Goal: Task Accomplishment & Management: Manage account settings

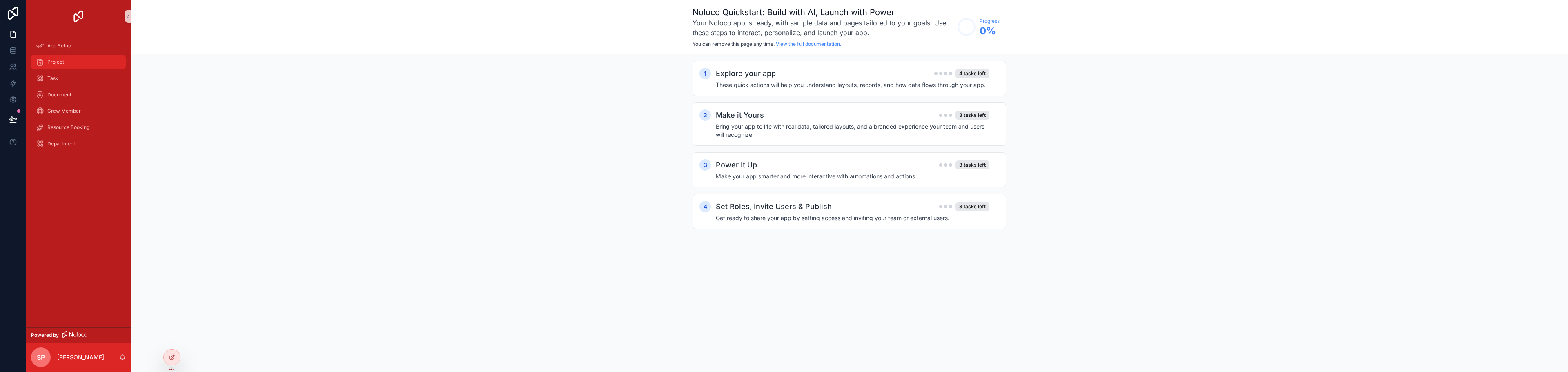
click at [61, 65] on span "Project" at bounding box center [56, 62] width 17 height 7
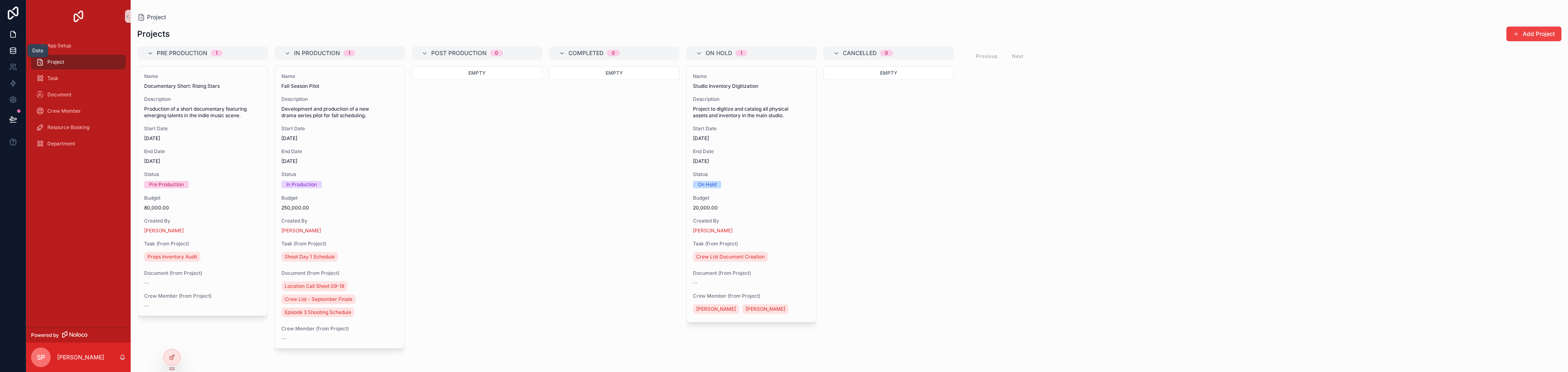
click at [14, 49] on icon at bounding box center [13, 48] width 5 height 2
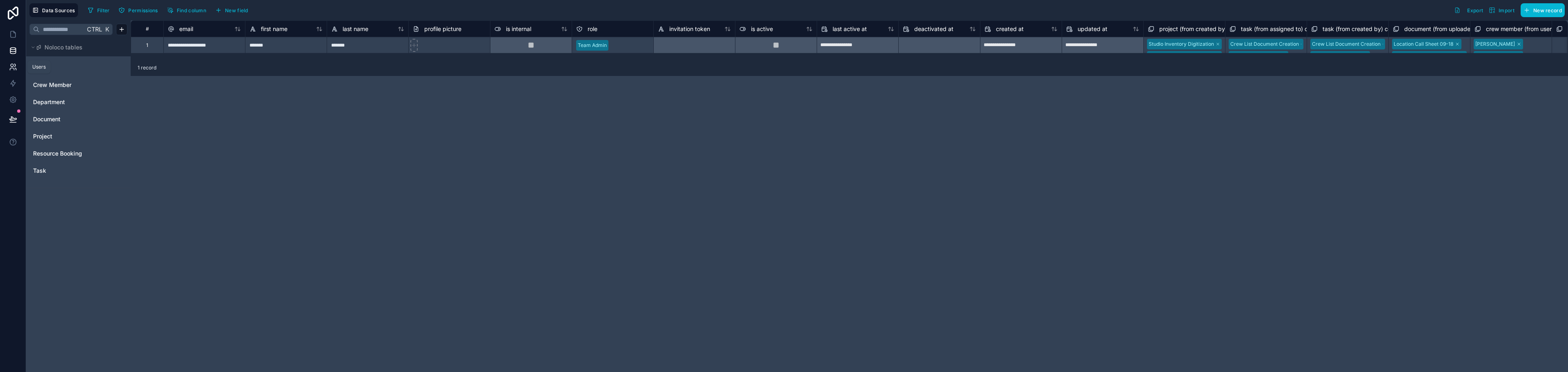
click at [13, 68] on icon at bounding box center [13, 66] width 8 height 8
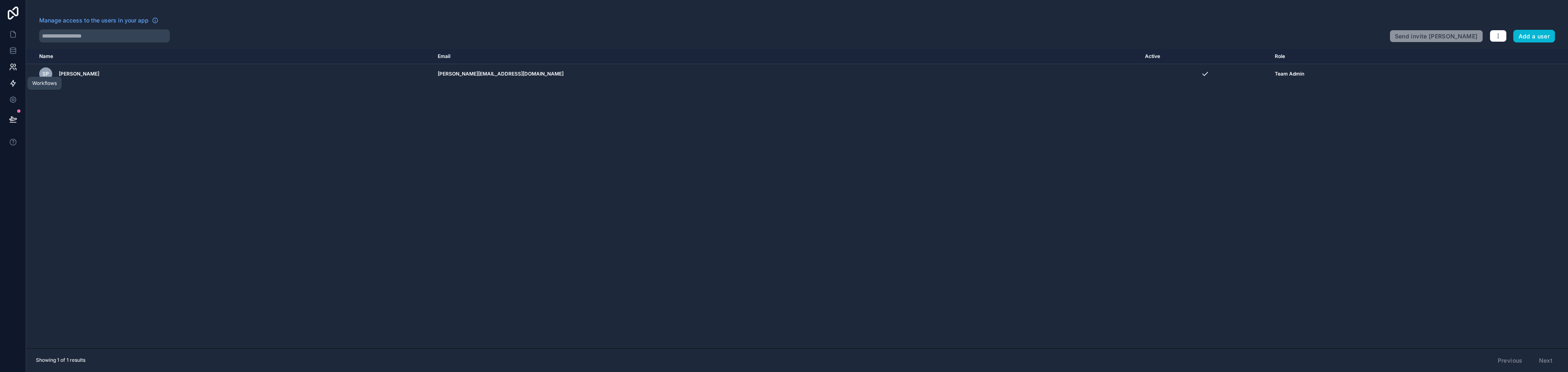
click at [15, 83] on icon at bounding box center [13, 83] width 5 height 6
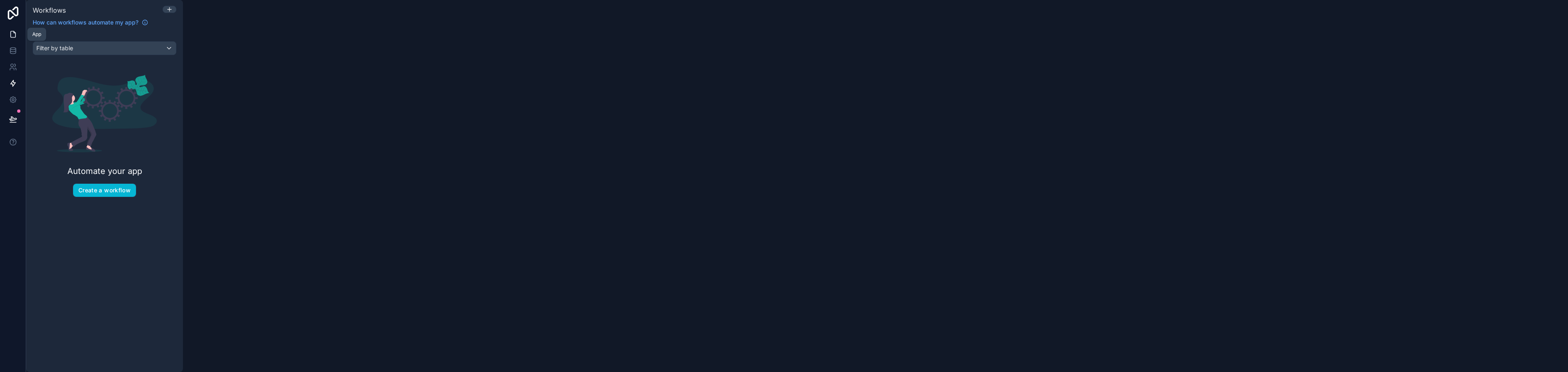
click at [13, 41] on link at bounding box center [13, 34] width 26 height 16
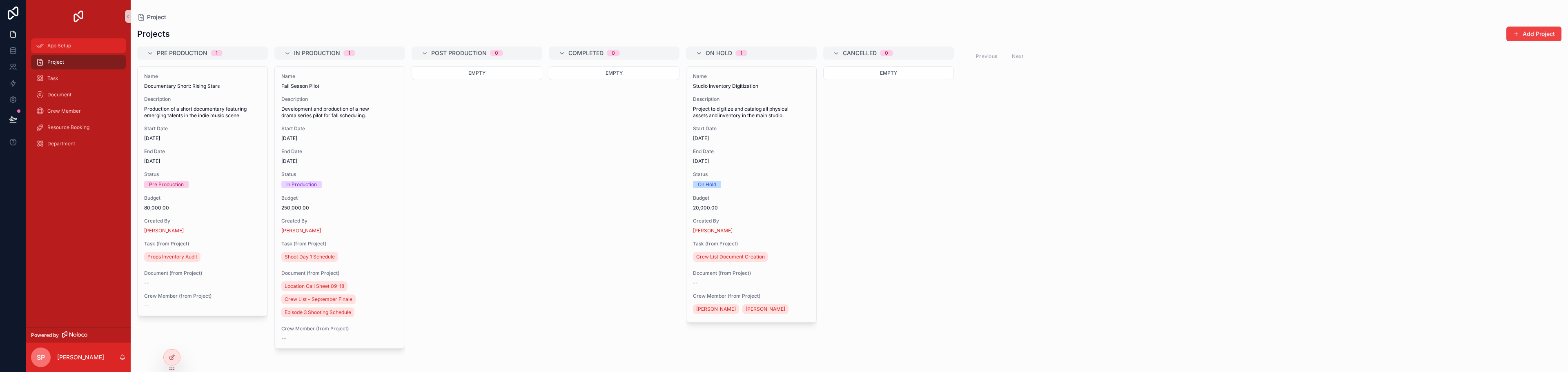
click at [39, 43] on icon "scrollable content" at bounding box center [40, 45] width 8 height 8
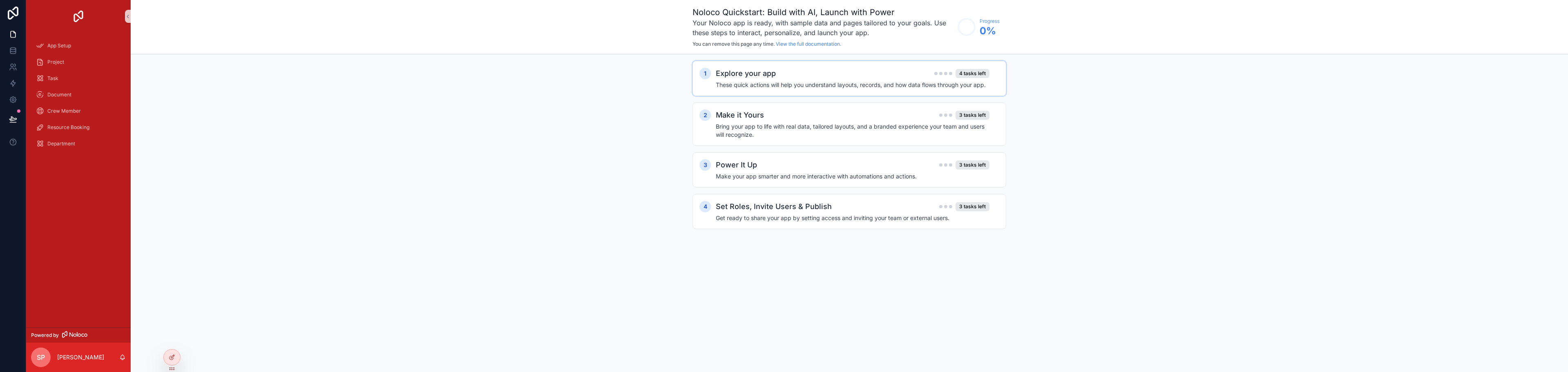
click at [849, 81] on h4 "These quick actions will help you understand layouts, records, and how data flo…" at bounding box center [852, 85] width 273 height 8
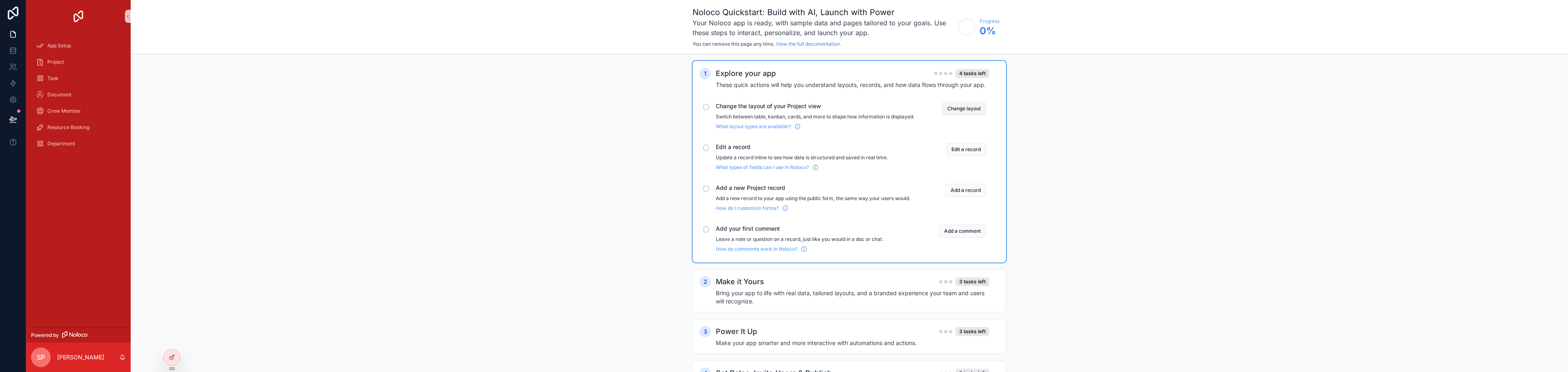
click at [956, 106] on button "Change layout" at bounding box center [964, 108] width 44 height 13
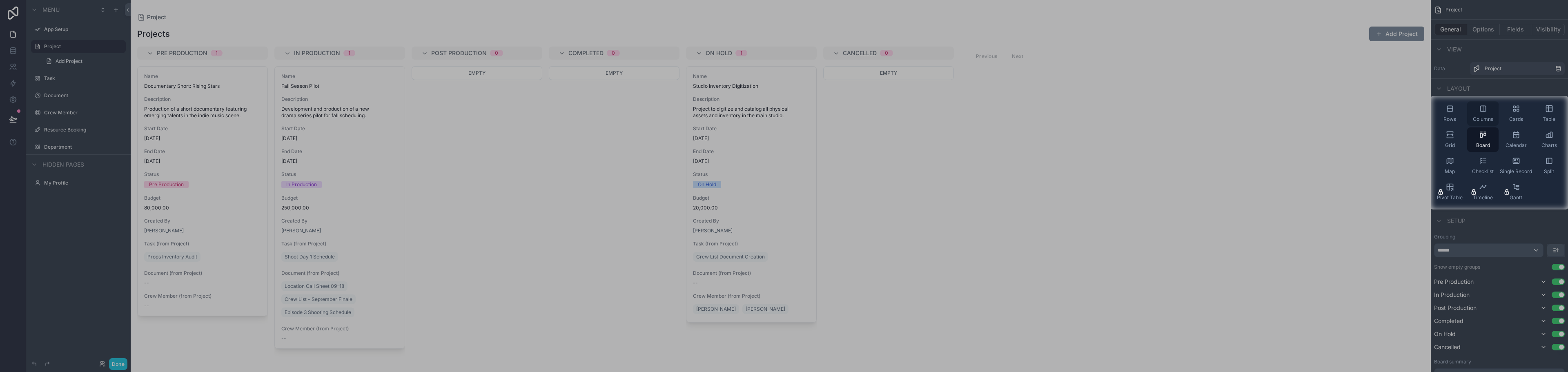
click at [1454, 116] on span "Rows" at bounding box center [1449, 119] width 13 height 7
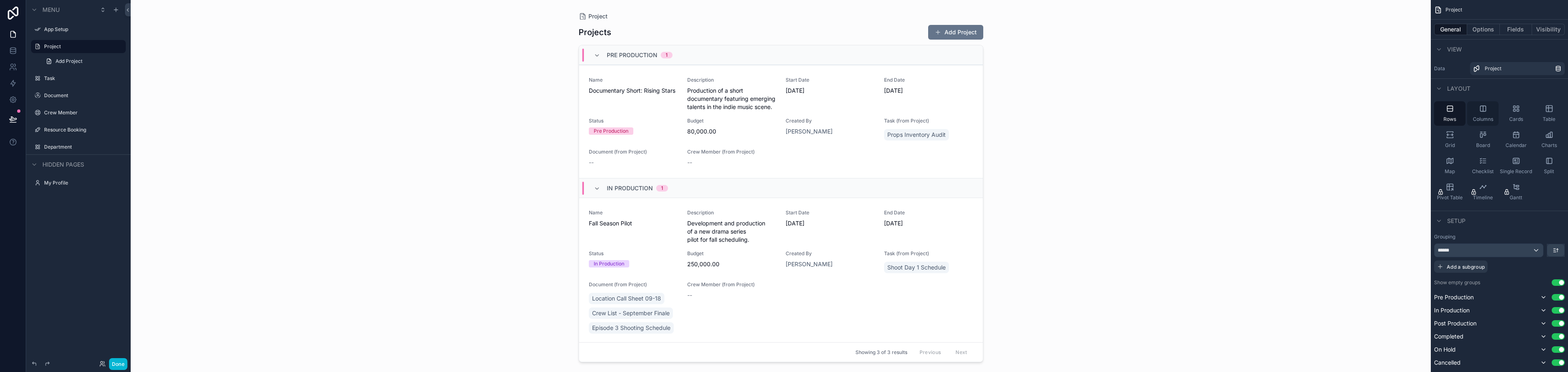
click at [1480, 112] on icon "scrollable content" at bounding box center [1483, 108] width 8 height 8
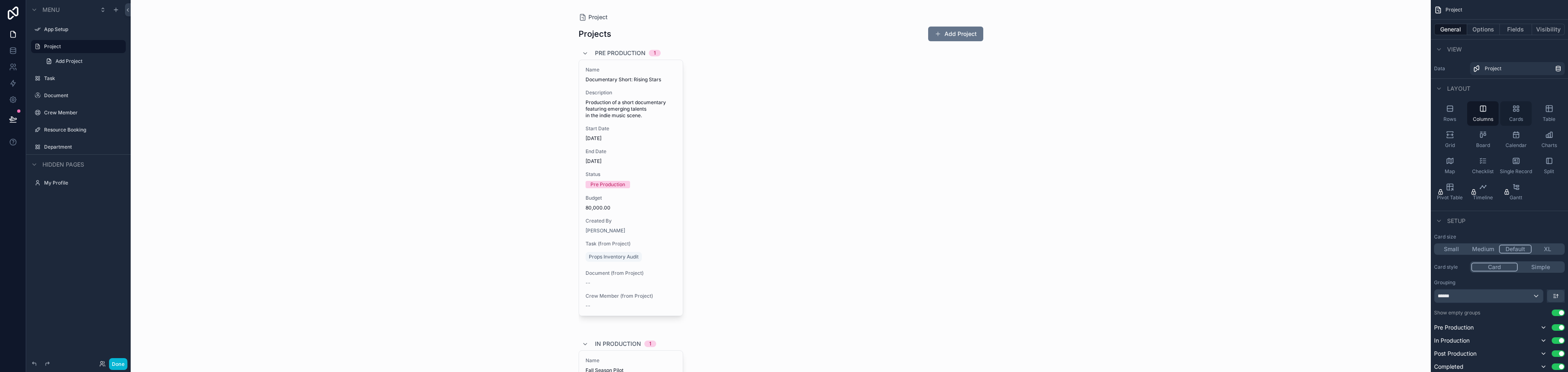
click at [1510, 113] on div "Cards" at bounding box center [1516, 113] width 32 height 24
click at [1546, 119] on span "Table" at bounding box center [1549, 119] width 13 height 7
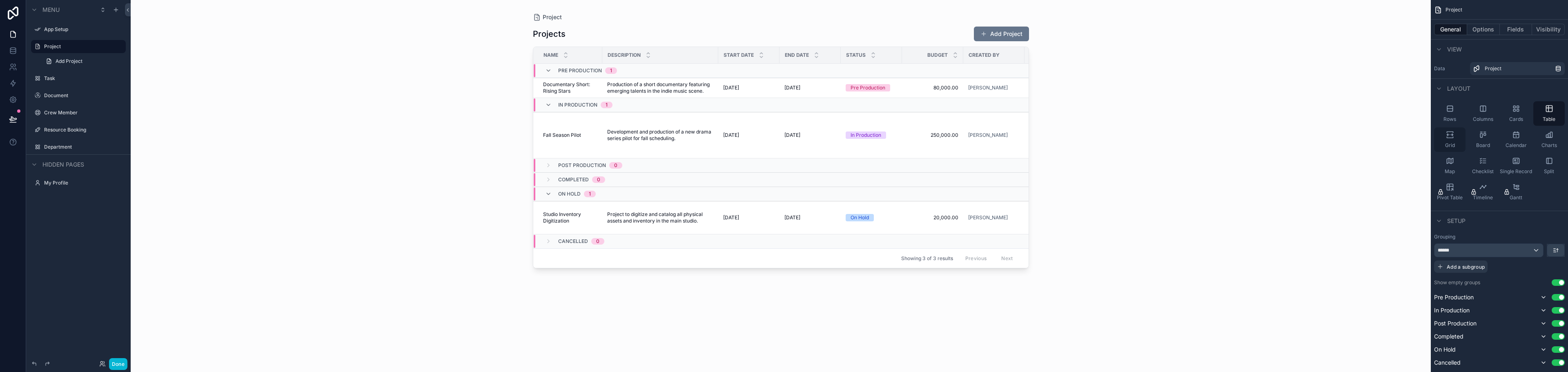
click at [1444, 142] on div "Grid" at bounding box center [1450, 139] width 32 height 24
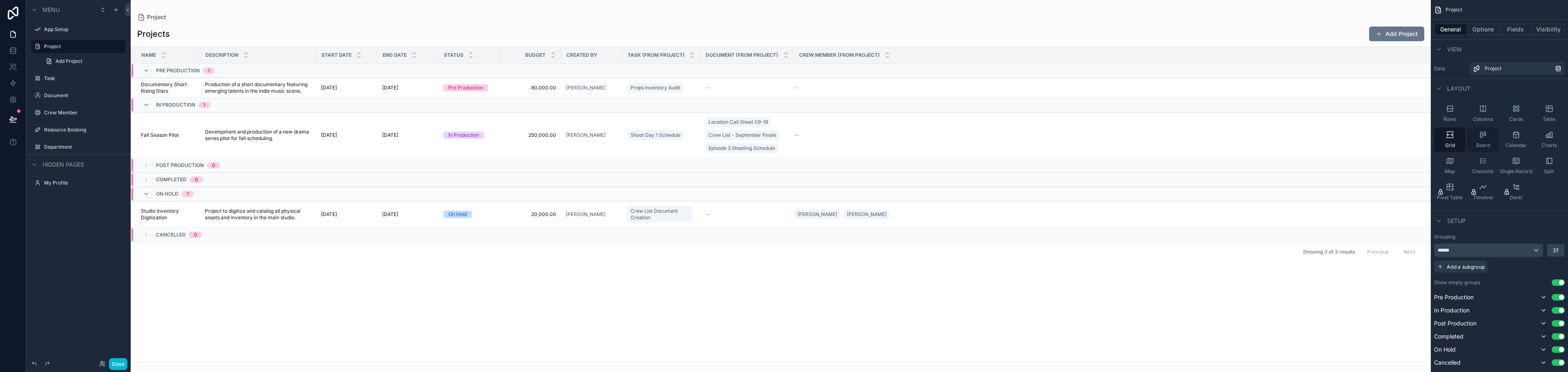
click at [1483, 146] on span "Board" at bounding box center [1483, 145] width 14 height 7
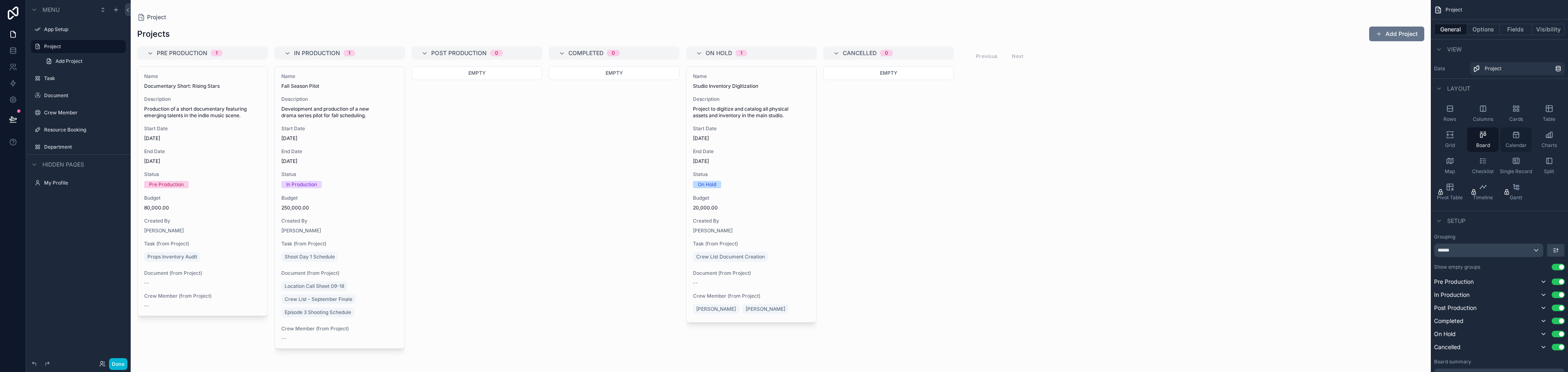
click at [1514, 146] on span "Calendar" at bounding box center [1516, 145] width 21 height 7
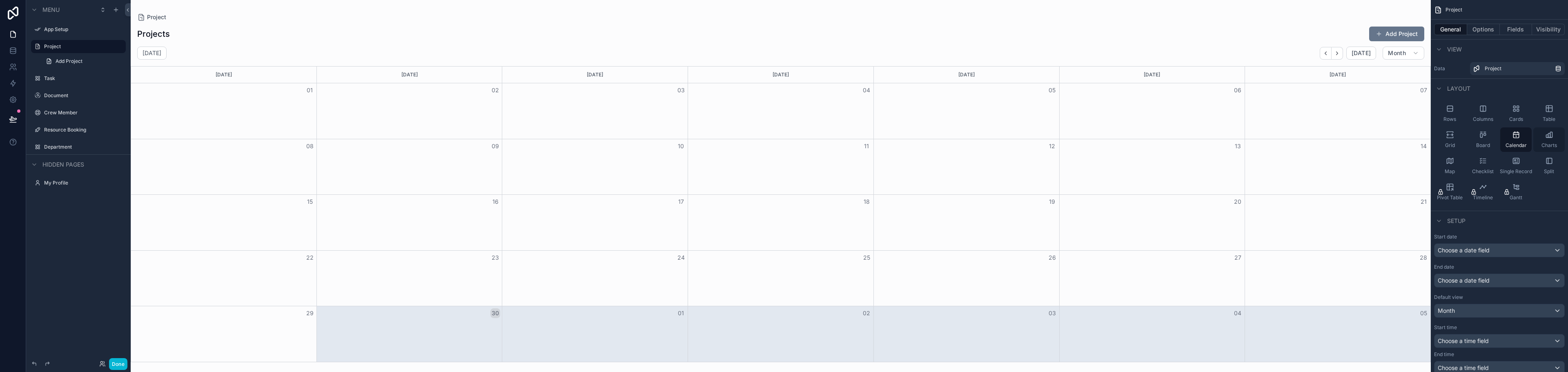
click at [1548, 139] on div "Charts" at bounding box center [1549, 139] width 32 height 24
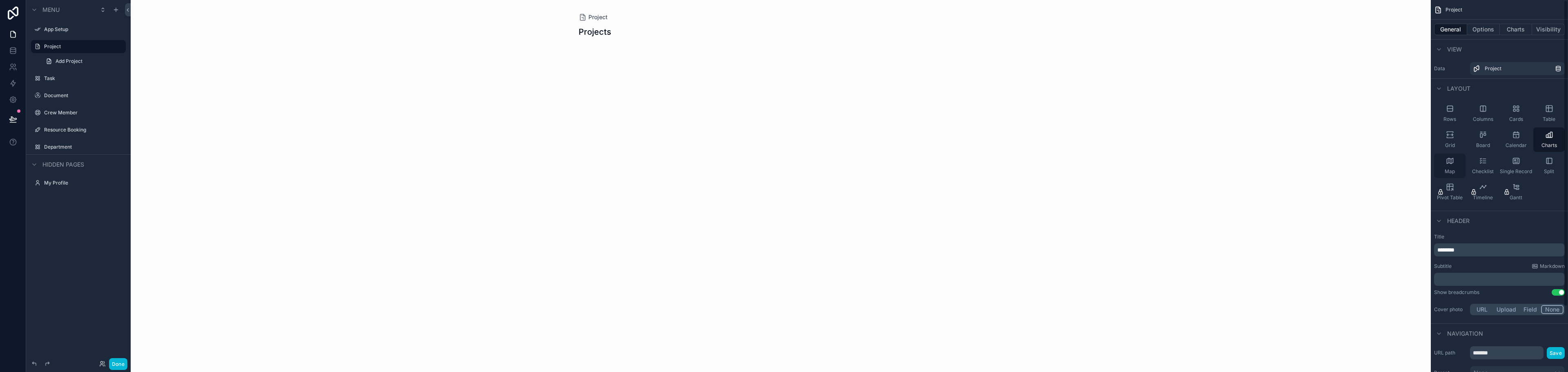
click at [1447, 161] on icon "scrollable content" at bounding box center [1449, 161] width 8 height 8
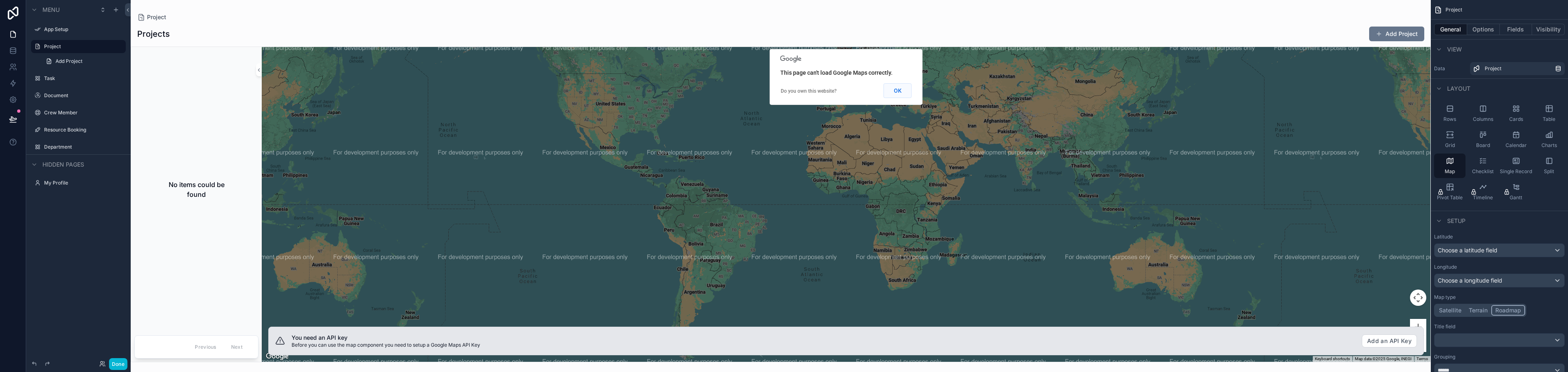
click at [892, 89] on button "OK" at bounding box center [898, 91] width 28 height 15
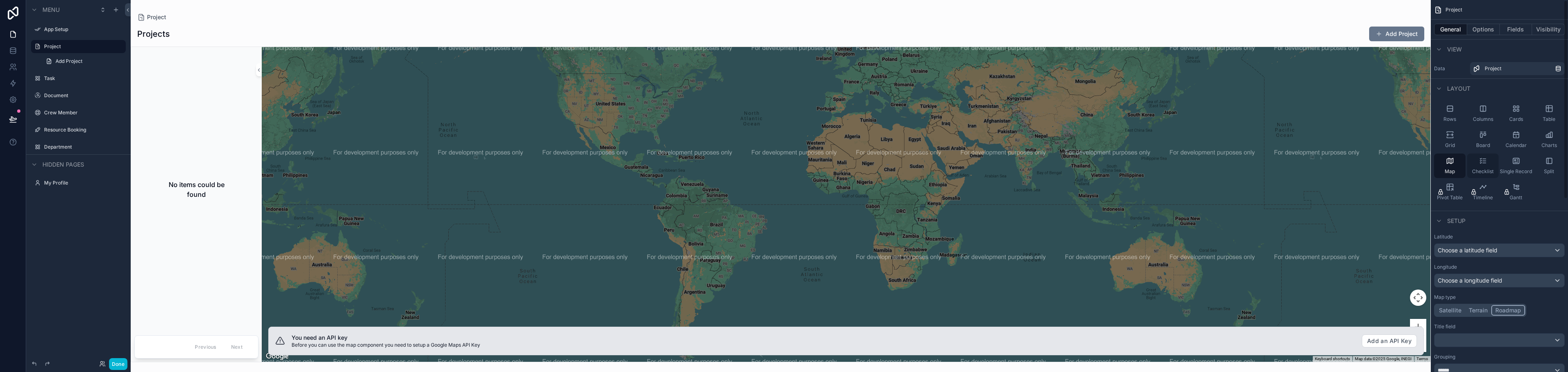
click at [1480, 164] on icon "scrollable content" at bounding box center [1483, 161] width 8 height 8
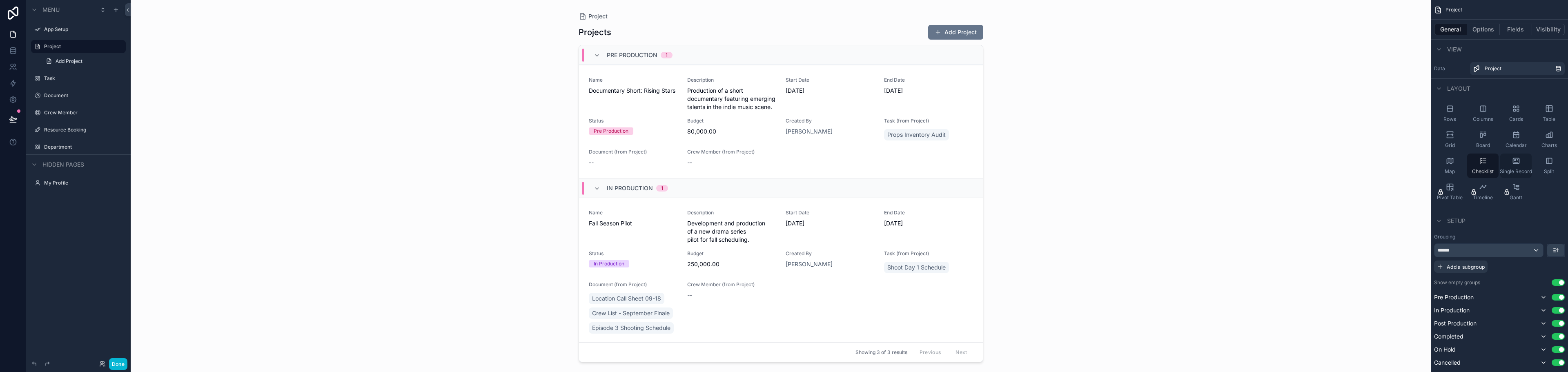
click at [1513, 170] on span "Single Record" at bounding box center [1516, 171] width 32 height 7
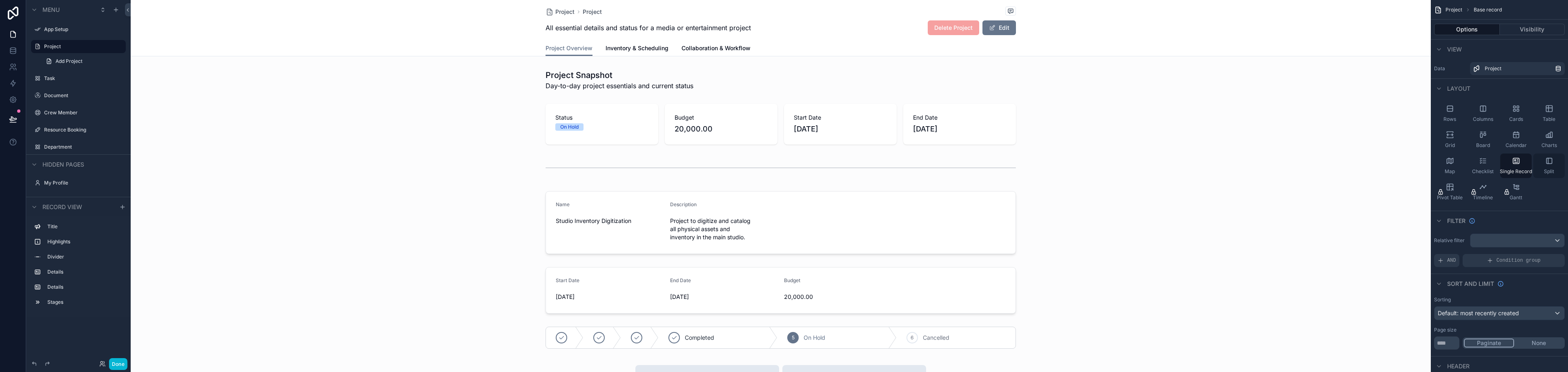
click at [1544, 164] on div "Split" at bounding box center [1549, 166] width 32 height 24
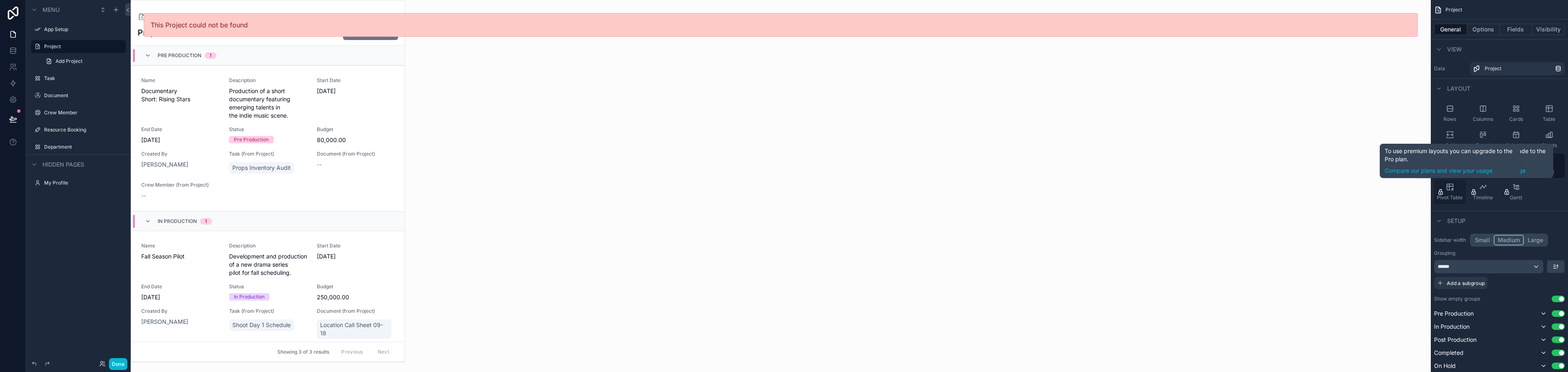
click at [1455, 188] on div "Pivot Table" at bounding box center [1450, 192] width 32 height 24
click at [1448, 113] on div "Rows" at bounding box center [1450, 113] width 32 height 24
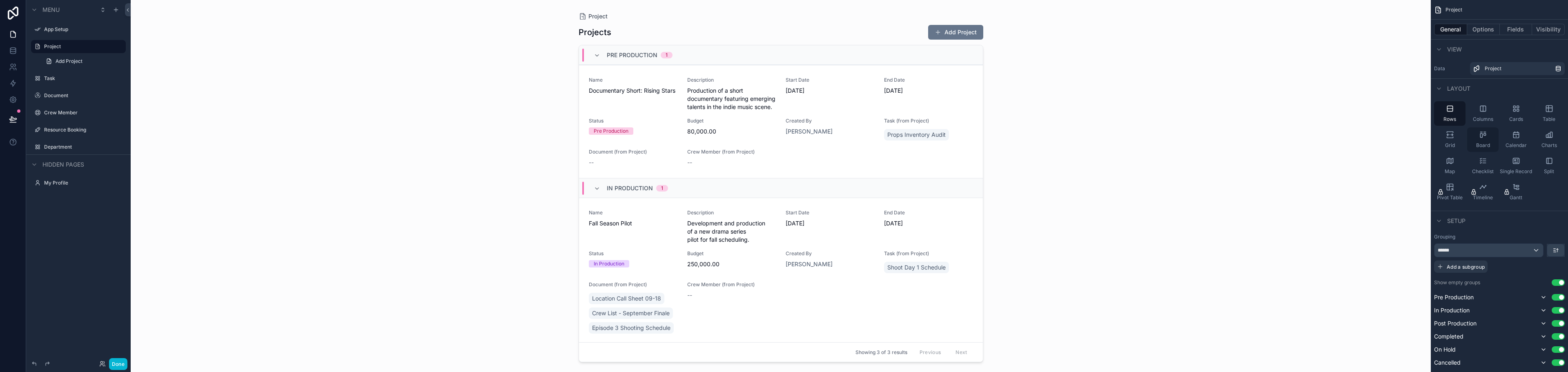
click at [1481, 144] on span "Board" at bounding box center [1483, 145] width 14 height 7
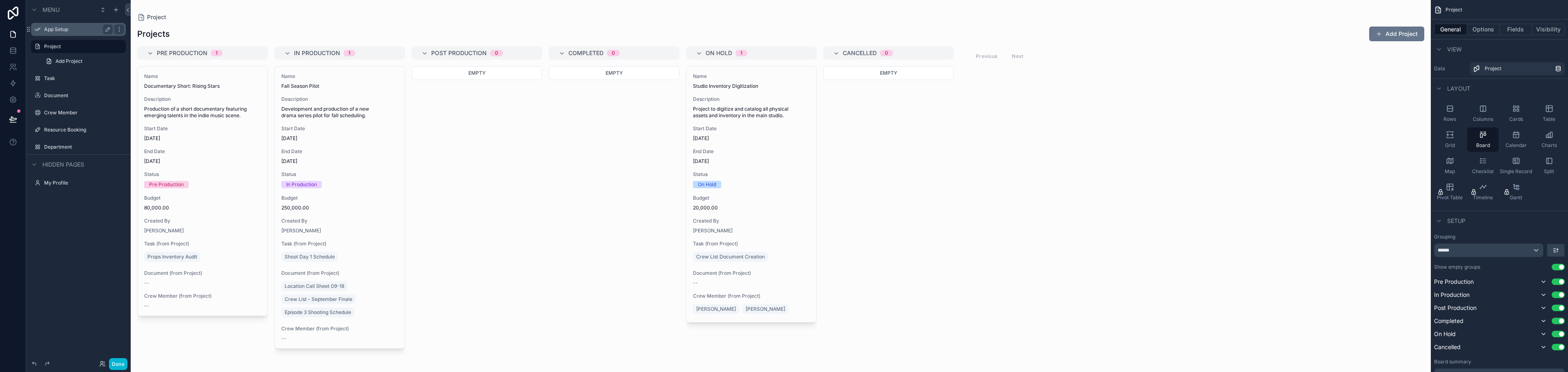
click at [67, 29] on label "App Setup" at bounding box center [76, 29] width 65 height 7
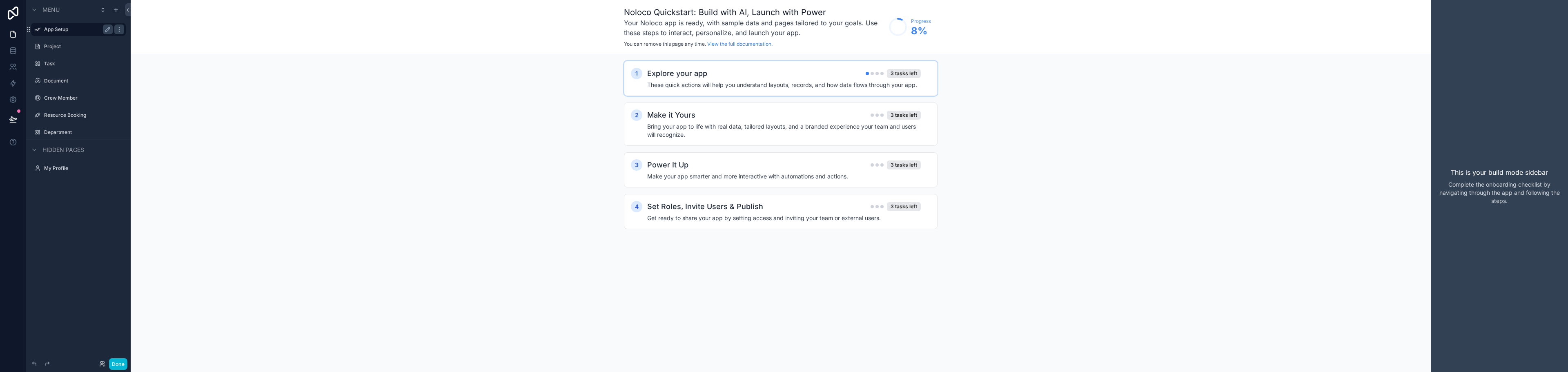
click at [691, 86] on h4 "These quick actions will help you understand layouts, records, and how data flo…" at bounding box center [783, 85] width 273 height 8
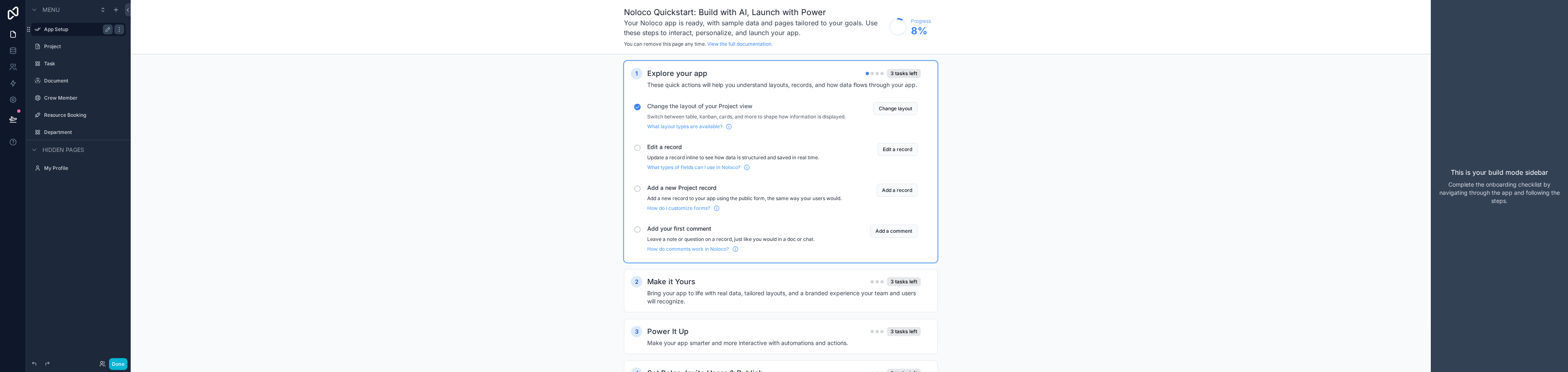
click at [676, 151] on span "Edit a record" at bounding box center [746, 147] width 198 height 8
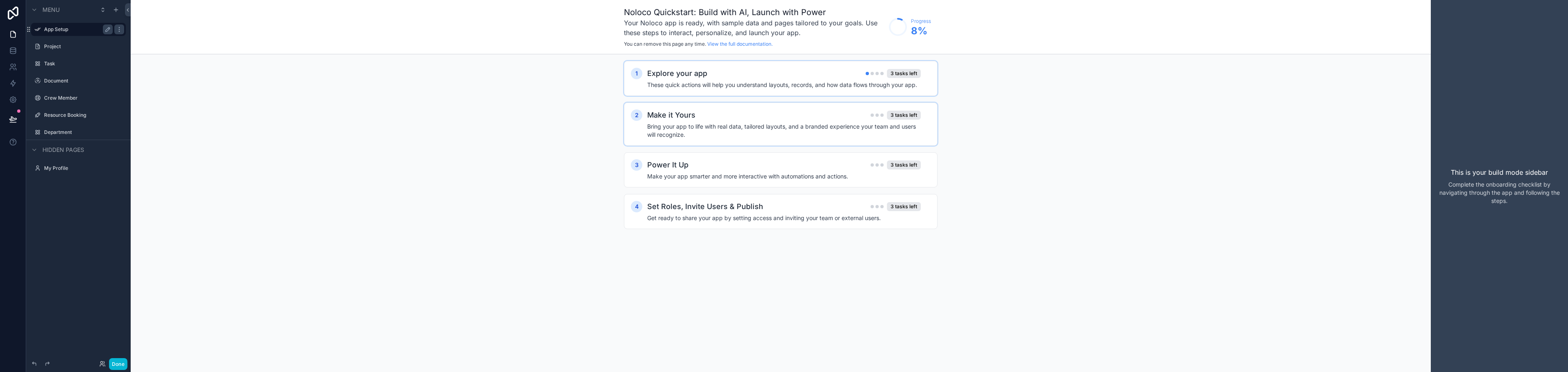
click at [674, 118] on h2 "Make it Yours" at bounding box center [671, 115] width 48 height 12
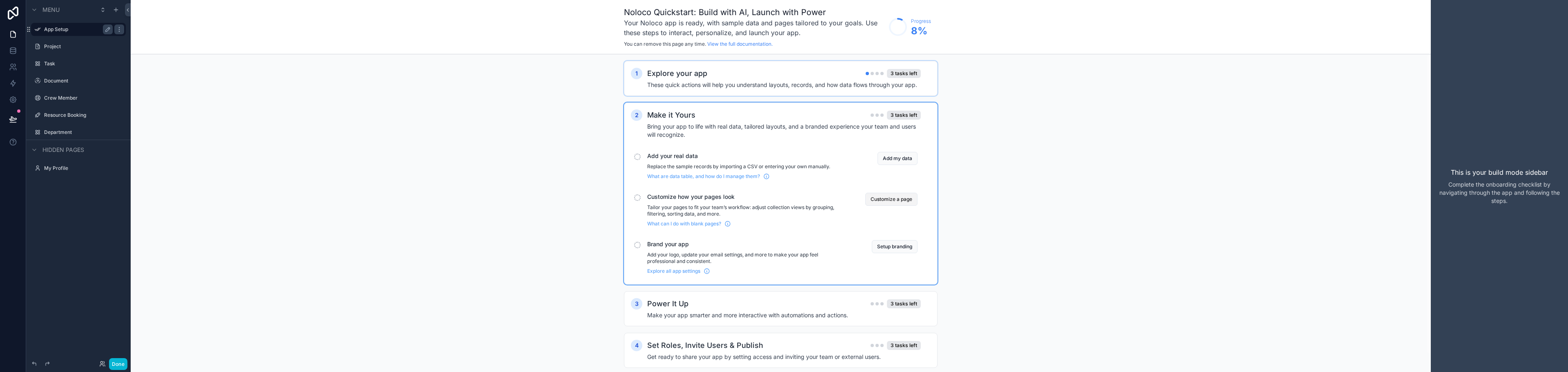
click at [881, 201] on button "Customize a page" at bounding box center [891, 199] width 52 height 13
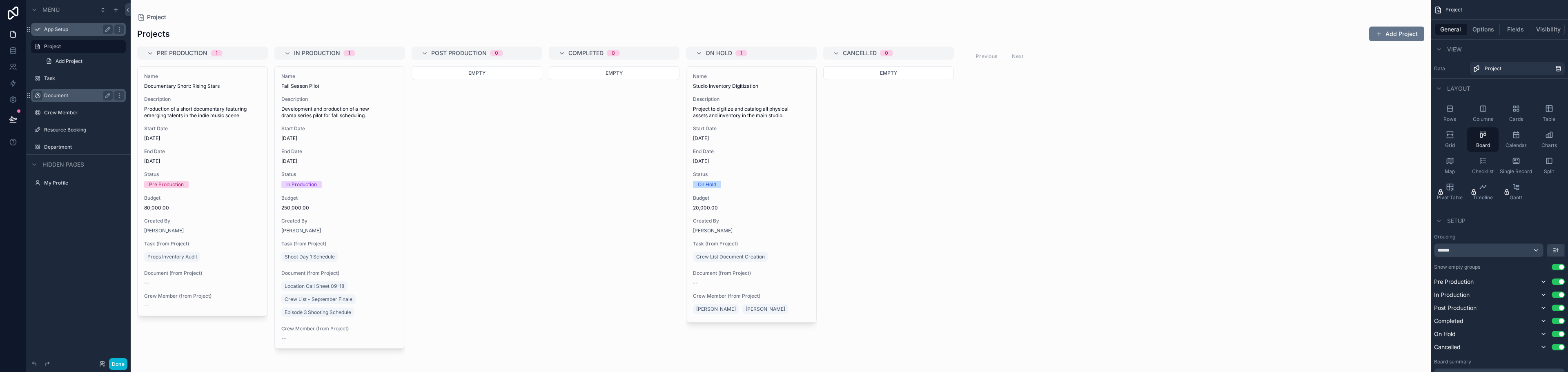
click at [38, 93] on icon "scrollable content" at bounding box center [37, 96] width 7 height 7
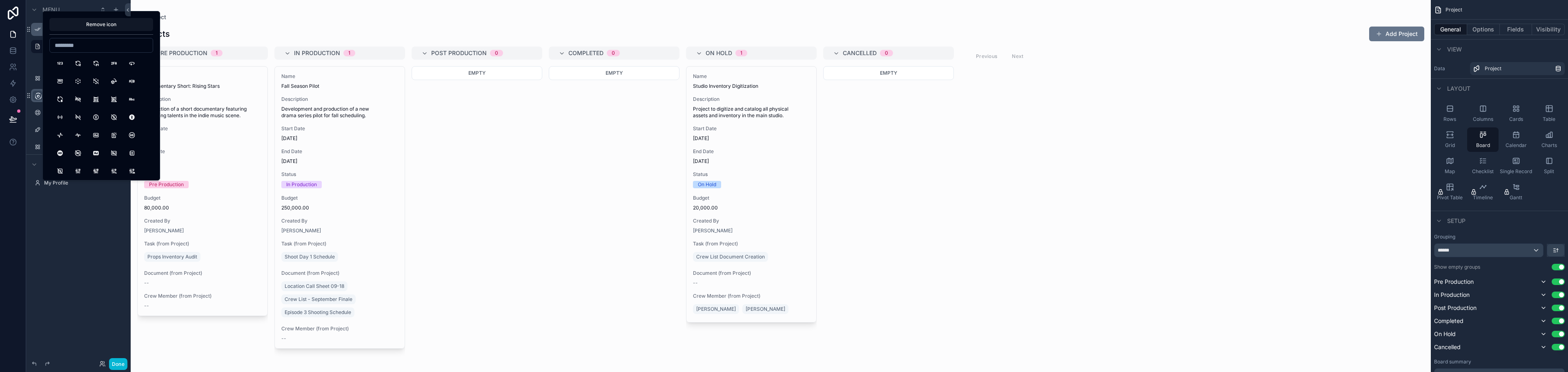
click at [40, 97] on icon "scrollable content" at bounding box center [38, 96] width 8 height 8
click at [58, 216] on div "Menu App Setup Project Add Project Task ******** Crew Member Resource Booking D…" at bounding box center [79, 181] width 105 height 362
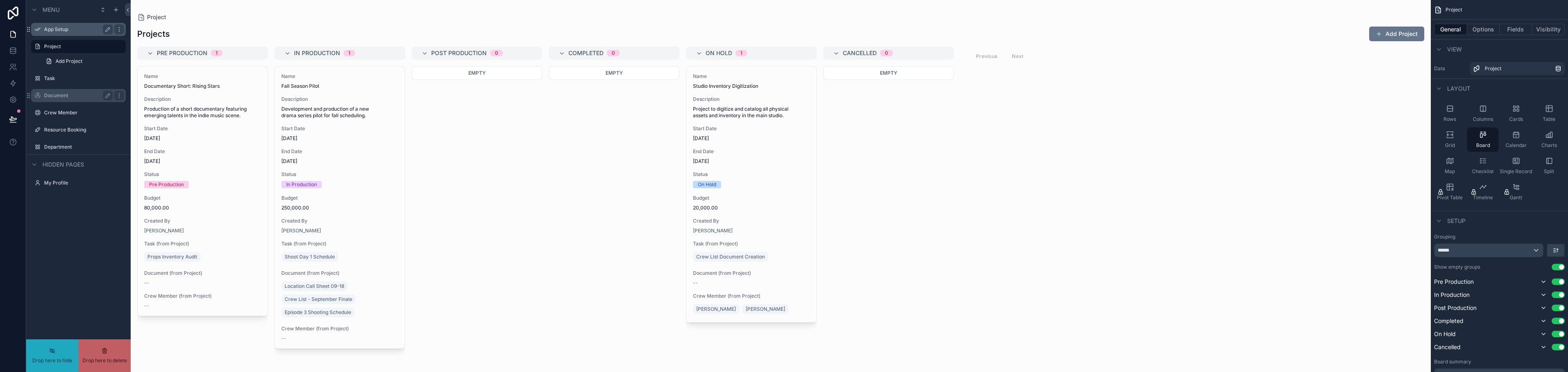
drag, startPoint x: 52, startPoint y: 96, endPoint x: 478, endPoint y: 144, distance: 428.7
click at [55, 33] on div "App Setup" at bounding box center [78, 29] width 69 height 10
click at [70, 32] on label "App Setup" at bounding box center [76, 29] width 65 height 7
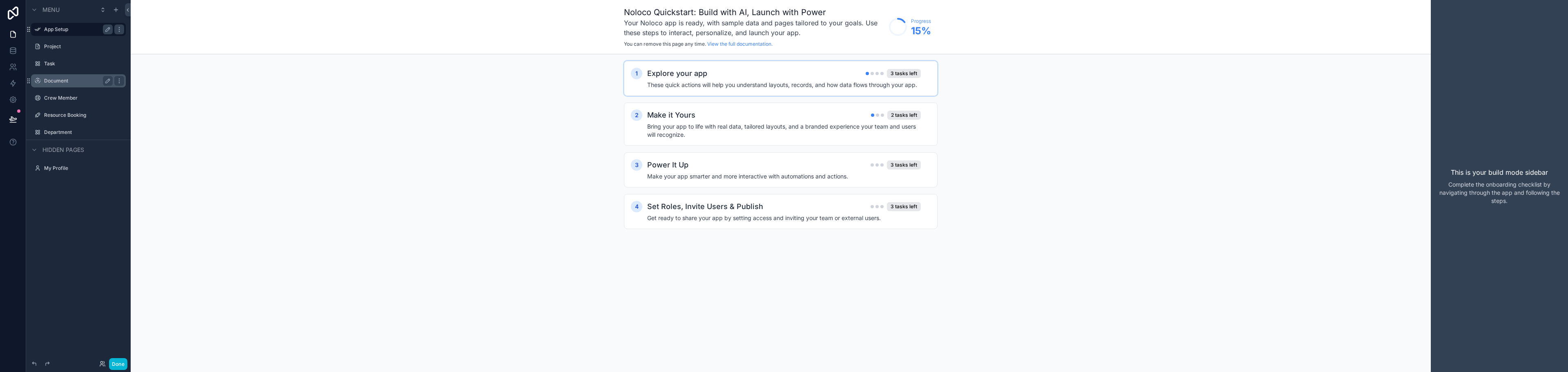
click at [679, 76] on h2 "Explore your app" at bounding box center [677, 73] width 60 height 12
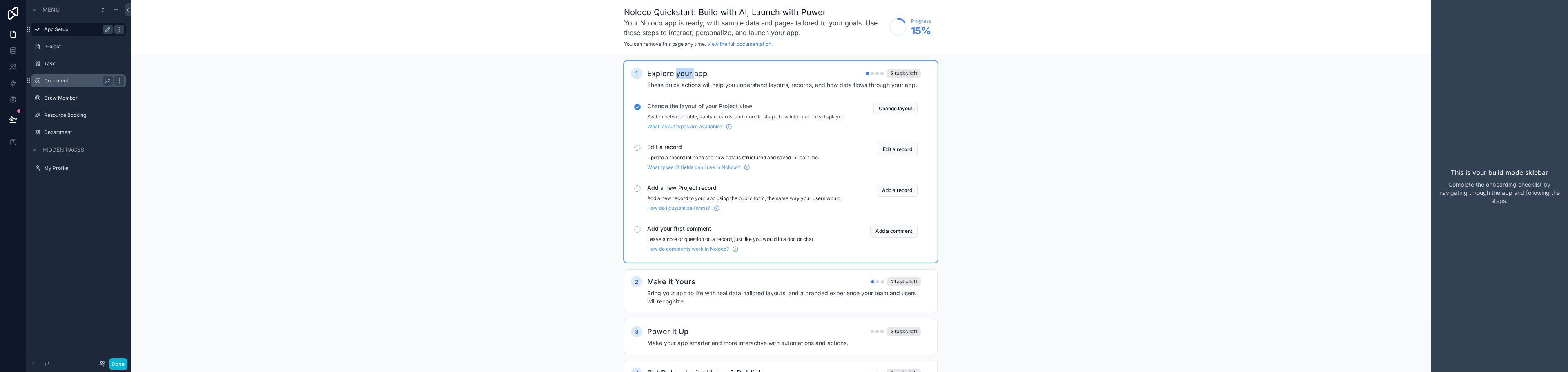
click at [679, 76] on h2 "Explore your app" at bounding box center [677, 73] width 60 height 12
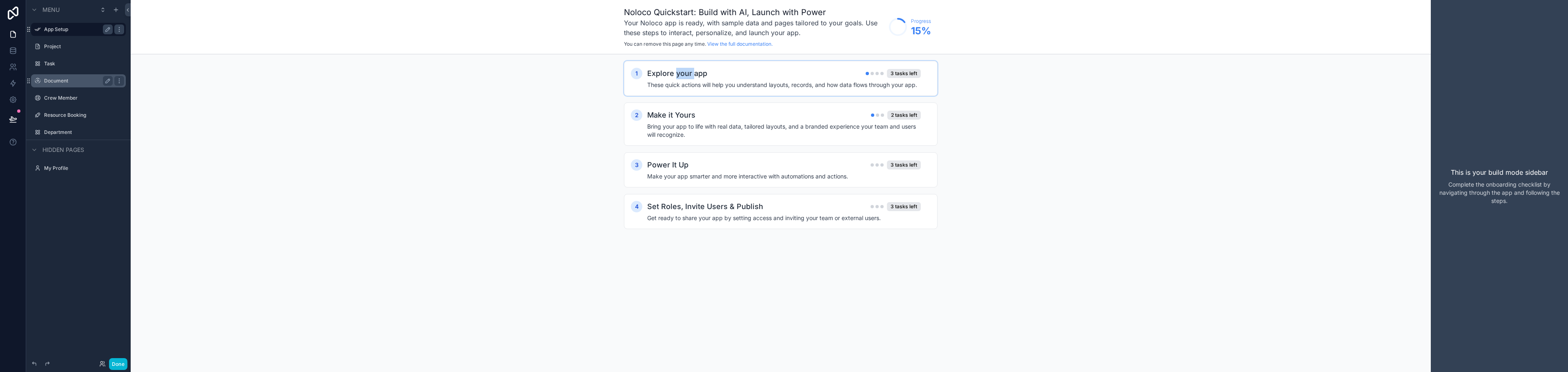
click at [679, 76] on h2 "Explore your app" at bounding box center [677, 73] width 60 height 12
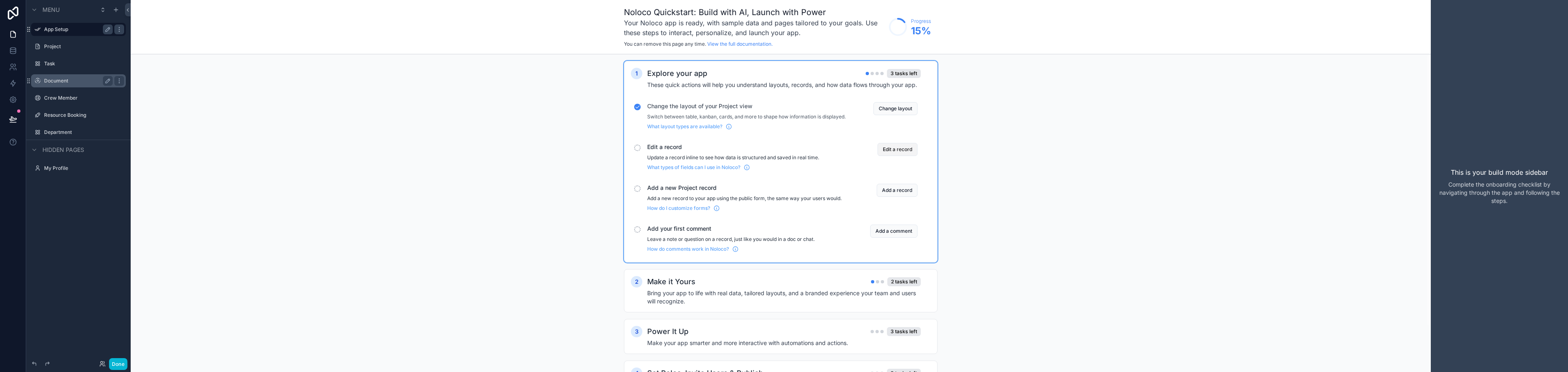
click at [905, 156] on button "Edit a record" at bounding box center [898, 149] width 40 height 13
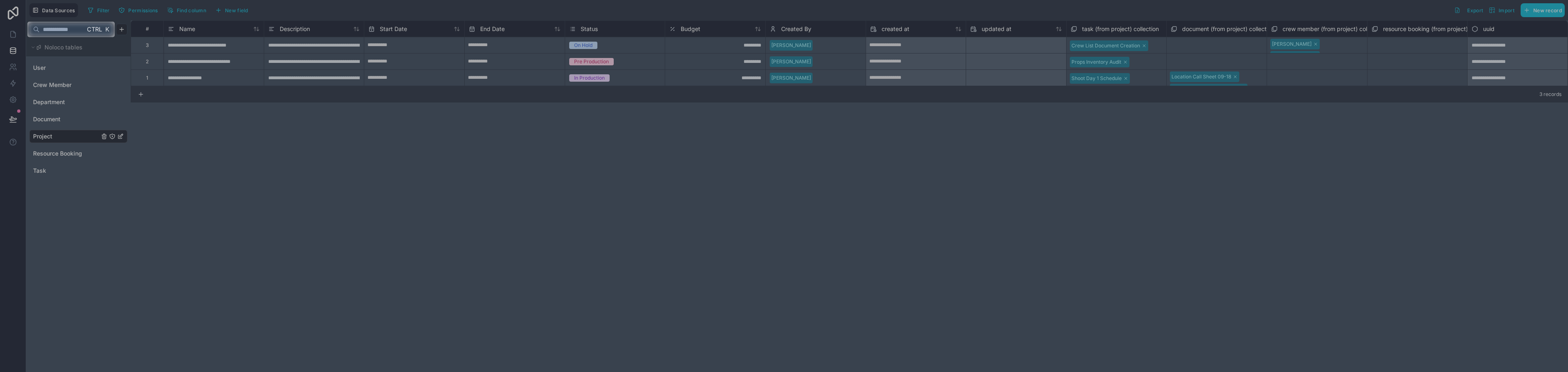
click at [213, 122] on div at bounding box center [784, 205] width 1568 height 335
click at [206, 80] on div at bounding box center [784, 205] width 1568 height 335
click at [200, 68] on div at bounding box center [784, 205] width 1568 height 335
click at [199, 62] on div at bounding box center [784, 205] width 1568 height 335
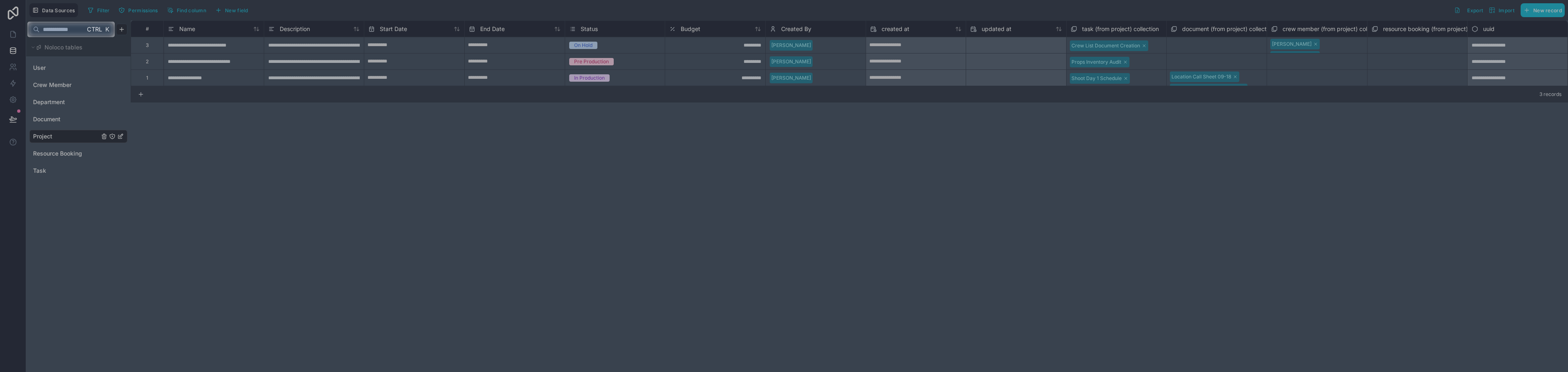
click at [575, 64] on div at bounding box center [784, 205] width 1568 height 335
click at [71, 35] on input "text" at bounding box center [62, 29] width 45 height 15
click at [61, 28] on input "text" at bounding box center [62, 29] width 45 height 15
type input "*"
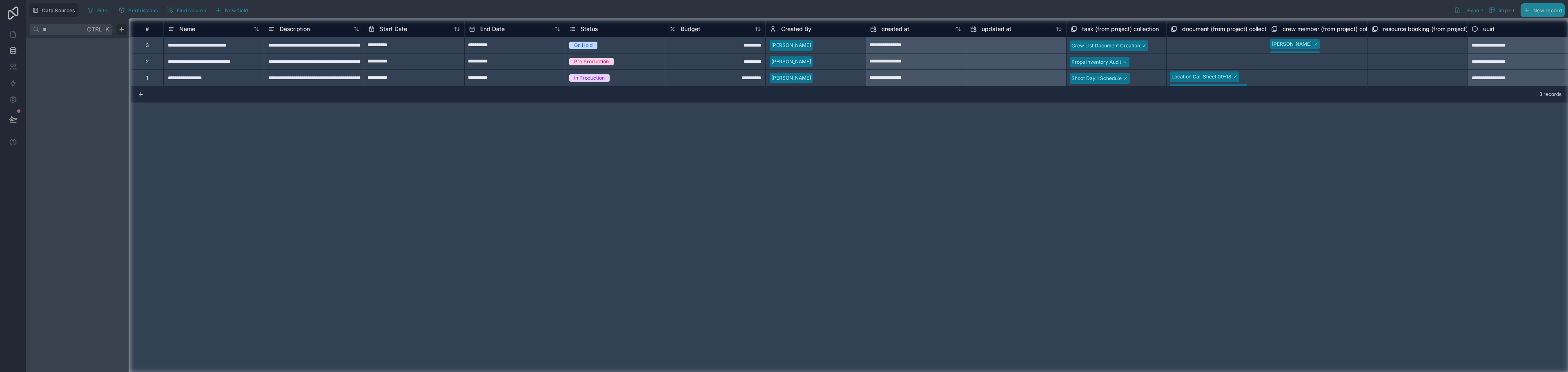
click at [187, 39] on div "**********" at bounding box center [213, 44] width 100 height 16
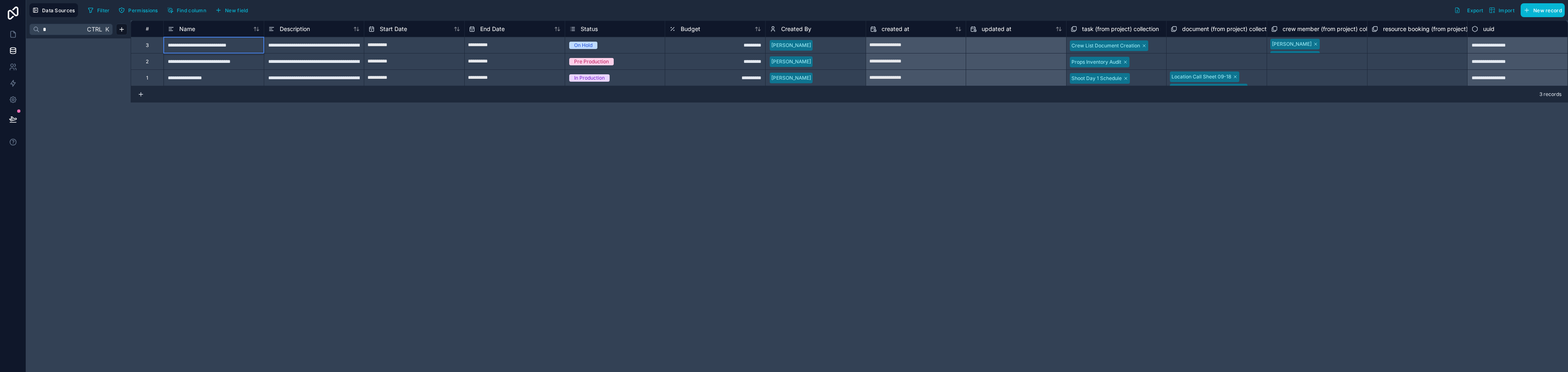
click at [187, 44] on div "**********" at bounding box center [213, 44] width 100 height 16
click at [187, 44] on input "**********" at bounding box center [214, 45] width 100 height 16
click at [233, 49] on input "**********" at bounding box center [214, 45] width 100 height 16
click at [291, 49] on div "**********" at bounding box center [313, 44] width 100 height 16
click at [592, 50] on div "On Hold" at bounding box center [615, 45] width 100 height 16
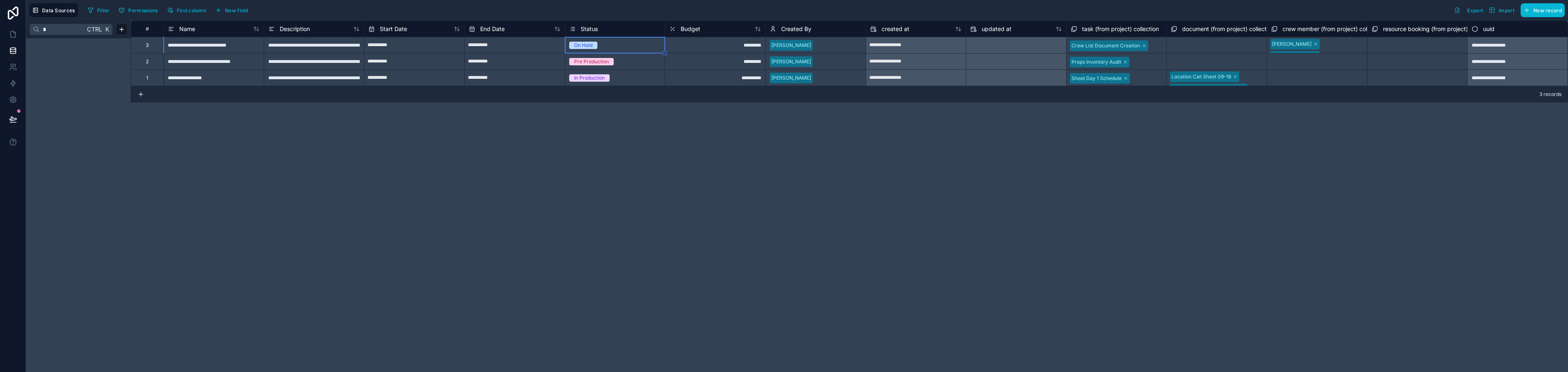
click at [635, 44] on div "On Hold" at bounding box center [615, 45] width 100 height 9
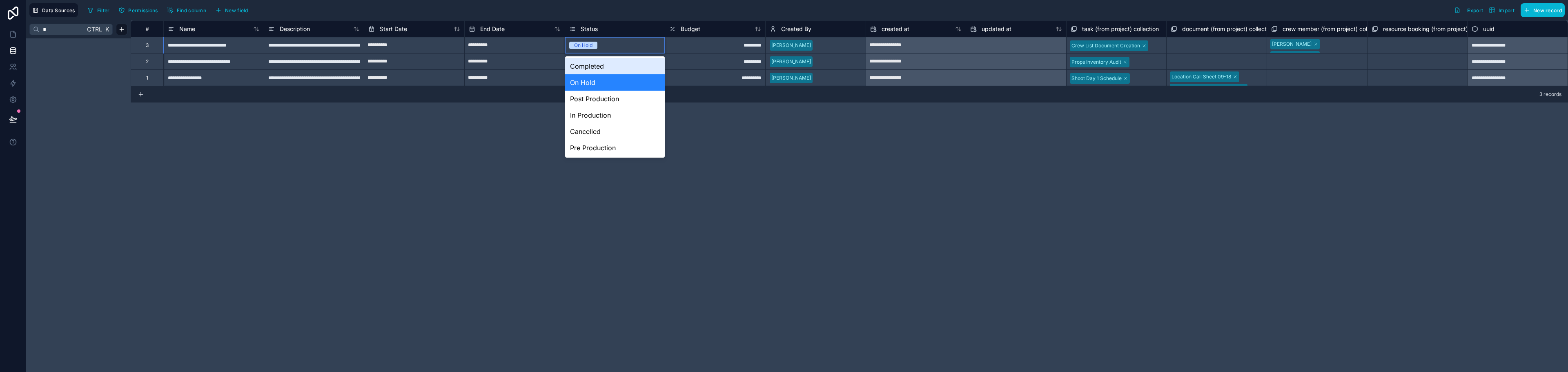
click at [635, 44] on div "On Hold" at bounding box center [615, 45] width 100 height 9
click at [602, 131] on div "Cancelled" at bounding box center [615, 132] width 100 height 16
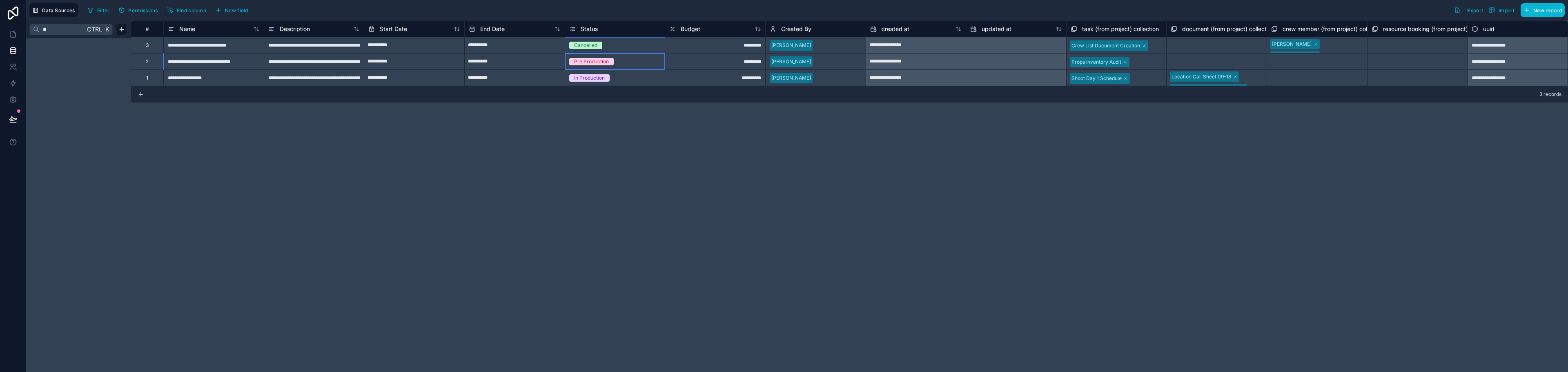
click at [617, 65] on div "Pre Production" at bounding box center [615, 61] width 100 height 9
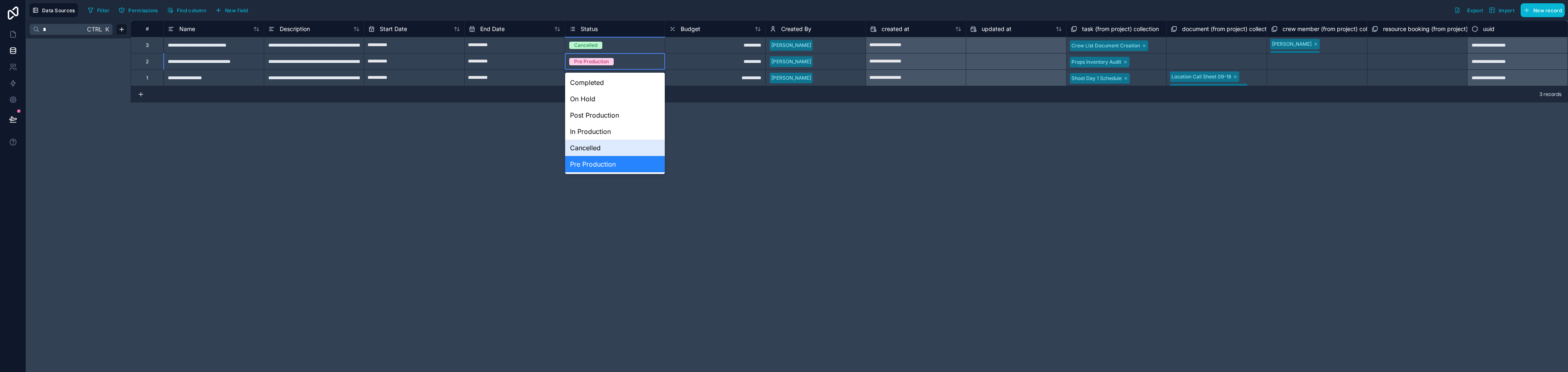
click at [601, 151] on div "Cancelled" at bounding box center [615, 147] width 100 height 16
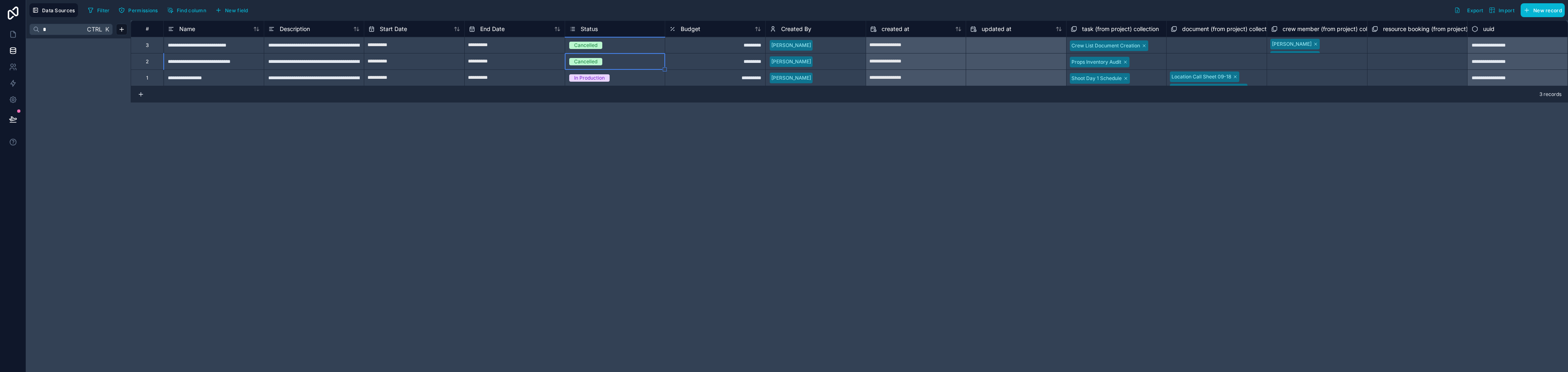
click at [599, 164] on div "**********" at bounding box center [849, 197] width 1437 height 352
click at [15, 34] on icon at bounding box center [13, 35] width 5 height 6
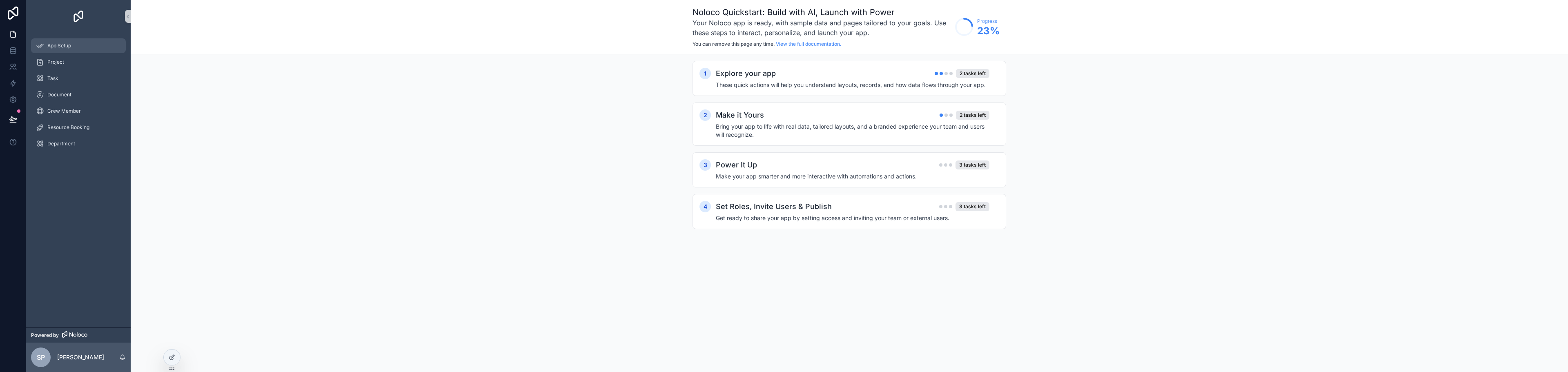
click at [51, 43] on span "App Setup" at bounding box center [59, 46] width 24 height 7
click at [65, 60] on div "Project" at bounding box center [79, 61] width 85 height 13
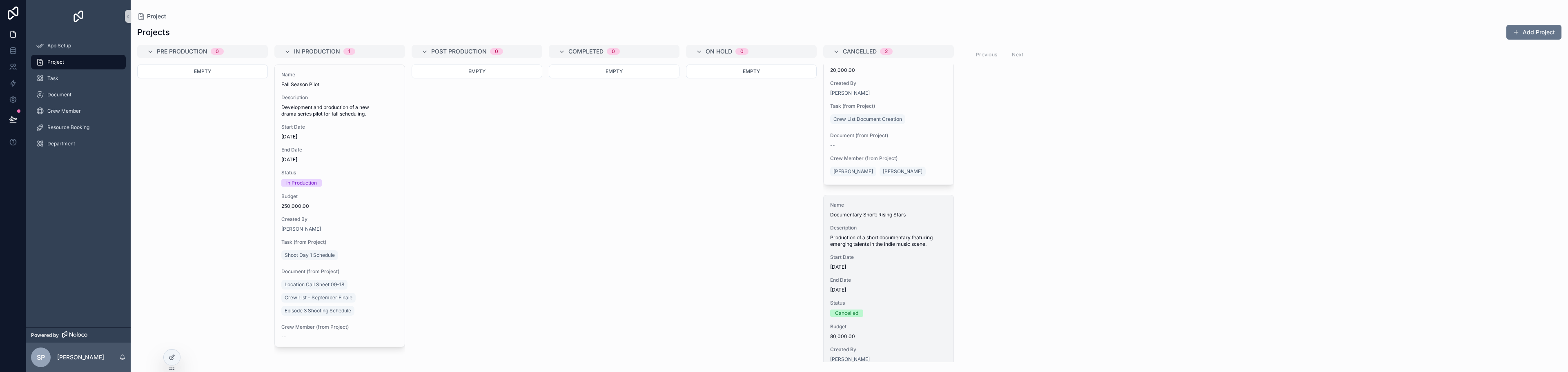
scroll to position [225, 0]
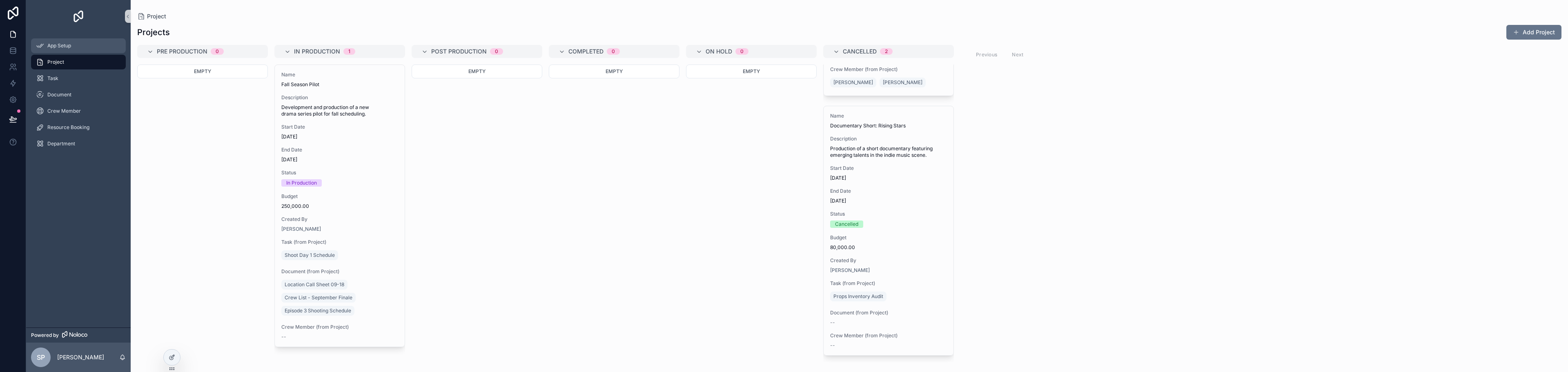
click at [78, 46] on div "App Setup" at bounding box center [79, 45] width 85 height 13
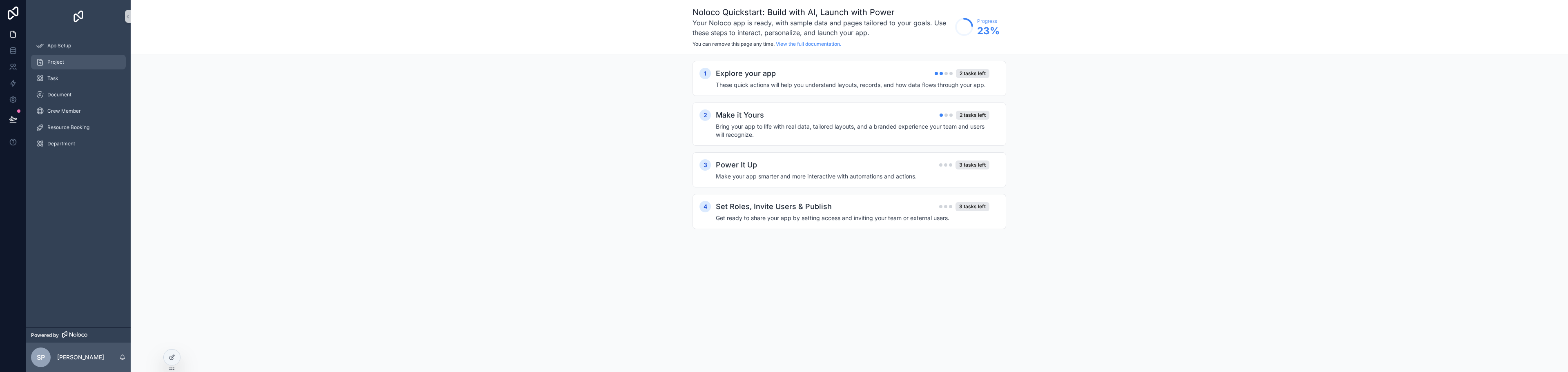
click at [58, 63] on span "Project" at bounding box center [56, 62] width 17 height 7
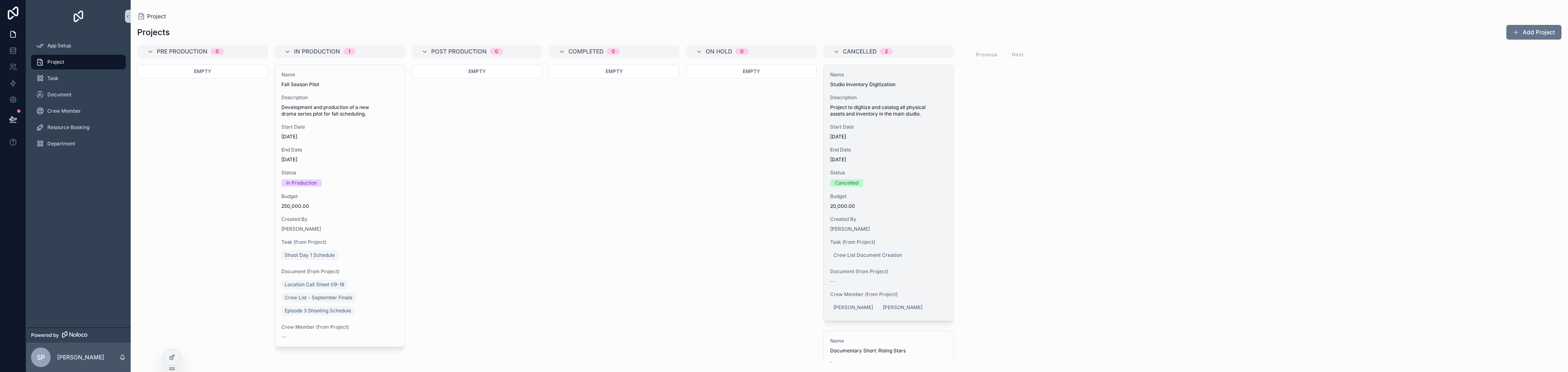
click at [872, 107] on span "Project to digitize and catalog all physical assets and inventory in the main s…" at bounding box center [889, 110] width 117 height 13
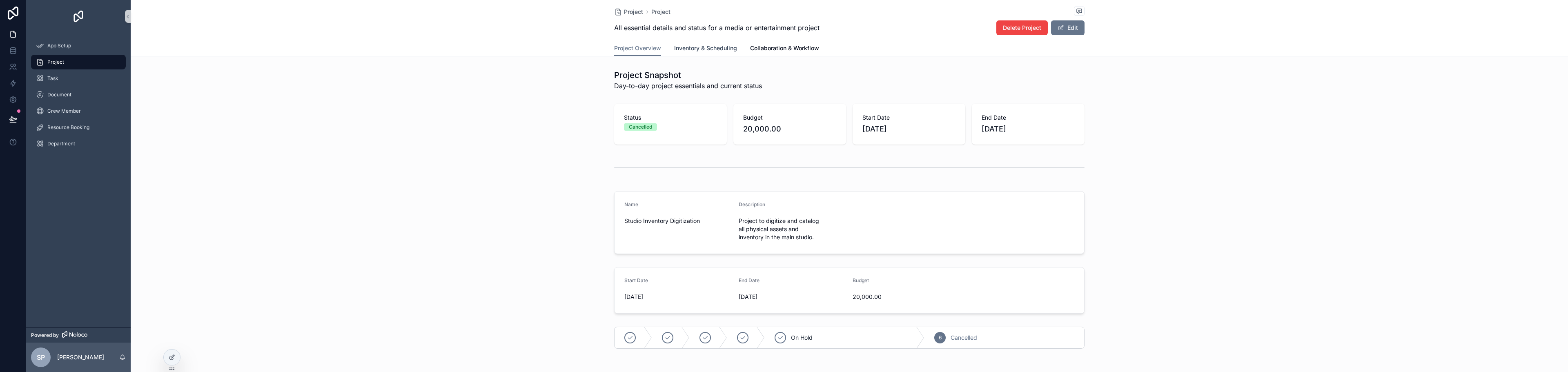
click at [699, 46] on span "Inventory & Scheduling" at bounding box center [705, 47] width 63 height 8
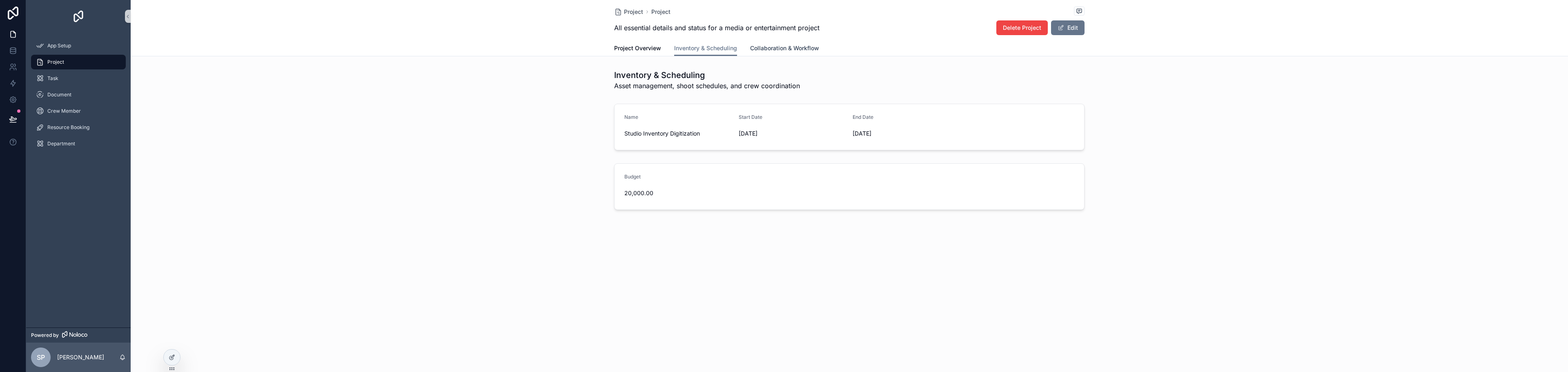
click at [786, 49] on span "Collaboration & Workflow" at bounding box center [784, 47] width 69 height 8
click at [639, 46] on span "Project Overview" at bounding box center [637, 47] width 47 height 8
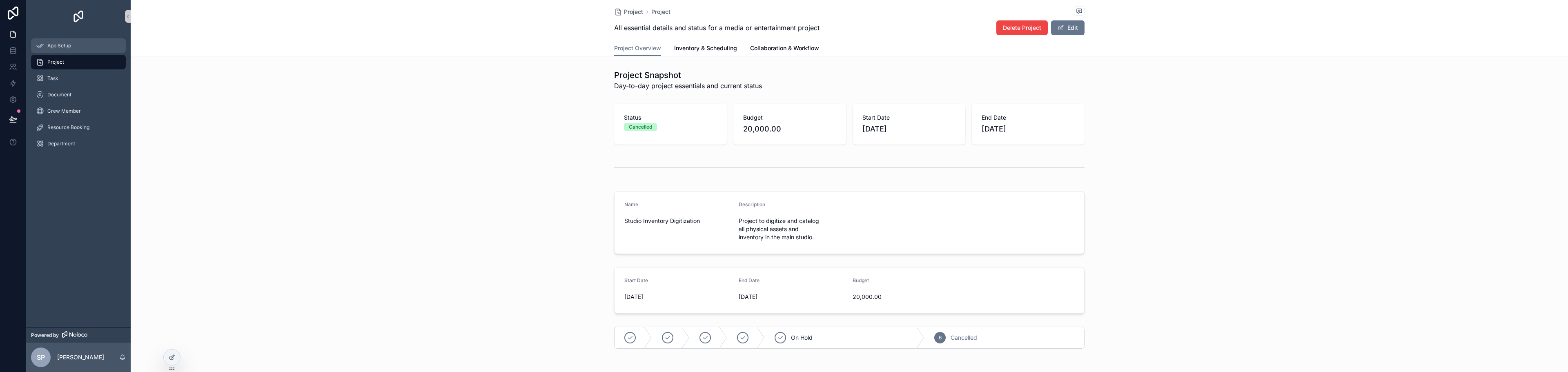
click at [83, 46] on div "App Setup" at bounding box center [79, 45] width 85 height 13
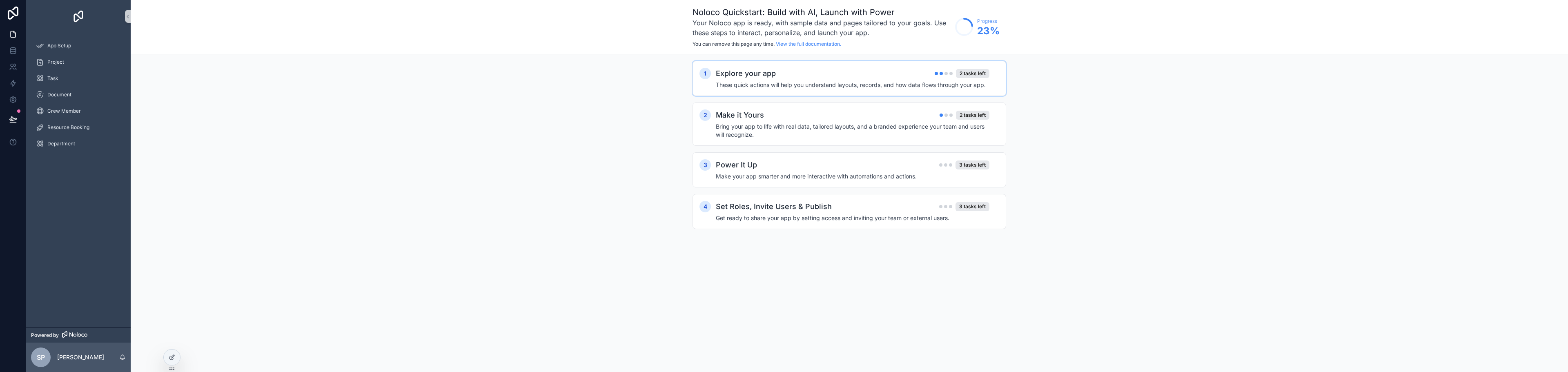
click at [772, 84] on h4 "These quick actions will help you understand layouts, records, and how data flo…" at bounding box center [852, 85] width 273 height 8
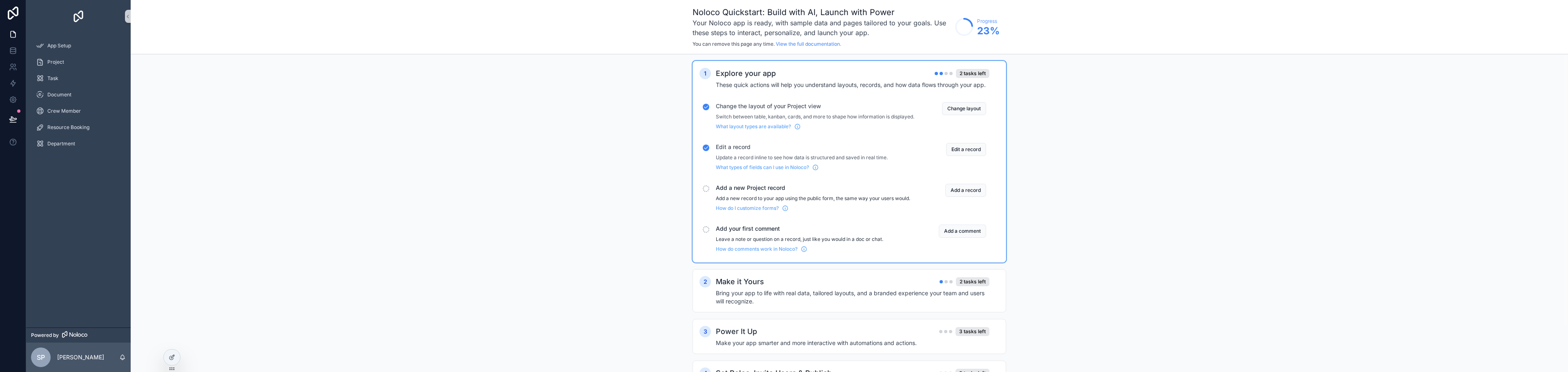
click at [765, 192] on span "Add a new Project record" at bounding box center [815, 188] width 198 height 8
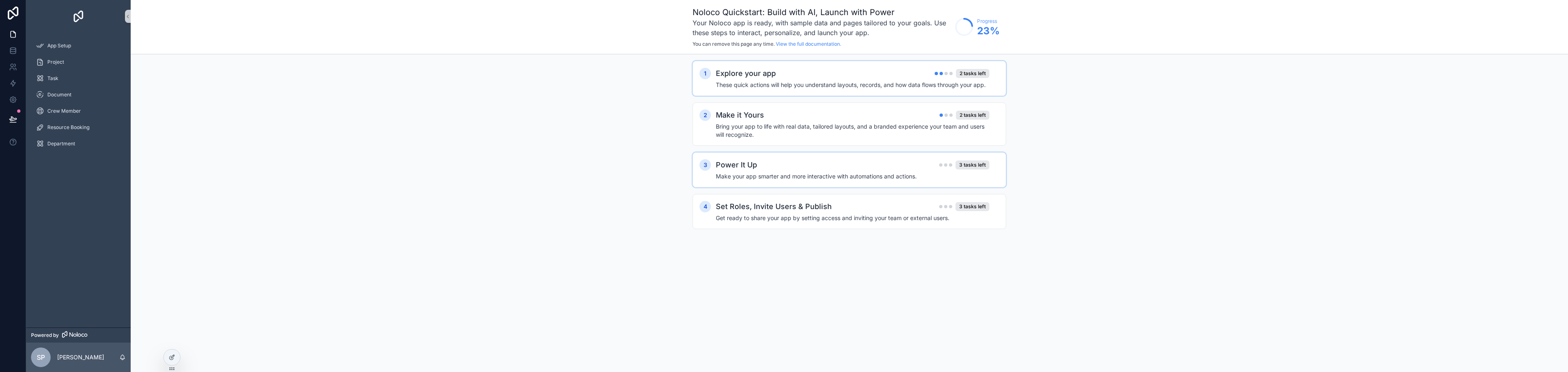
click at [805, 178] on h4 "Make your app smarter and more interactive with automations and actions." at bounding box center [852, 176] width 273 height 8
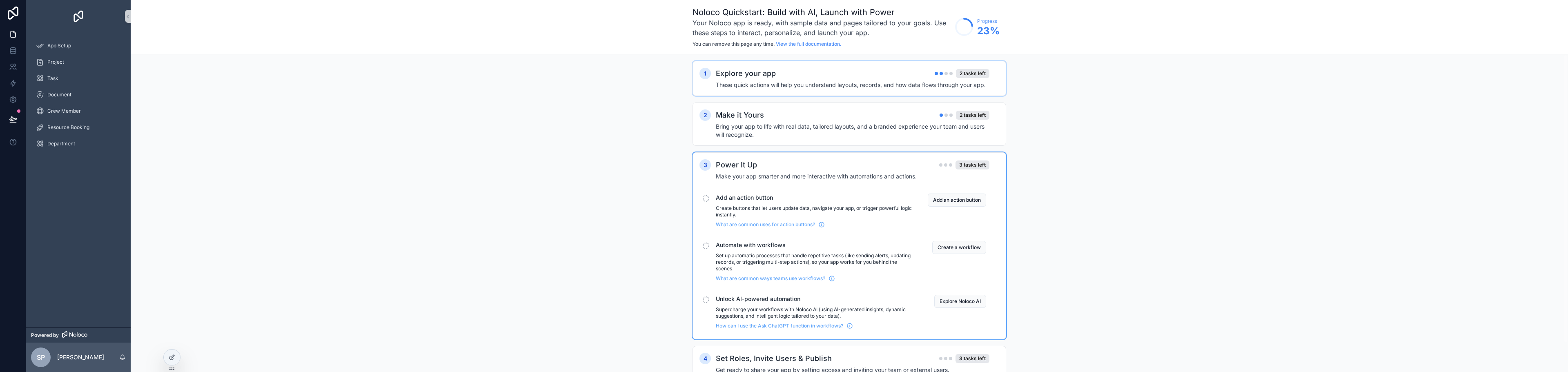
click at [740, 69] on h2 "Explore your app" at bounding box center [746, 73] width 60 height 12
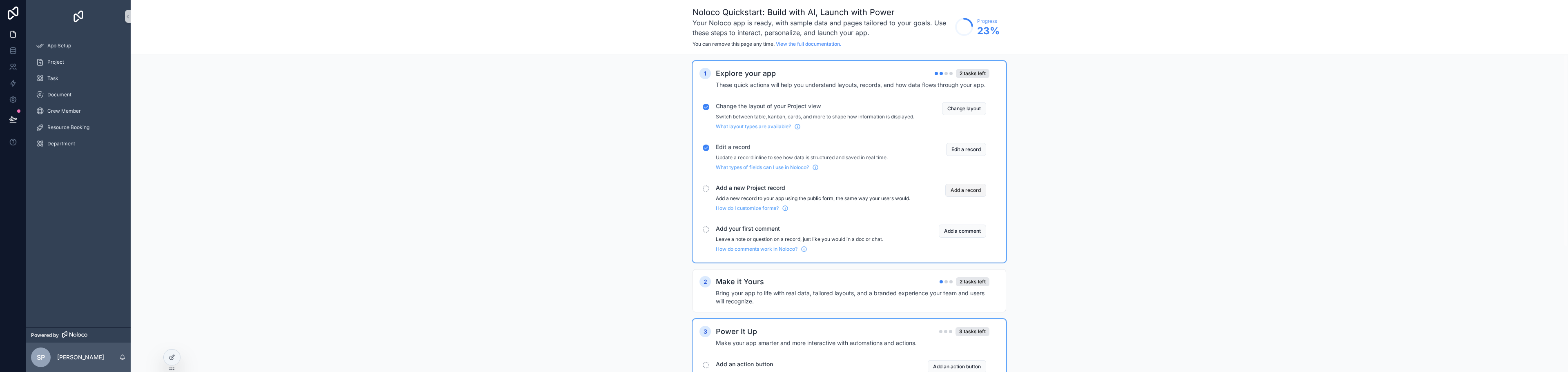
click at [965, 197] on button "Add a record" at bounding box center [965, 190] width 41 height 13
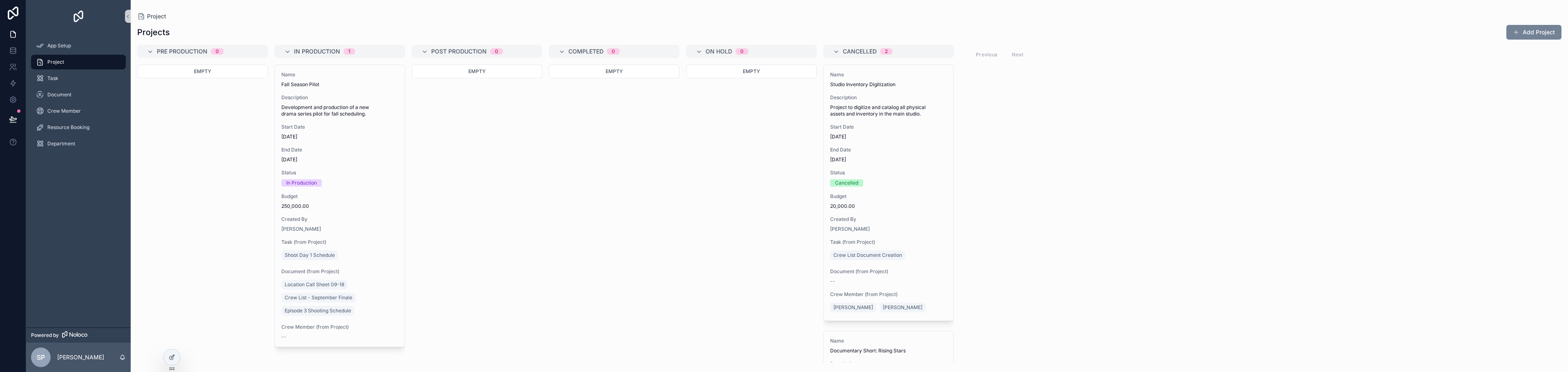
click at [1534, 29] on button "Add Project" at bounding box center [1534, 32] width 55 height 15
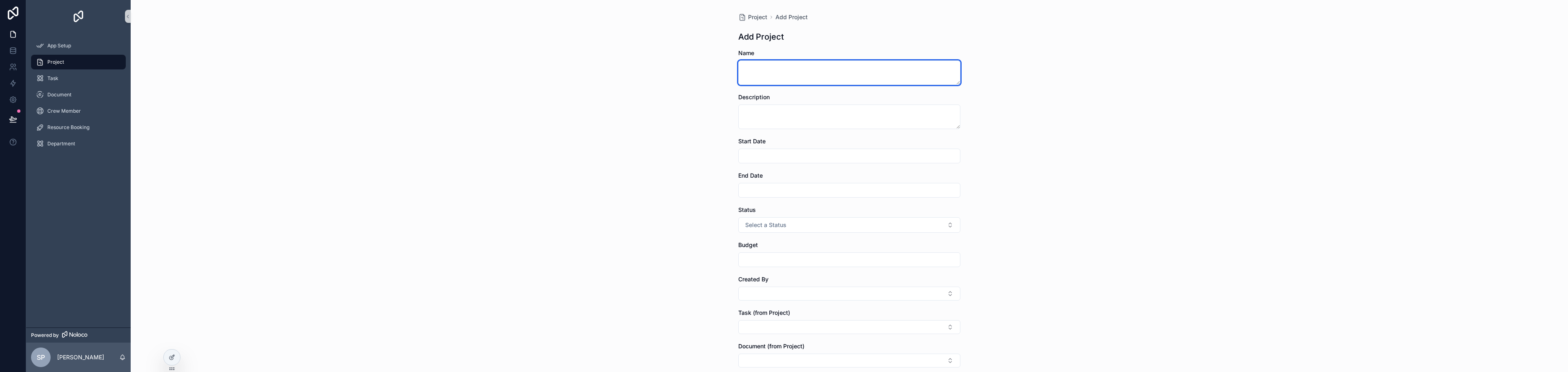
click at [801, 70] on textarea "scrollable content" at bounding box center [849, 72] width 222 height 24
type textarea "**********"
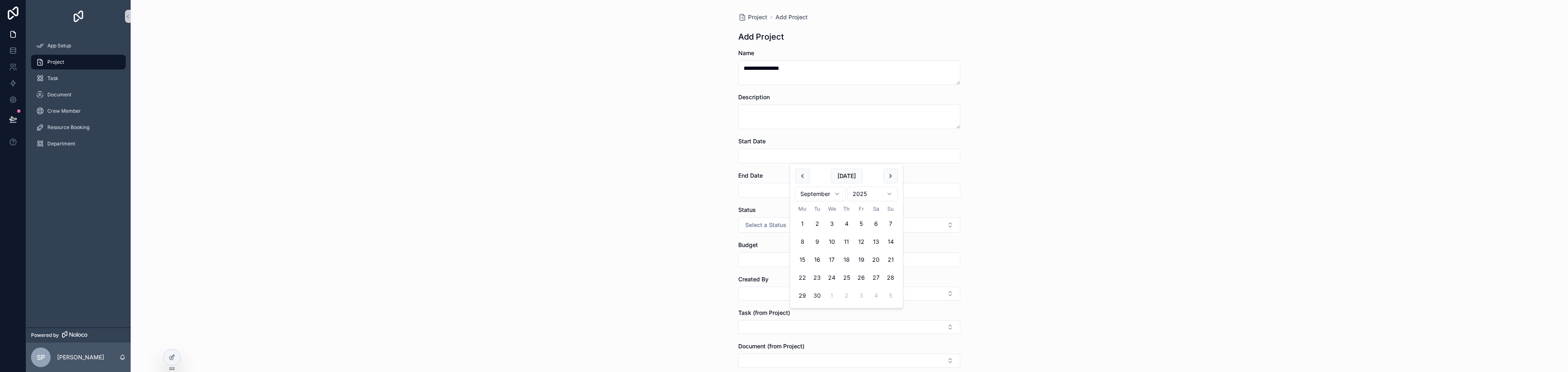
click at [796, 156] on input "scrollable content" at bounding box center [850, 156] width 222 height 12
click at [846, 180] on button "Today" at bounding box center [846, 176] width 32 height 15
type input "**********"
click at [761, 191] on input "scrollable content" at bounding box center [850, 190] width 222 height 12
click at [892, 210] on button "scrollable content" at bounding box center [891, 210] width 15 height 15
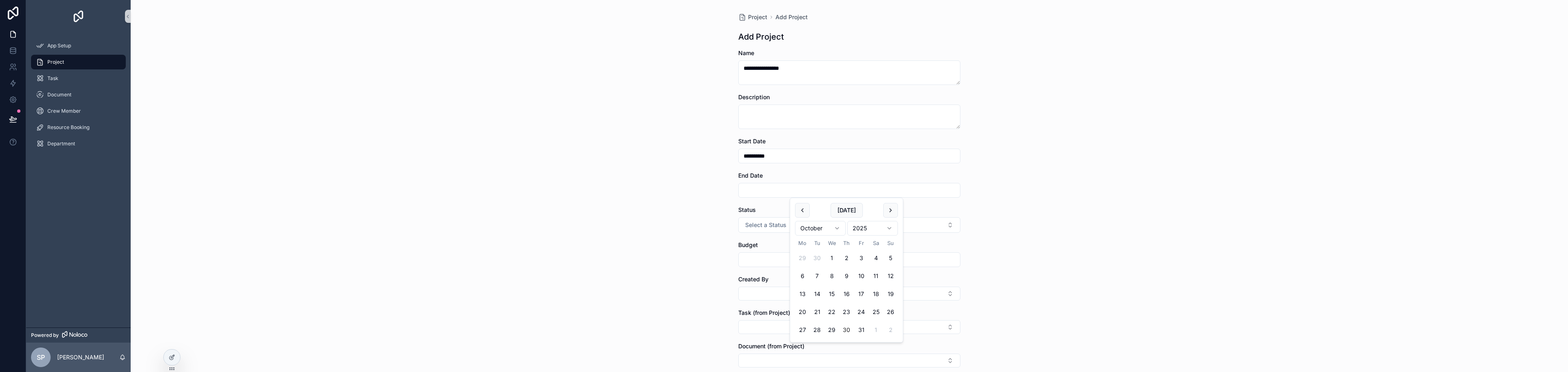
click at [849, 329] on button "30" at bounding box center [847, 330] width 15 height 15
type input "**********"
click at [762, 230] on button "Select a Status" at bounding box center [849, 225] width 222 height 15
click at [765, 270] on div "In Production" at bounding box center [761, 270] width 30 height 7
click at [776, 262] on input "scrollable content" at bounding box center [850, 259] width 222 height 12
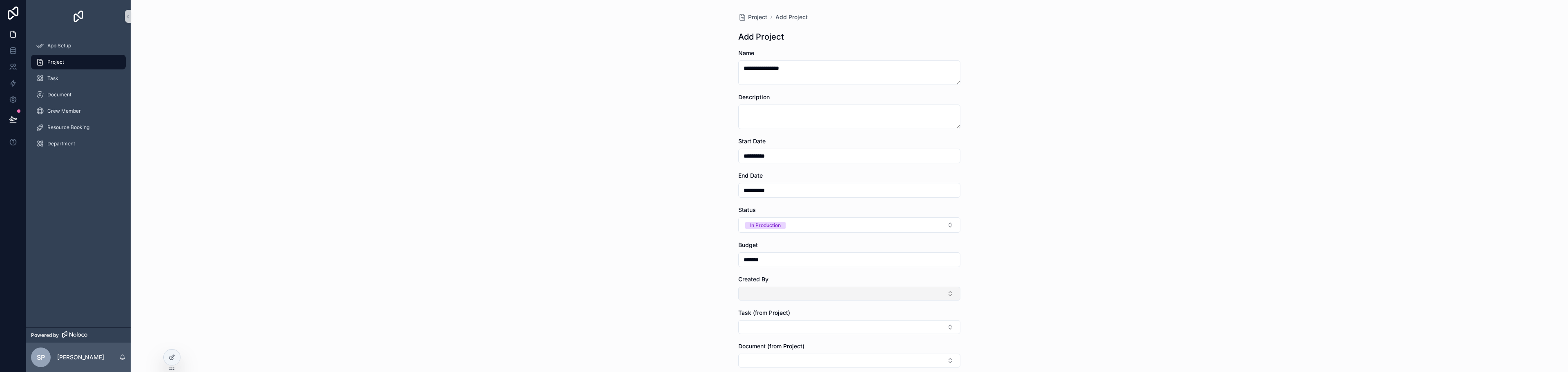
type input "*******"
click at [776, 290] on button "Select Button" at bounding box center [849, 293] width 222 height 14
click at [774, 328] on span "[PERSON_NAME]" at bounding box center [806, 326] width 131 height 8
click at [1086, 248] on div "**********" at bounding box center [849, 186] width 1437 height 372
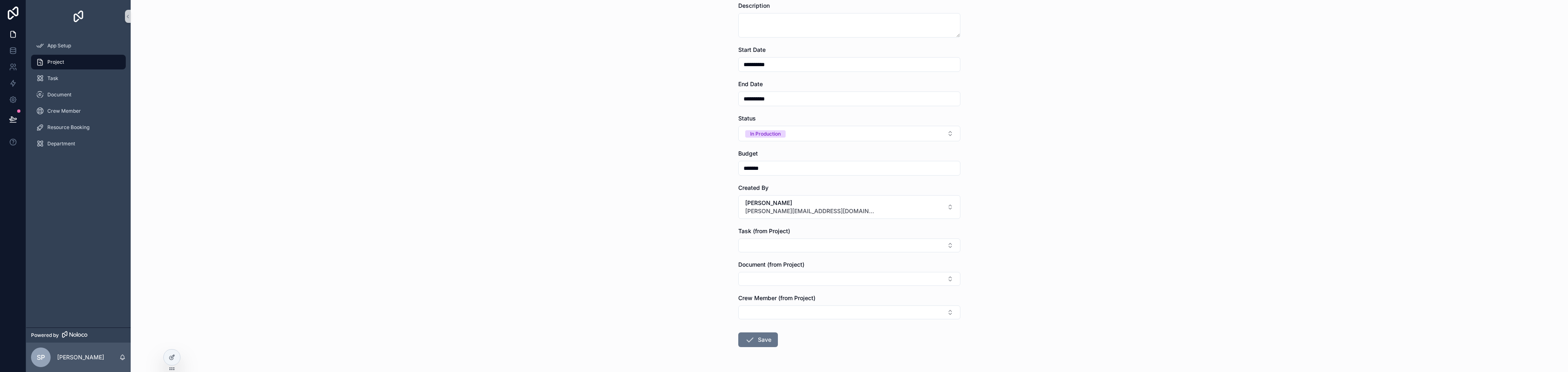
scroll to position [119, 0]
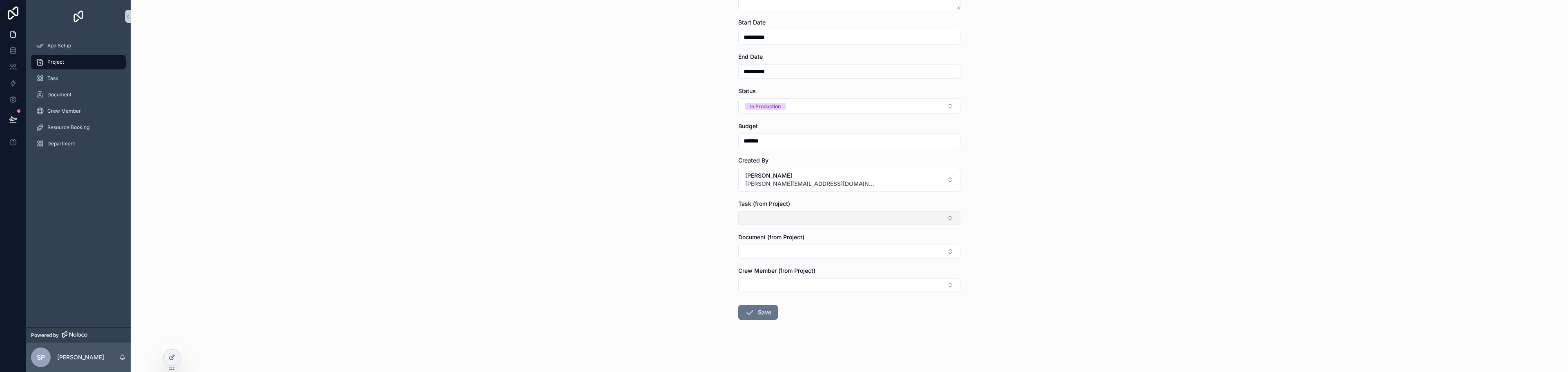
click at [791, 217] on button "Select Button" at bounding box center [849, 218] width 222 height 14
click at [788, 251] on span "Crew List Document Creation" at bounding box center [780, 250] width 78 height 8
click at [1038, 233] on div "**********" at bounding box center [849, 67] width 1437 height 372
click at [814, 261] on button "Select Button" at bounding box center [849, 254] width 222 height 14
click at [793, 301] on span "Crew List - September Finale" at bounding box center [779, 299] width 77 height 8
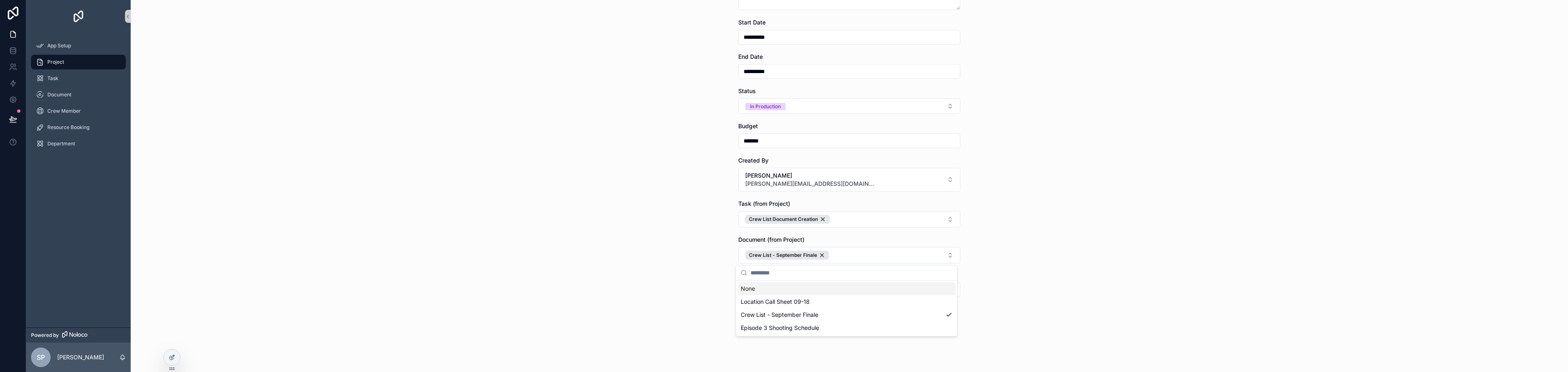
click at [1062, 240] on div "**********" at bounding box center [849, 67] width 1437 height 372
click at [852, 290] on button "Select Button" at bounding box center [849, 290] width 222 height 14
click at [756, 323] on span "[PERSON_NAME]" at bounding box center [764, 322] width 47 height 8
click at [755, 320] on div "**********" at bounding box center [797, 186] width 1542 height 372
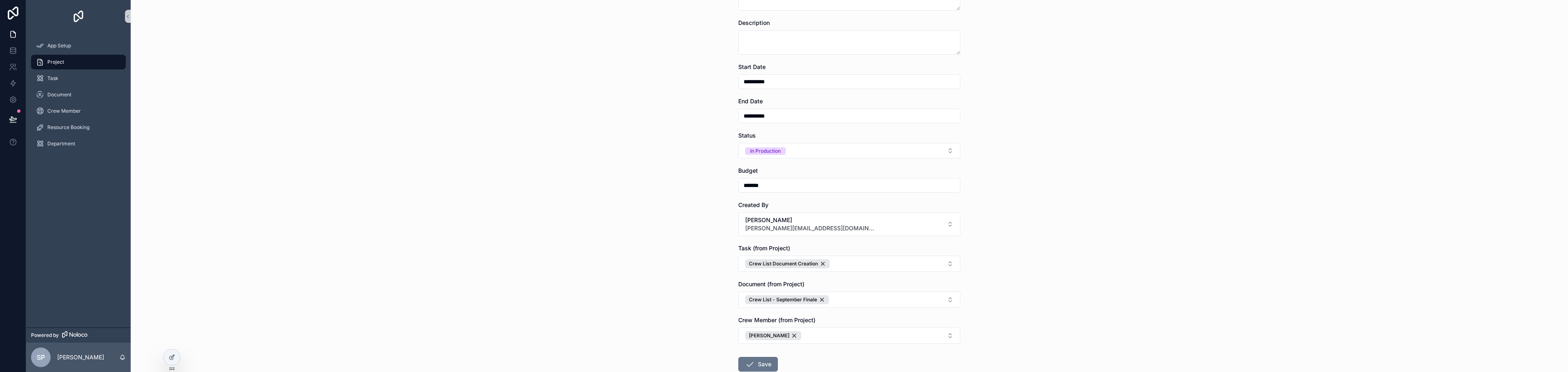
scroll to position [126, 0]
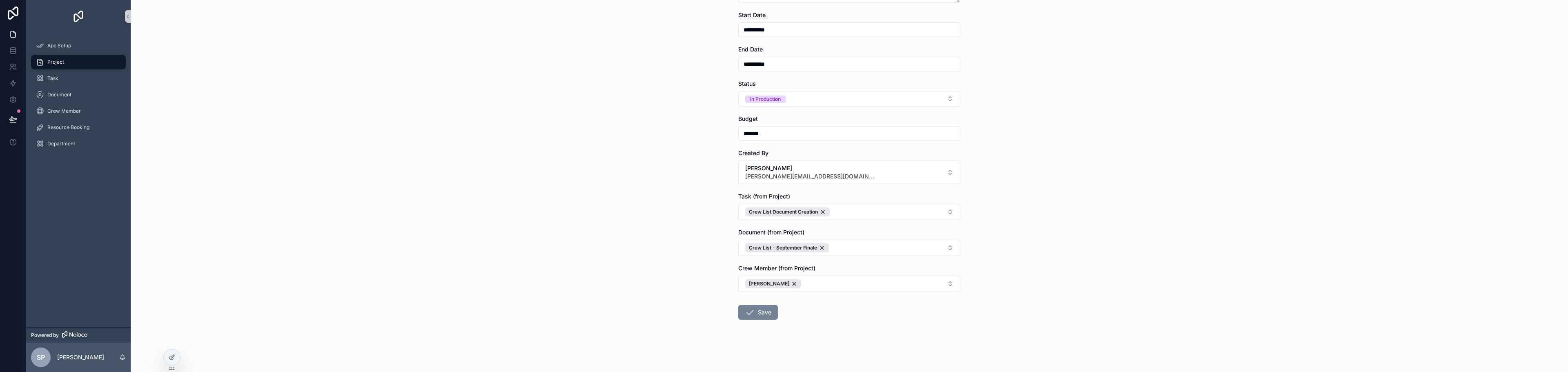
click at [745, 312] on icon "scrollable content" at bounding box center [750, 312] width 10 height 10
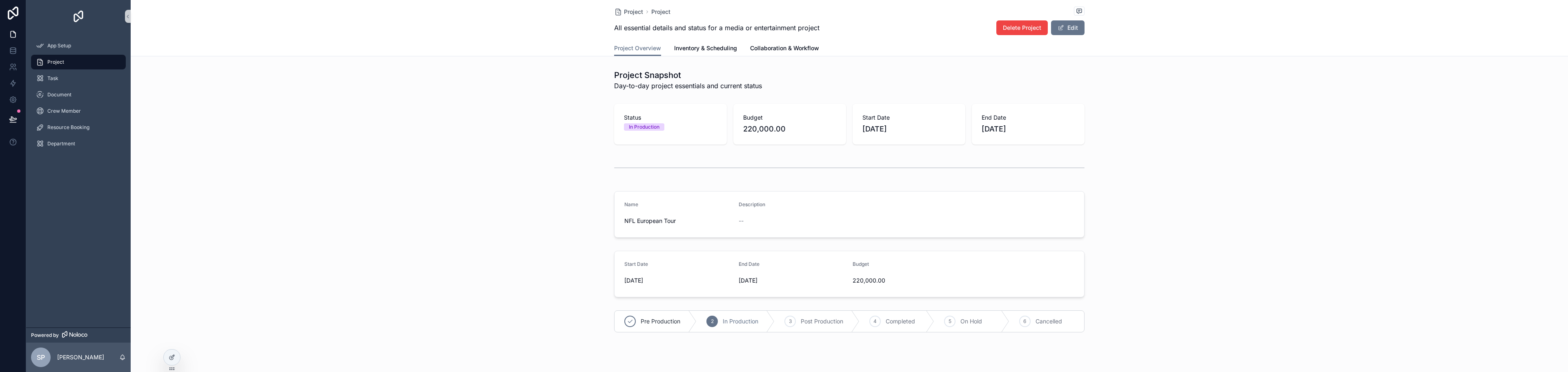
click at [57, 62] on span "Project" at bounding box center [56, 62] width 17 height 7
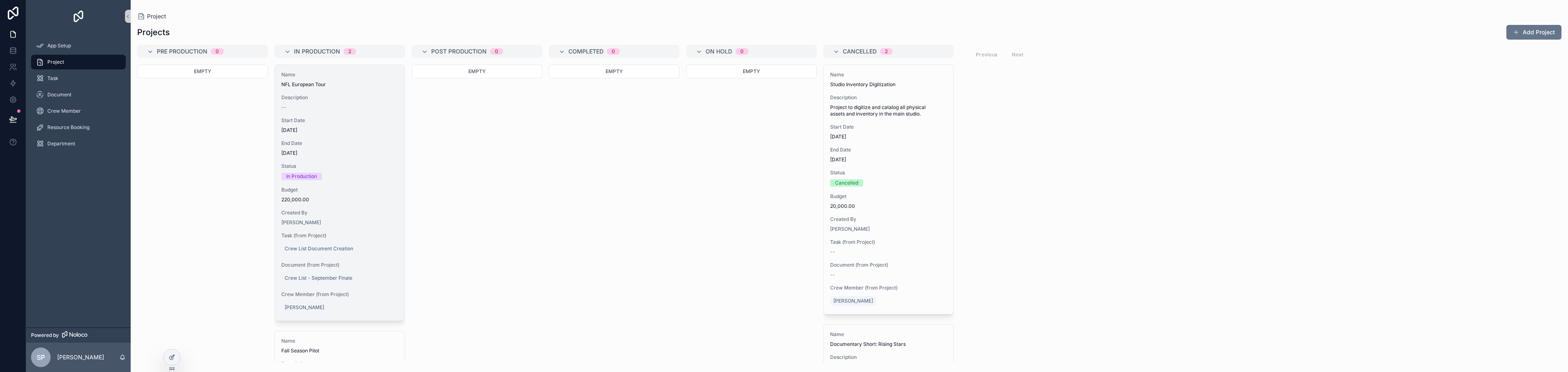
click at [312, 170] on div "Status In Production" at bounding box center [340, 172] width 117 height 17
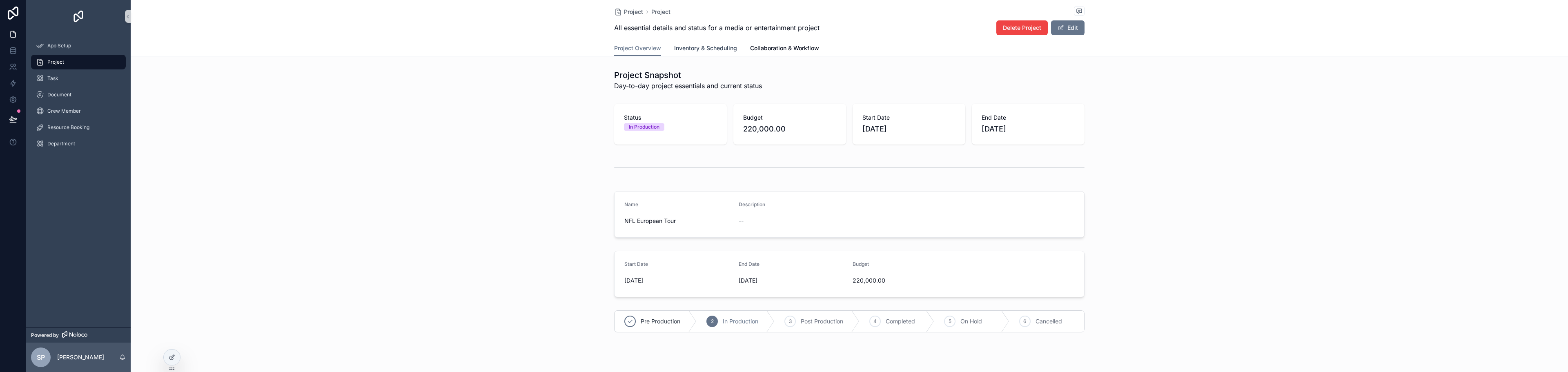
click at [697, 49] on span "Inventory & Scheduling" at bounding box center [705, 47] width 63 height 8
click at [756, 52] on span "Collaboration & Workflow" at bounding box center [784, 47] width 69 height 8
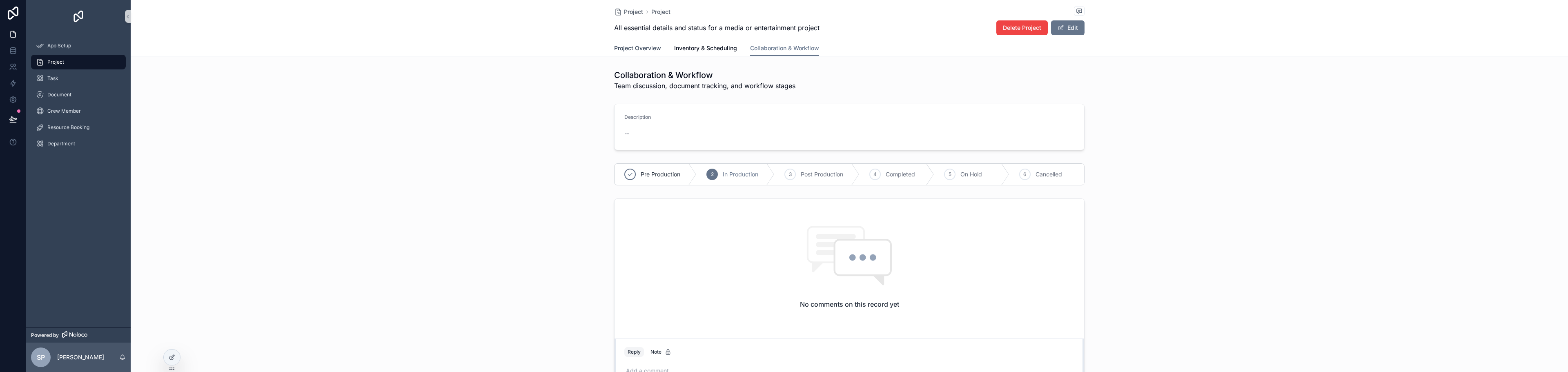
click at [617, 51] on span "Project Overview" at bounding box center [637, 47] width 47 height 8
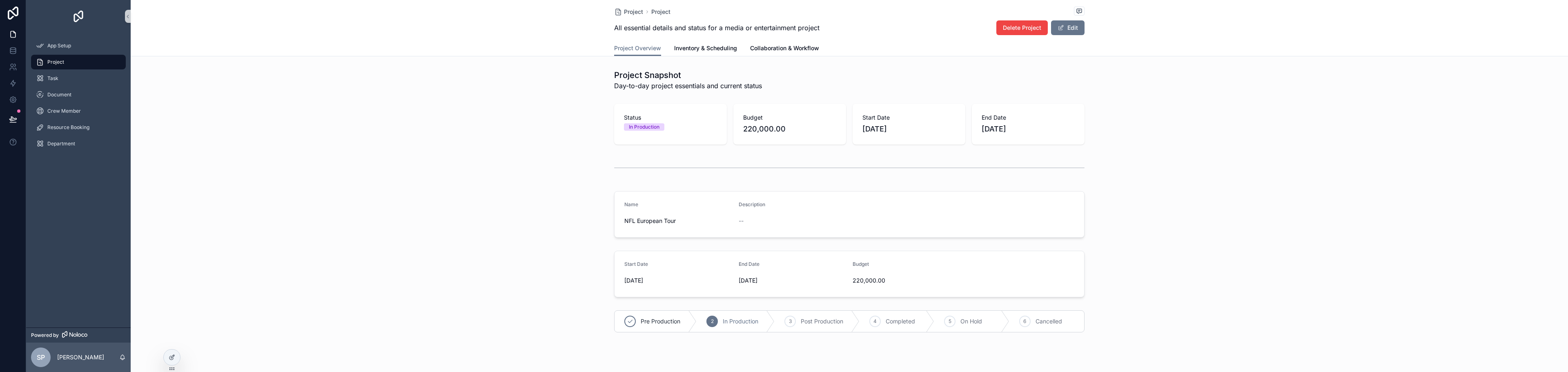
click at [58, 65] on span "Project" at bounding box center [56, 62] width 17 height 7
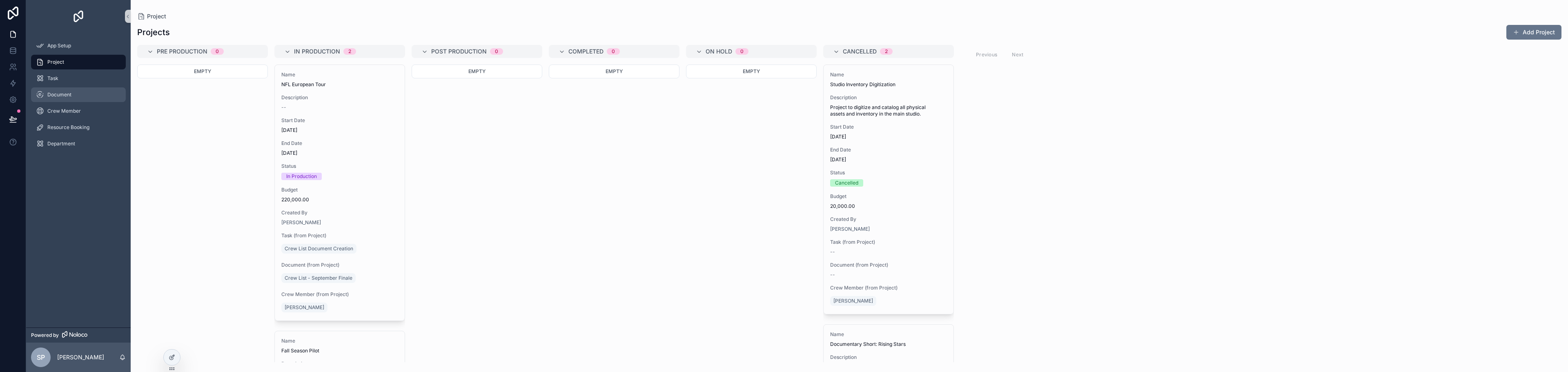
click at [60, 97] on span "Document" at bounding box center [60, 94] width 24 height 7
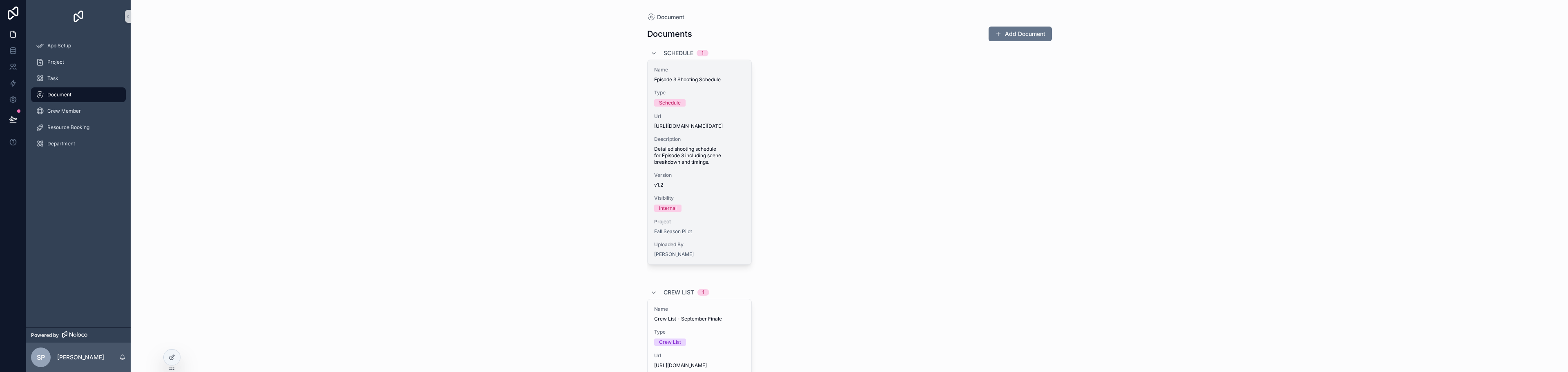
click at [687, 130] on span "https://showblock-production-docs.s3.amazonaws.com/Ep3_Shooting_Schedule_2025-0…" at bounding box center [699, 126] width 91 height 7
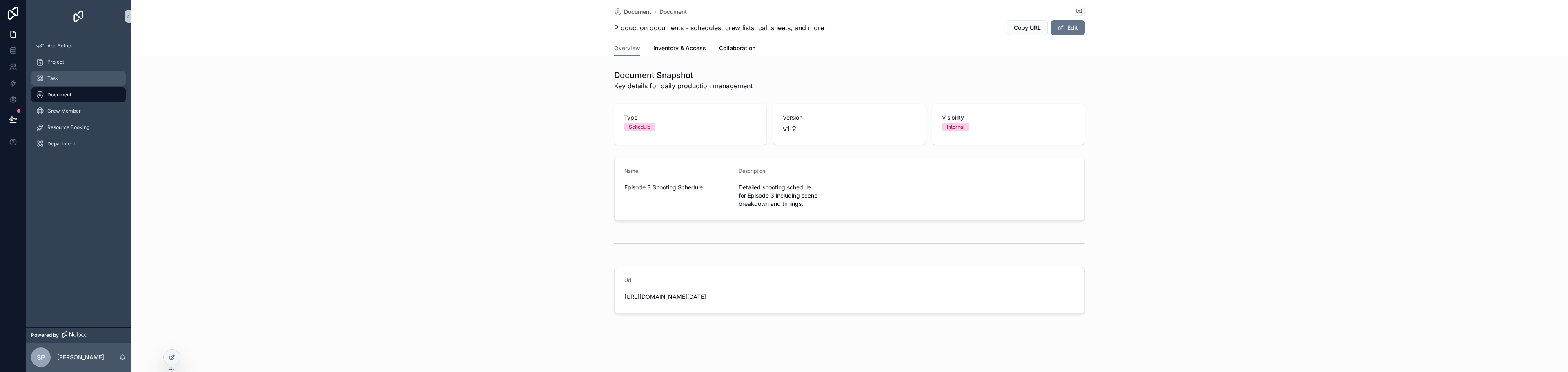
click at [58, 80] on div "Task" at bounding box center [79, 78] width 85 height 13
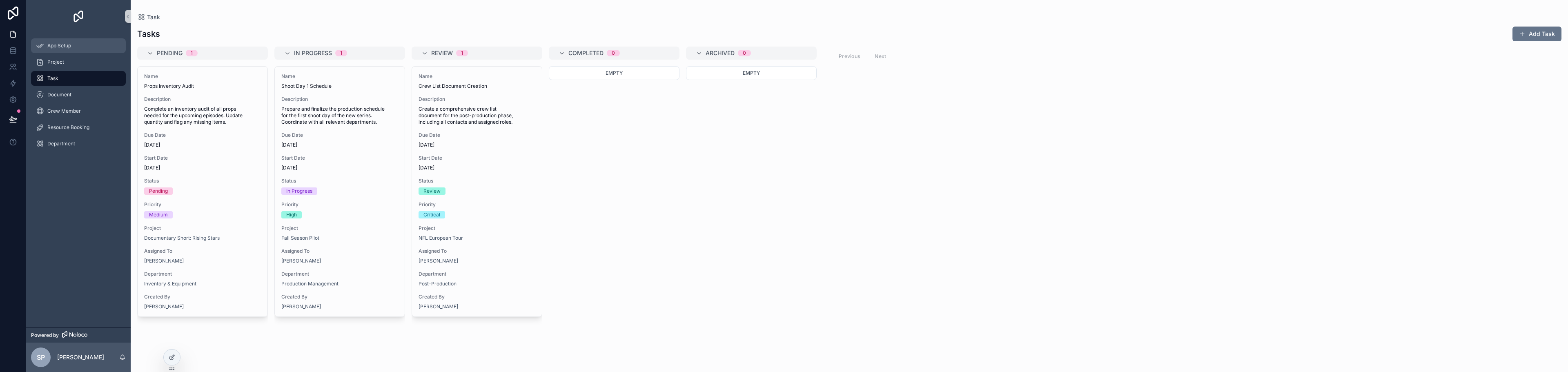
click at [46, 40] on div "App Setup" at bounding box center [79, 45] width 85 height 13
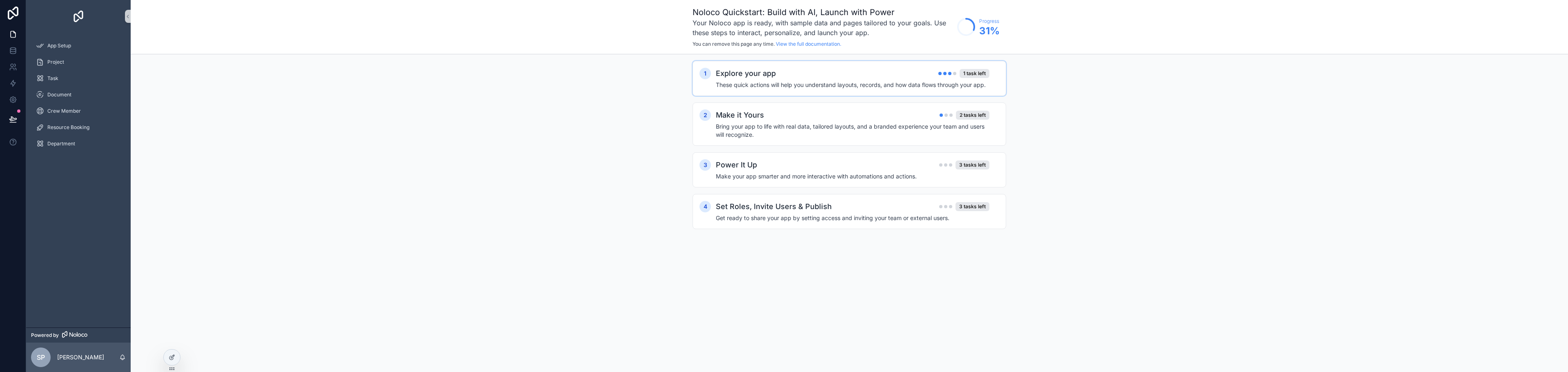
click at [902, 76] on div "Explore your app 1 task left" at bounding box center [852, 73] width 273 height 12
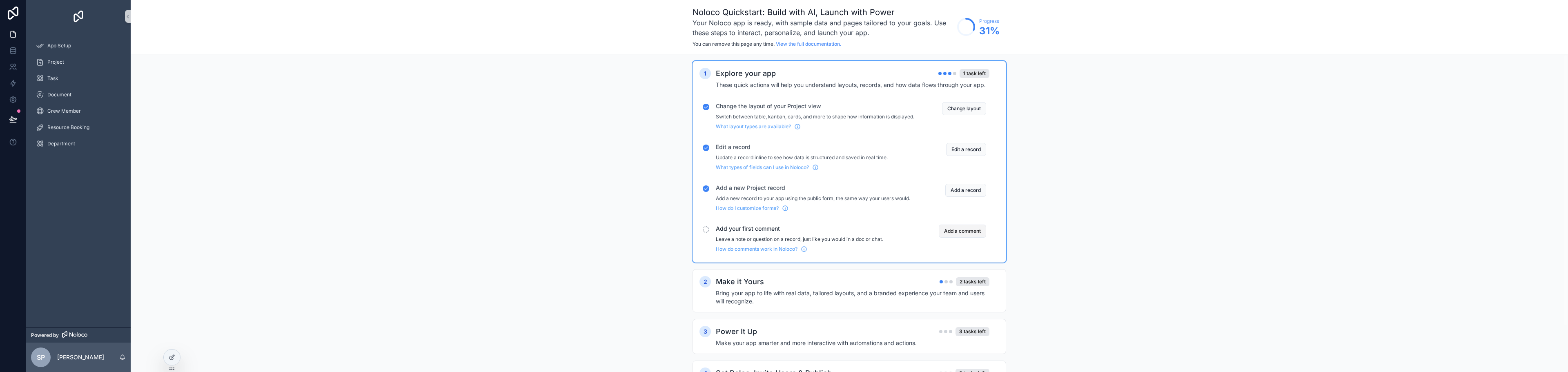
click at [974, 237] on button "Add a comment" at bounding box center [962, 231] width 47 height 13
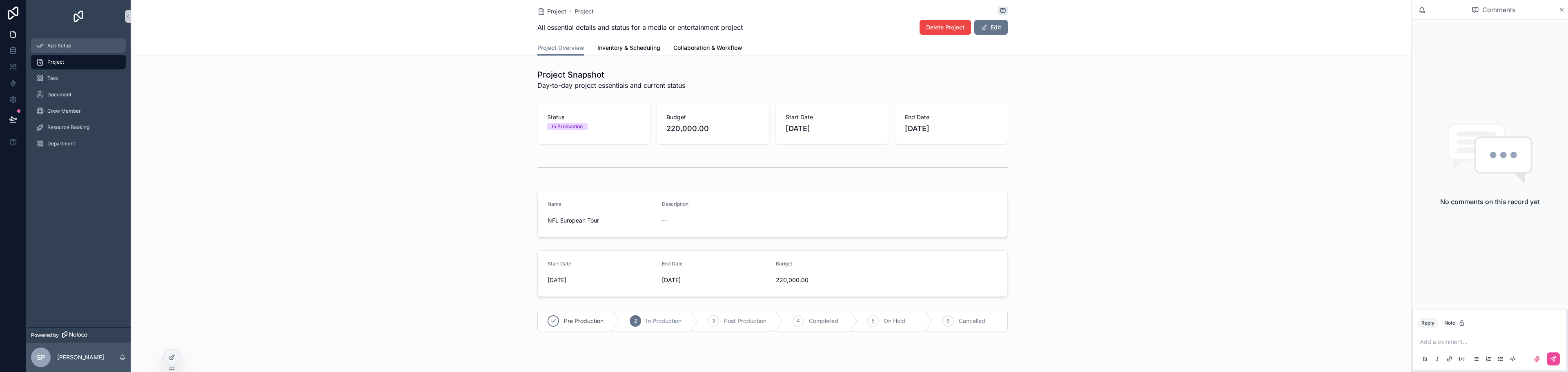
click at [59, 47] on span "App Setup" at bounding box center [59, 46] width 24 height 7
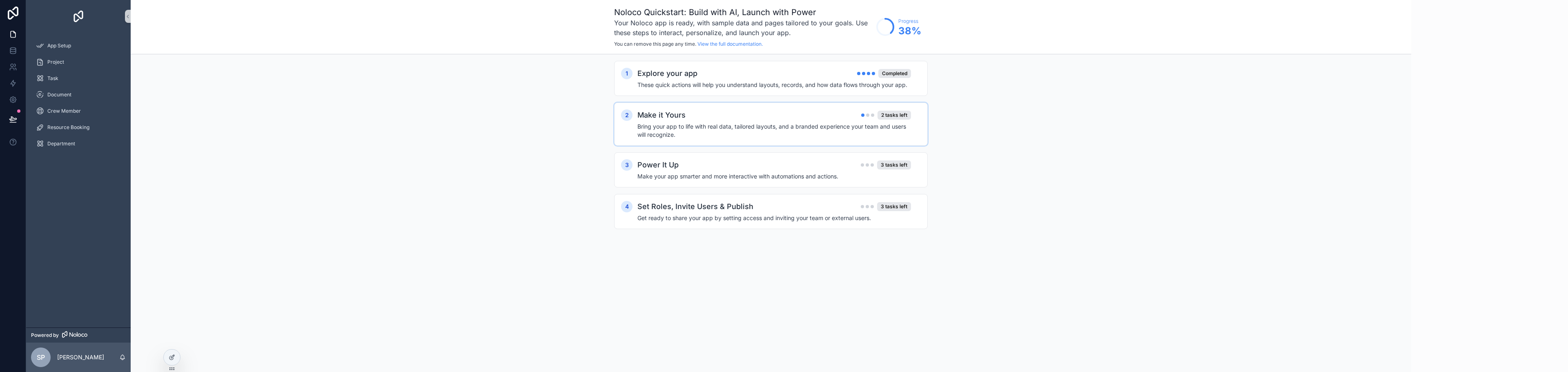
click at [724, 128] on h4 "Bring your app to life with real data, tailored layouts, and a branded experien…" at bounding box center [774, 130] width 273 height 16
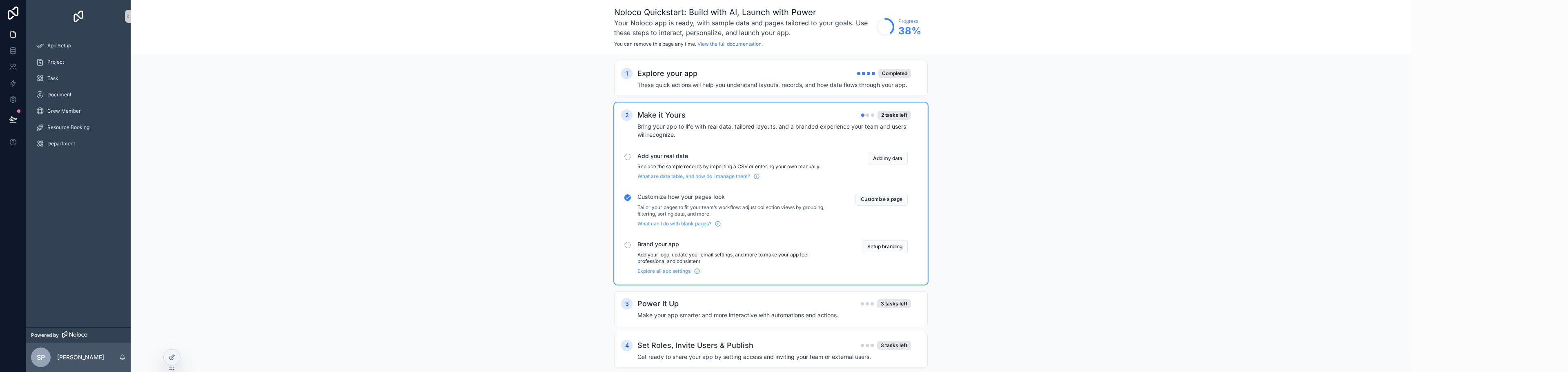
click at [678, 160] on span "Add your real data" at bounding box center [737, 156] width 198 height 8
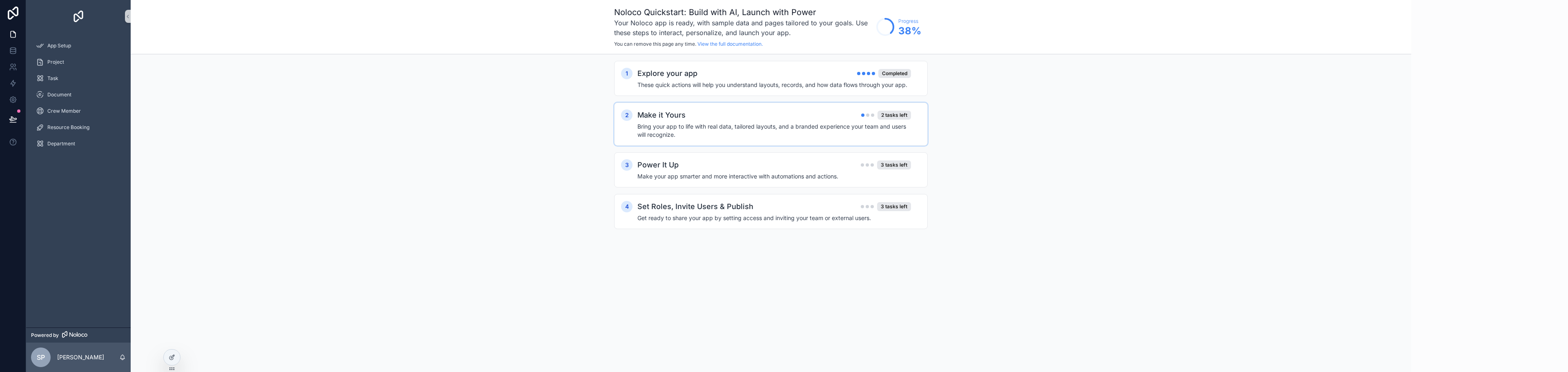
click at [677, 122] on h4 "Bring your app to life with real data, tailored layouts, and a branded experien…" at bounding box center [774, 130] width 273 height 16
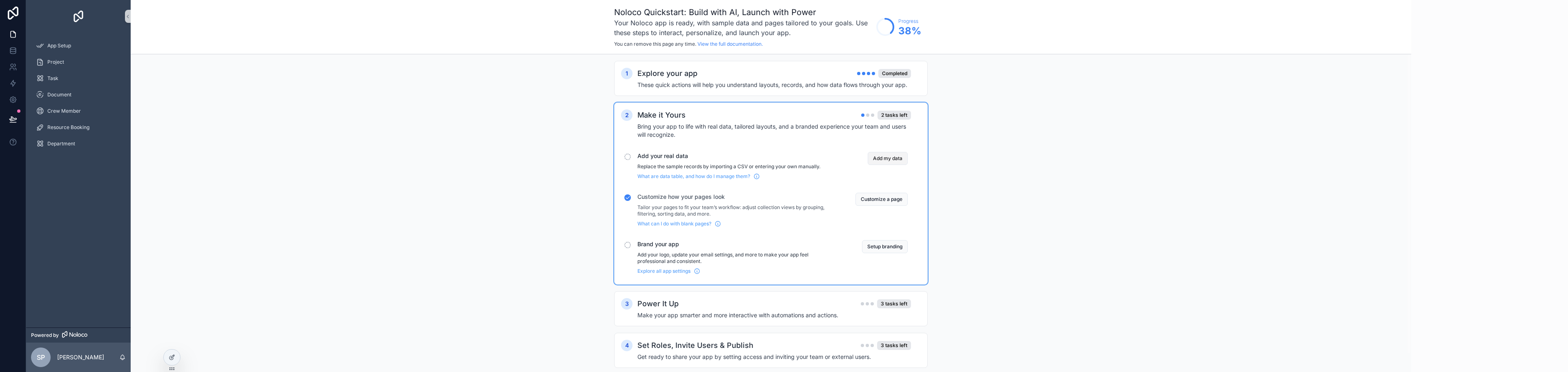
click at [874, 156] on button "Add my data" at bounding box center [888, 158] width 40 height 13
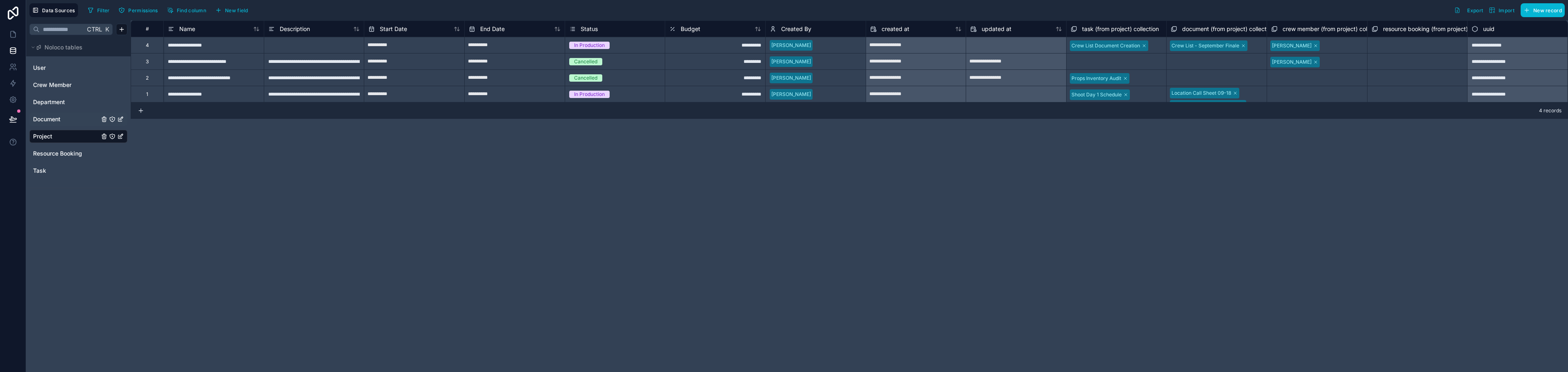
click at [49, 116] on span "Document" at bounding box center [46, 119] width 27 height 8
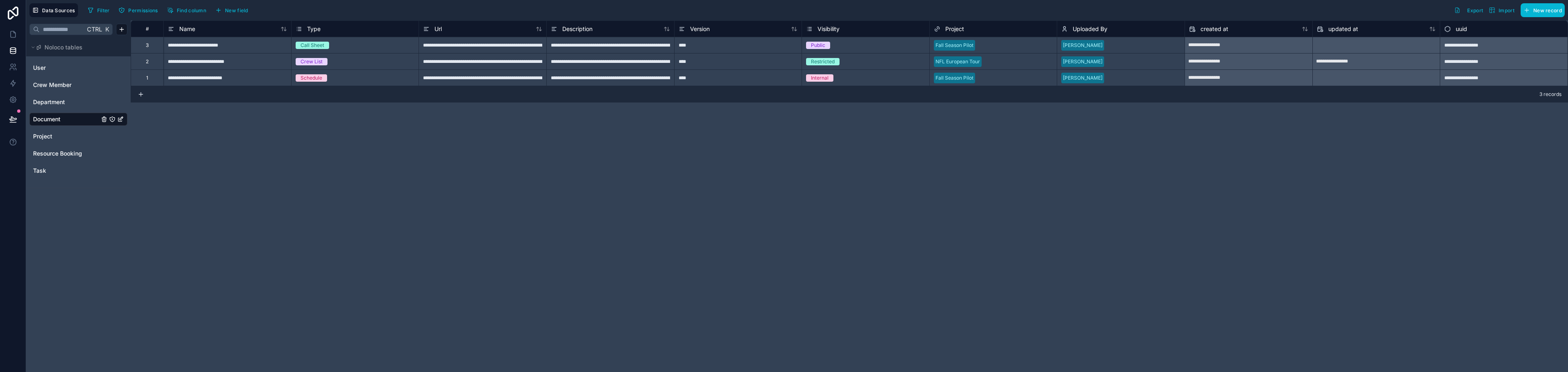
click at [152, 47] on div "3" at bounding box center [147, 44] width 33 height 16
click at [1527, 10] on icon "button" at bounding box center [1527, 10] width 0 height 4
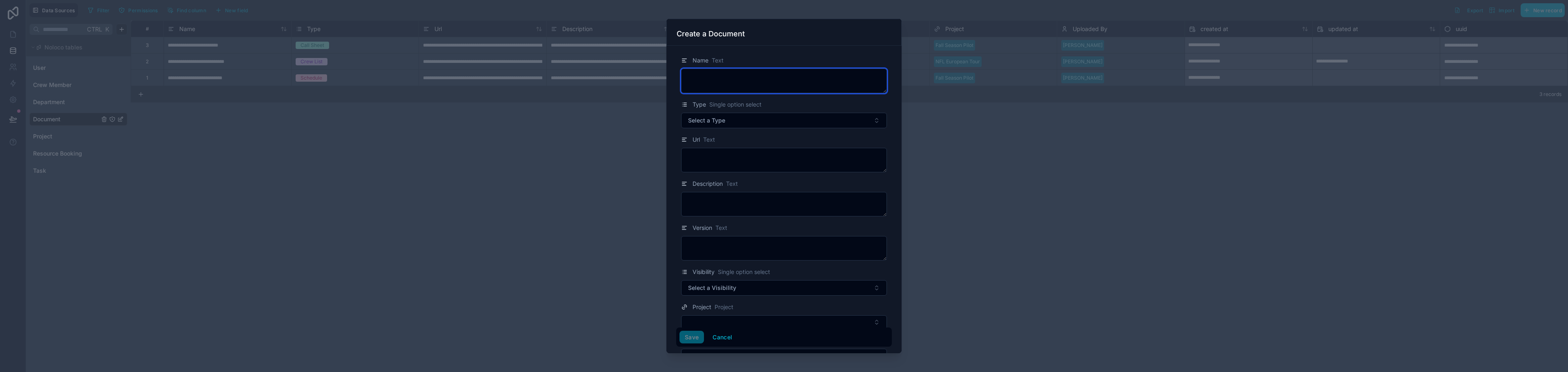
click at [780, 77] on textarea at bounding box center [784, 81] width 206 height 24
click at [738, 77] on textarea at bounding box center [784, 81] width 206 height 24
click at [747, 77] on textarea at bounding box center [784, 81] width 206 height 24
type textarea "*********"
click at [737, 122] on button "Select a Type" at bounding box center [784, 120] width 206 height 15
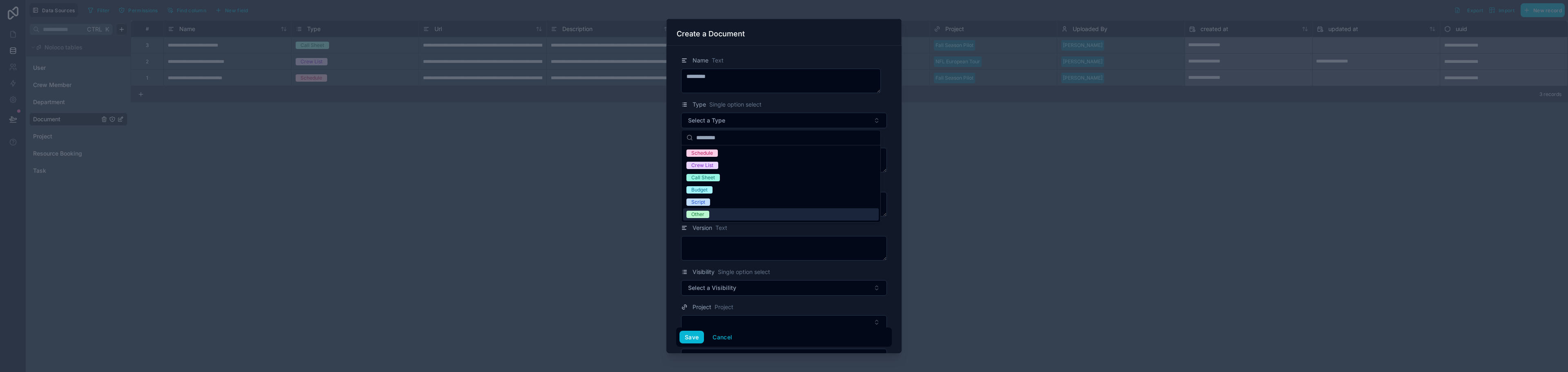
click at [705, 217] on span "Other" at bounding box center [698, 214] width 23 height 7
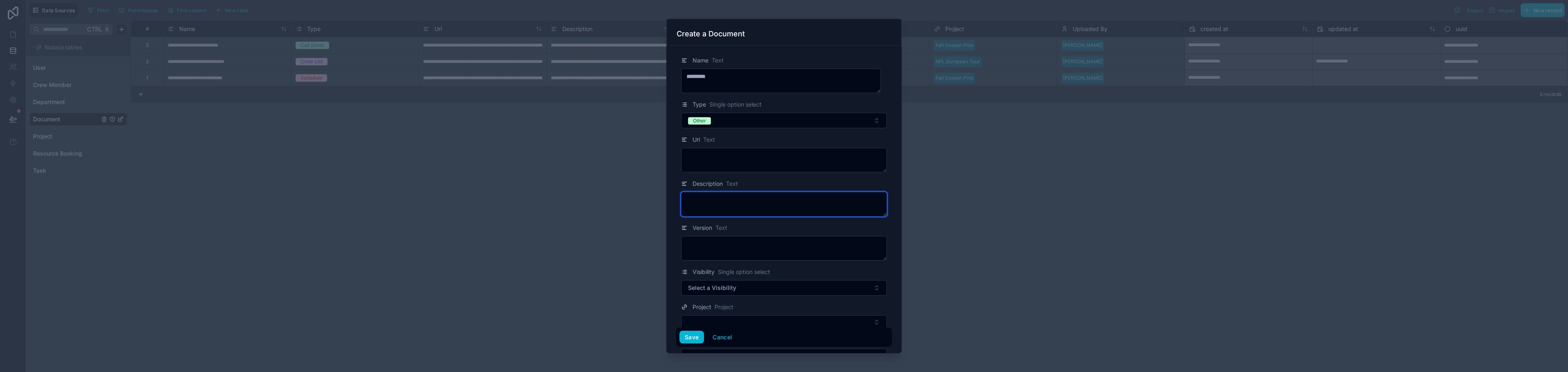
click at [707, 199] on textarea at bounding box center [784, 204] width 206 height 24
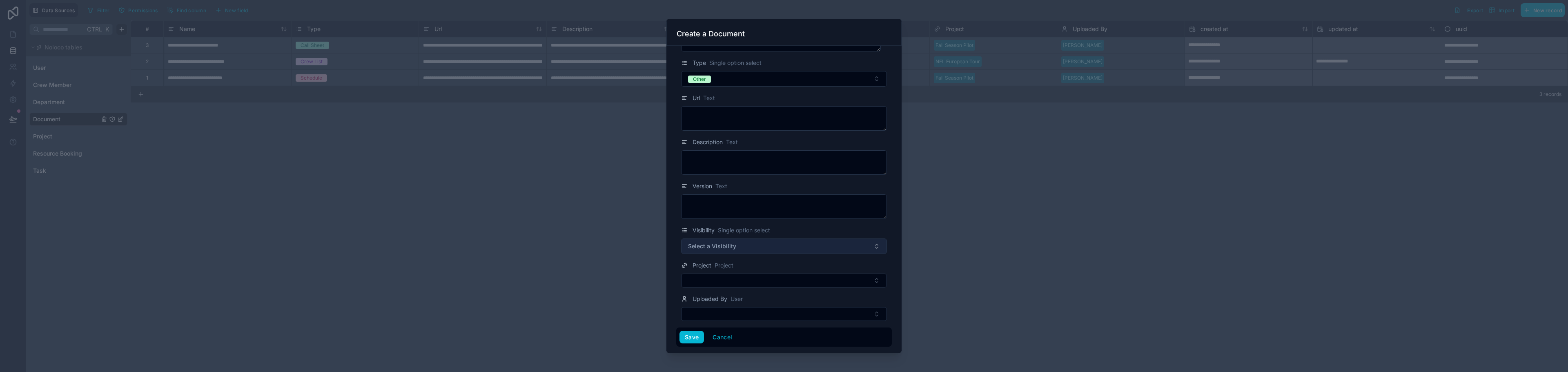
click at [726, 245] on span "Select a Visibility" at bounding box center [712, 246] width 48 height 8
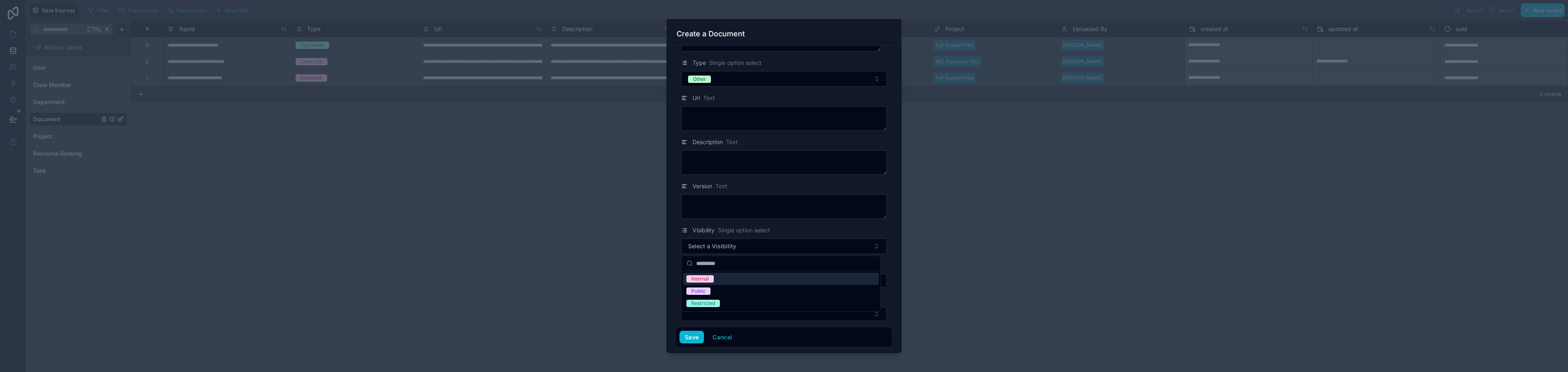
click at [704, 281] on div "Internal" at bounding box center [700, 279] width 18 height 7
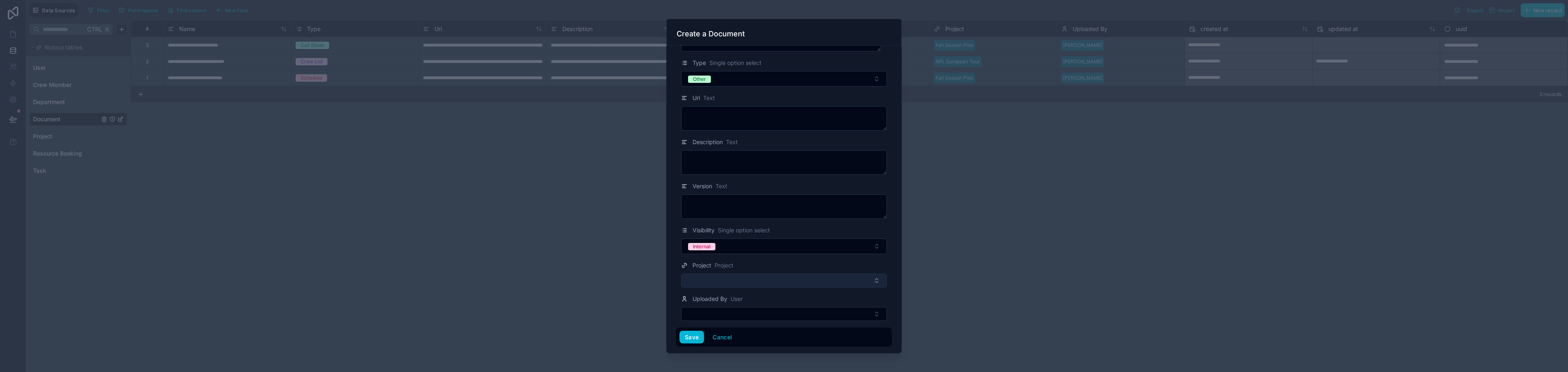
click at [708, 277] on button "Select Button" at bounding box center [784, 280] width 206 height 14
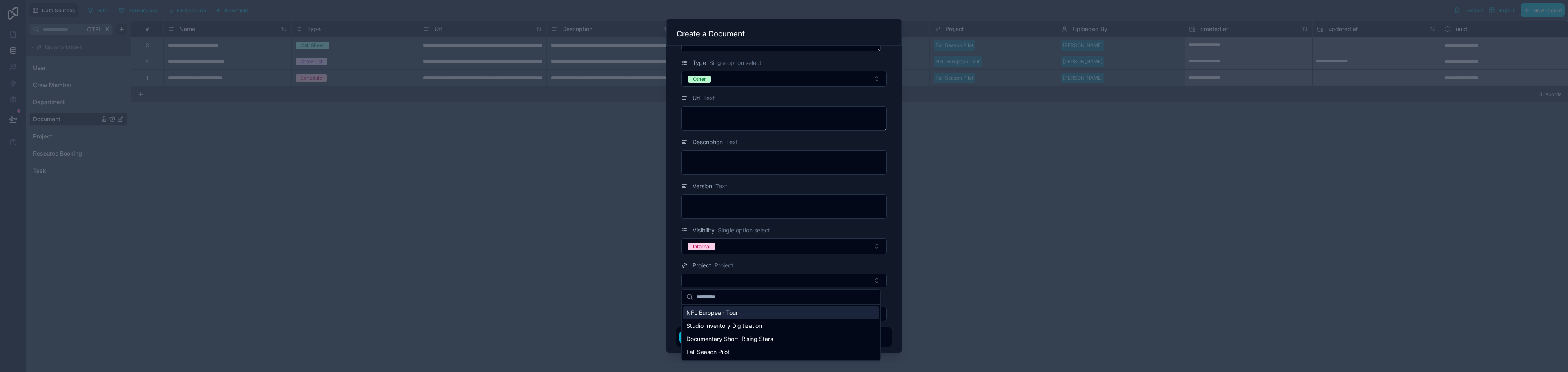
click at [726, 314] on span "NFL European Tour" at bounding box center [712, 312] width 52 height 8
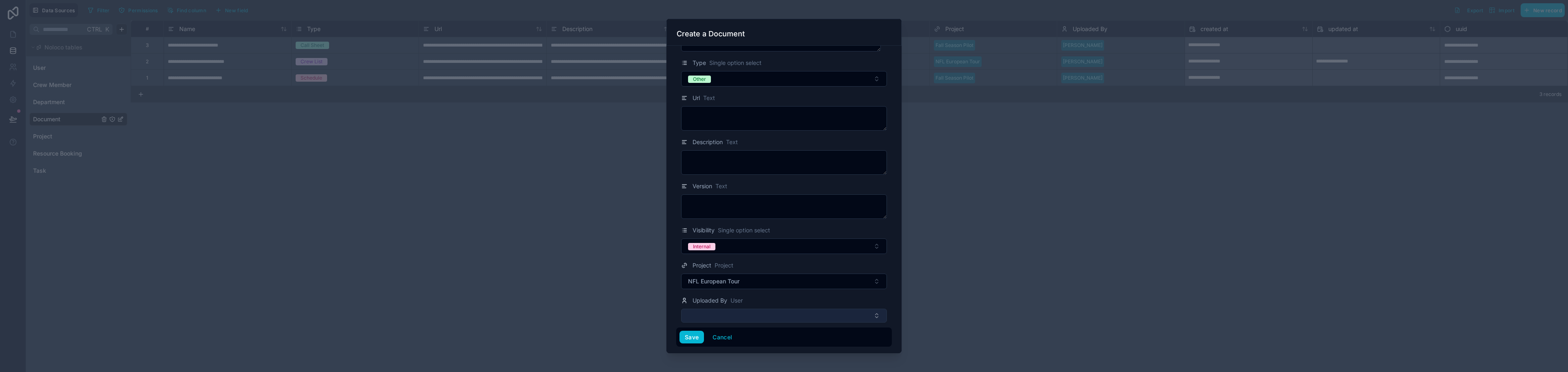
click at [766, 318] on button "Select Button" at bounding box center [784, 315] width 206 height 14
click at [726, 354] on span "[PERSON_NAME][EMAIL_ADDRESS][DOMAIN_NAME]" at bounding box center [752, 356] width 131 height 8
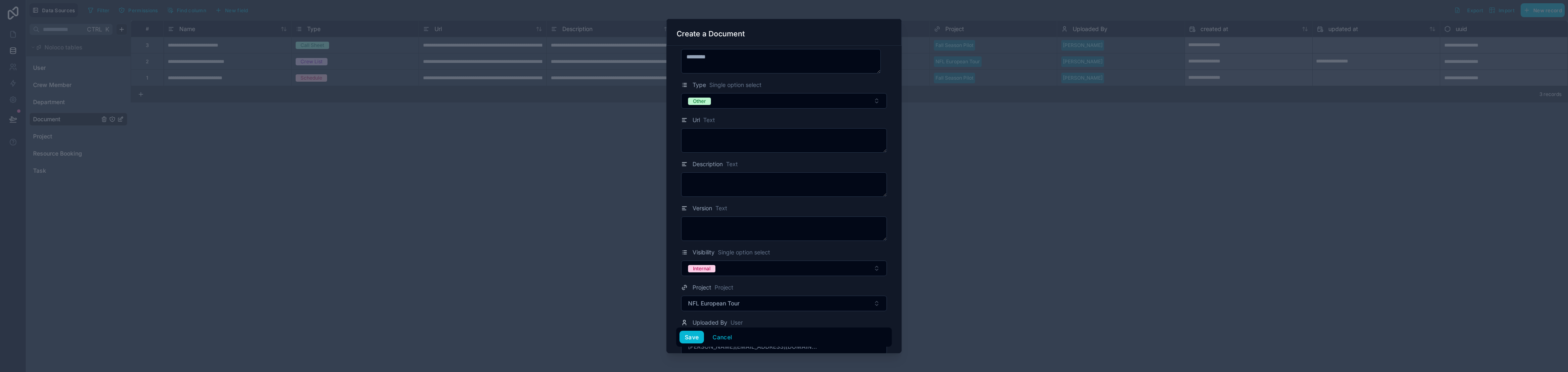
scroll to position [0, 0]
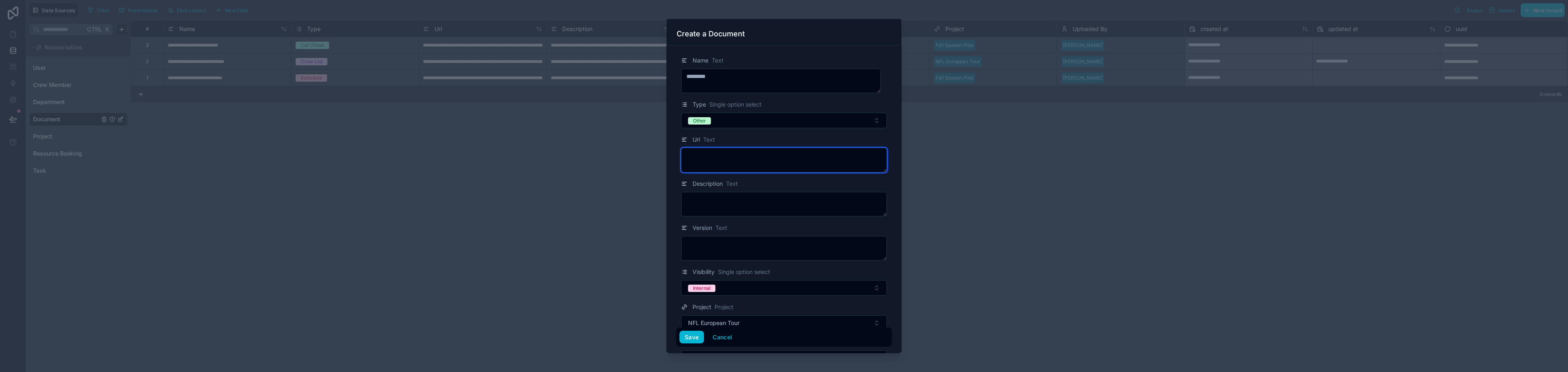
click at [724, 162] on textarea at bounding box center [784, 160] width 206 height 24
click at [716, 152] on textarea at bounding box center [784, 160] width 206 height 24
click at [708, 138] on span "Text" at bounding box center [709, 139] width 12 height 8
click at [709, 156] on textarea at bounding box center [784, 160] width 206 height 24
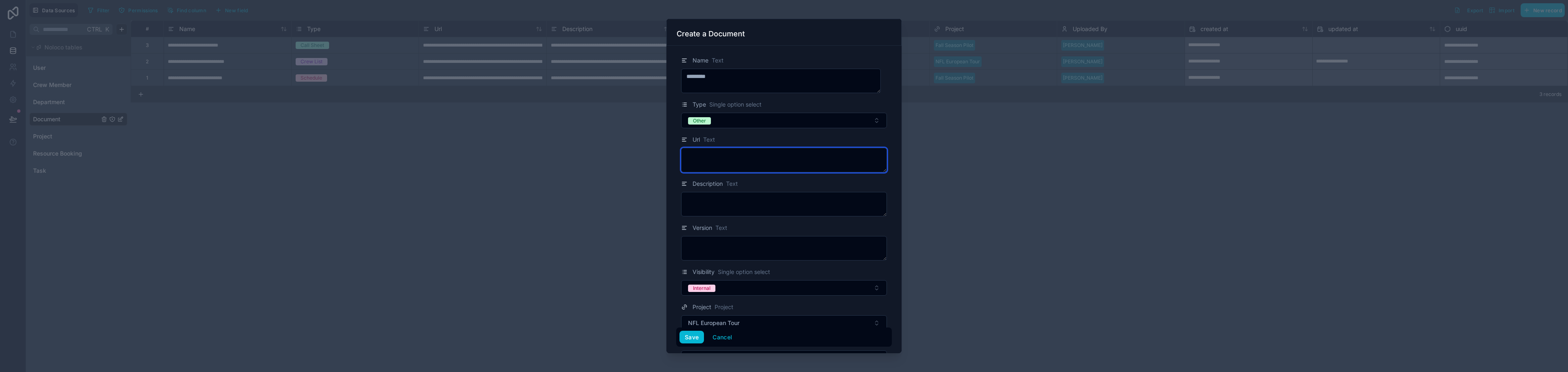
drag, startPoint x: 705, startPoint y: 160, endPoint x: 698, endPoint y: 154, distance: 9.2
click at [698, 154] on textarea at bounding box center [784, 160] width 206 height 24
click at [700, 58] on span "Name" at bounding box center [701, 60] width 16 height 8
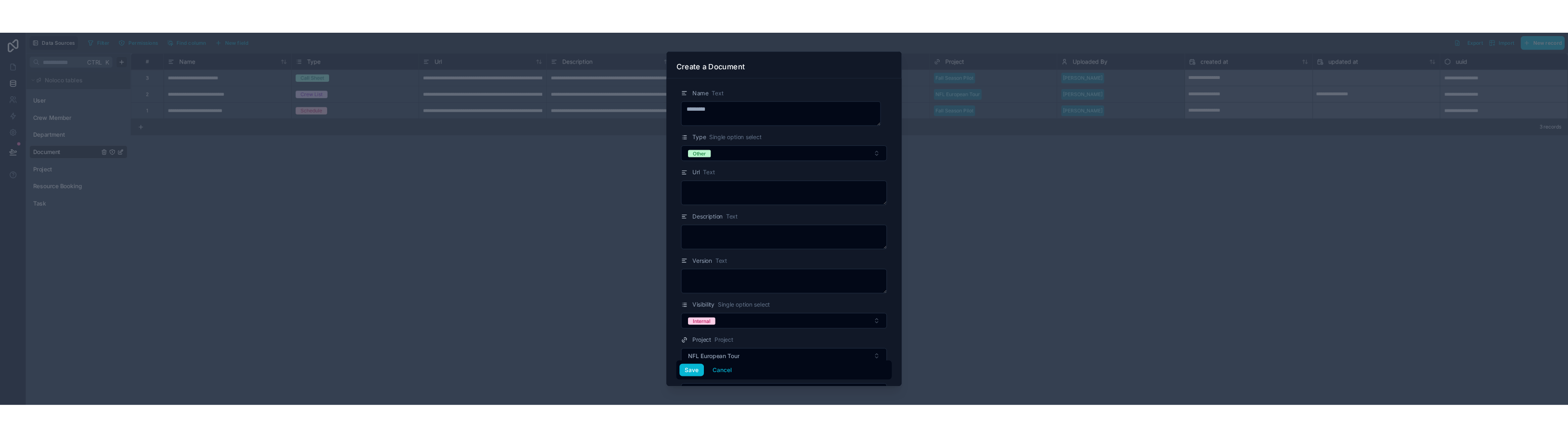
scroll to position [62, 0]
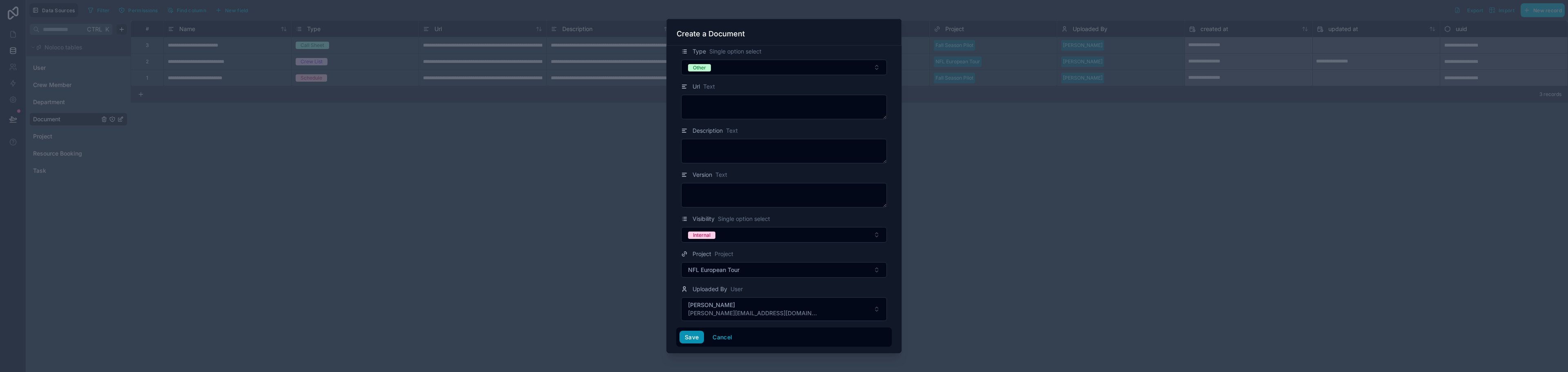
click at [688, 338] on button "Save" at bounding box center [691, 337] width 24 height 13
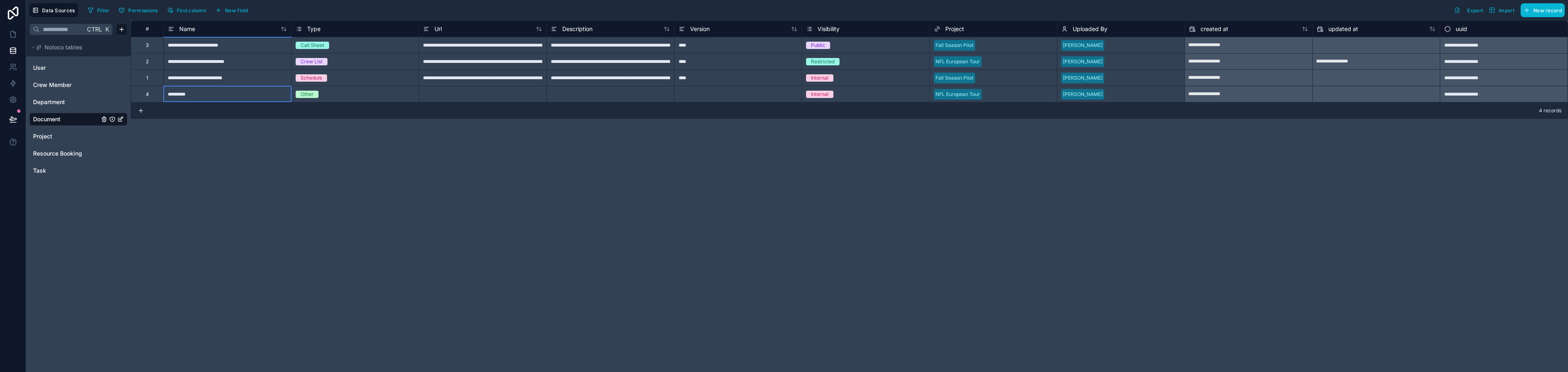
click at [200, 94] on div "*********" at bounding box center [227, 94] width 128 height 16
click at [152, 94] on div "4" at bounding box center [147, 94] width 33 height 16
click at [1498, 10] on span "Import" at bounding box center [1502, 10] width 26 height 7
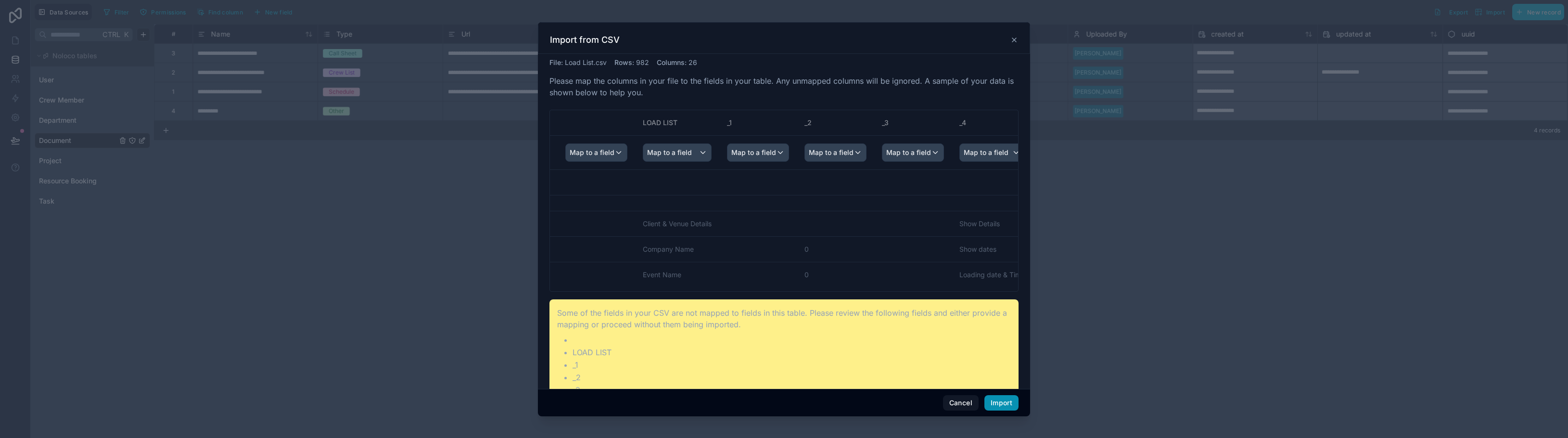
click at [1001, 403] on button "Import" at bounding box center [1002, 403] width 34 height 15
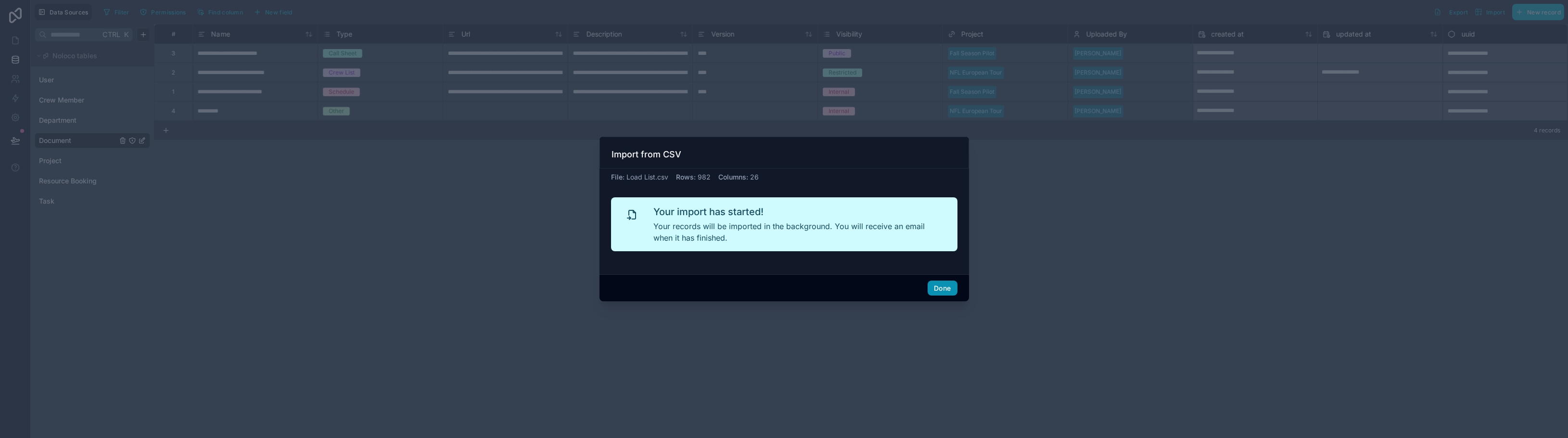
click at [940, 286] on button "Done" at bounding box center [942, 288] width 29 height 15
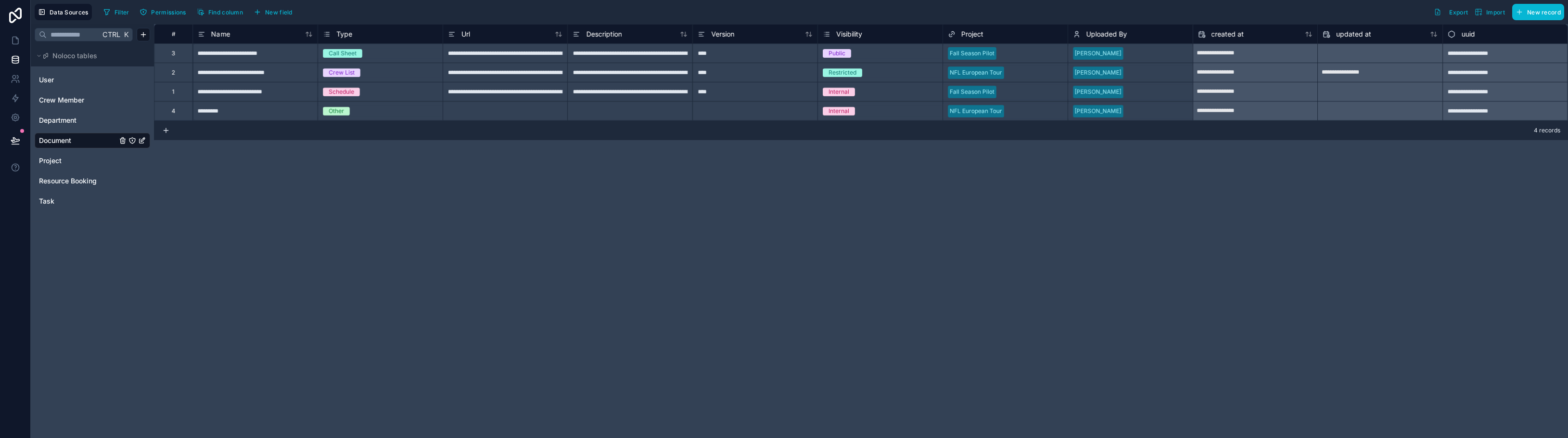
click at [603, 218] on div "**********" at bounding box center [861, 231] width 1414 height 414
click at [214, 111] on div "*********" at bounding box center [255, 111] width 125 height 19
click at [176, 111] on div "4" at bounding box center [174, 111] width 39 height 19
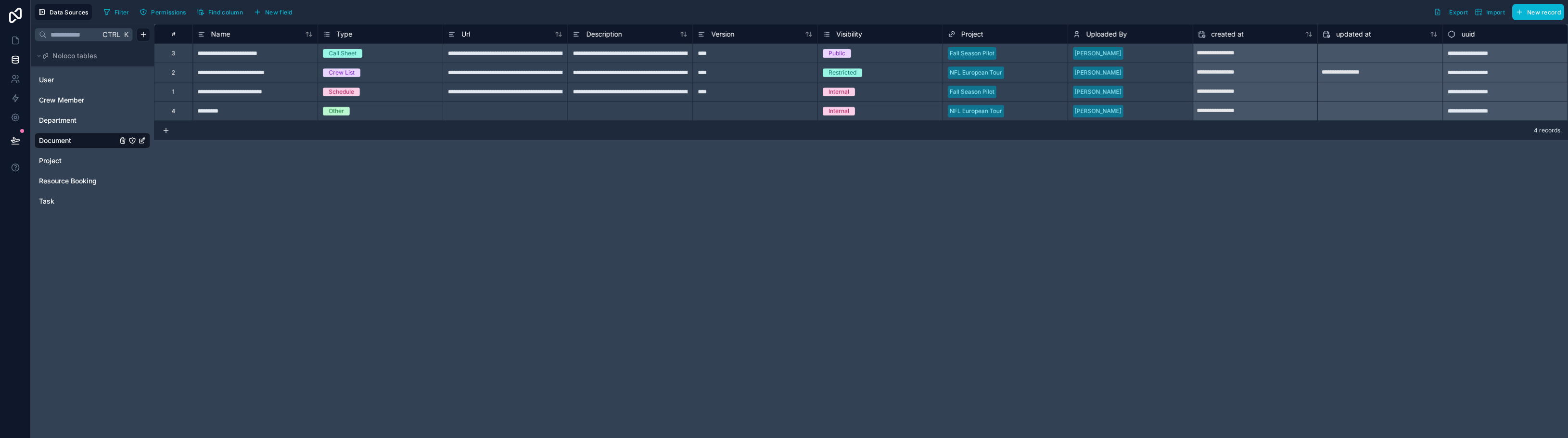
click at [203, 182] on div "**********" at bounding box center [861, 231] width 1414 height 414
click at [15, 35] on link at bounding box center [15, 40] width 30 height 19
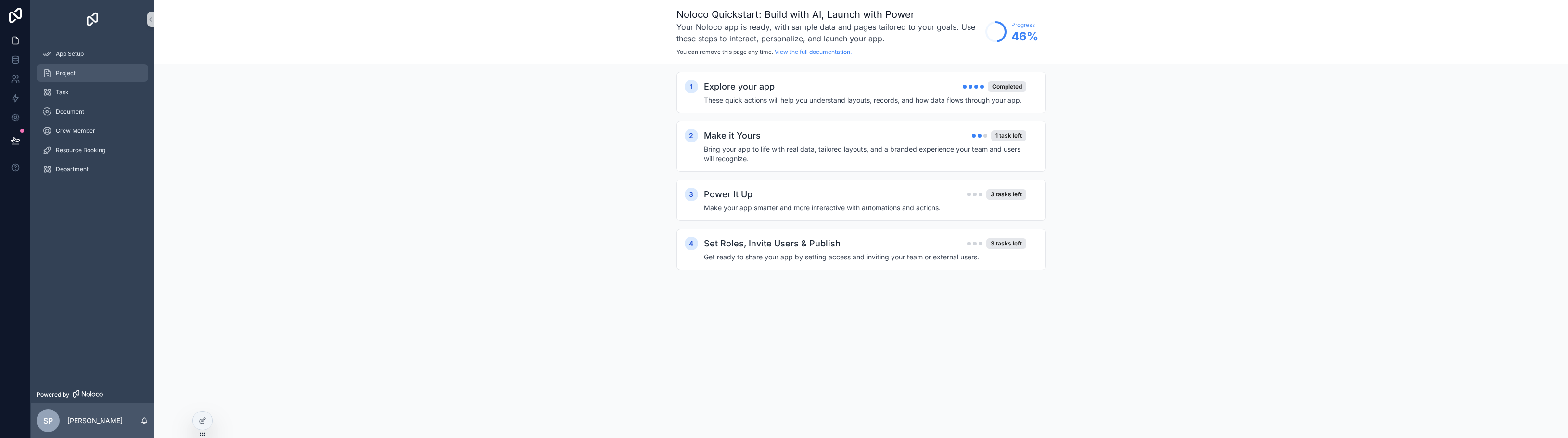
click at [75, 73] on span "Project" at bounding box center [66, 73] width 20 height 8
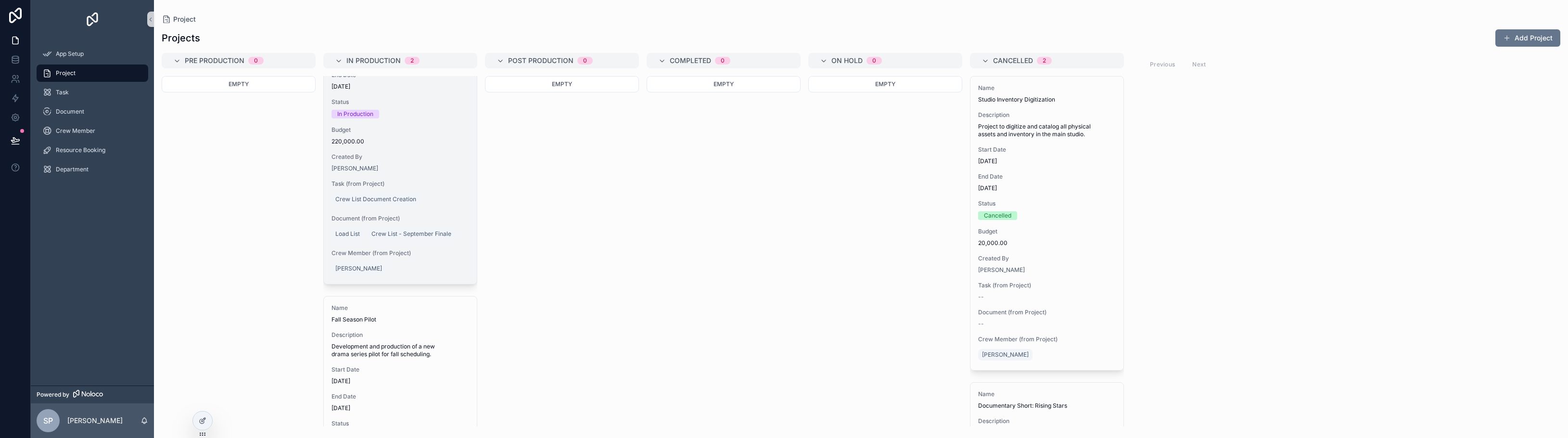
scroll to position [96, 0]
click at [356, 230] on span "Load List" at bounding box center [348, 231] width 24 height 8
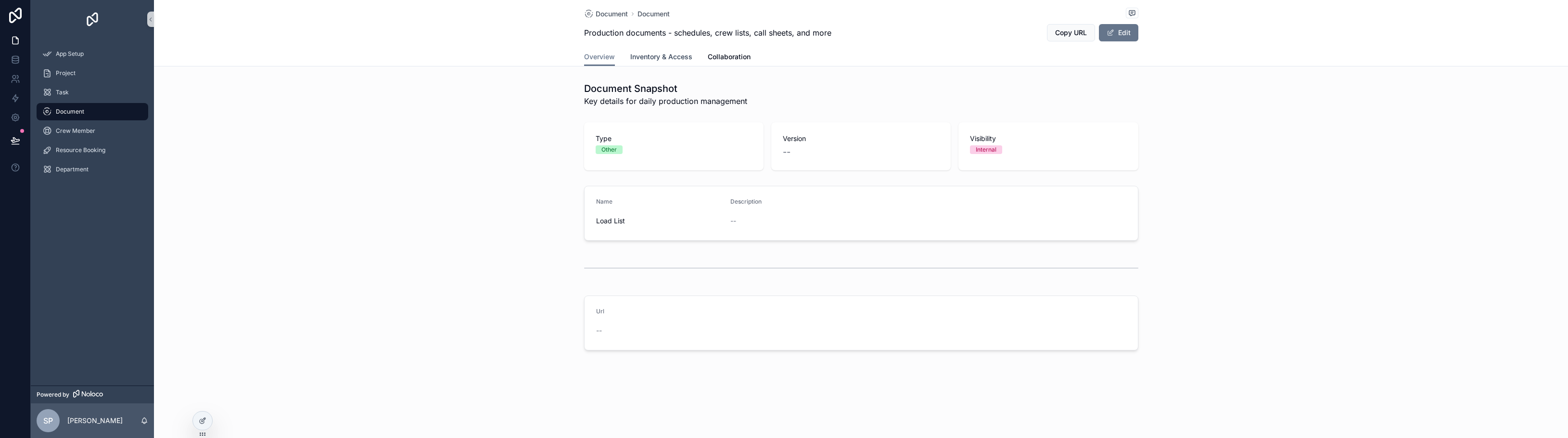
click at [666, 56] on span "Inventory & Access" at bounding box center [661, 56] width 62 height 9
click at [724, 59] on span "Collaboration" at bounding box center [729, 56] width 43 height 9
click at [600, 55] on span "Overview" at bounding box center [599, 56] width 31 height 9
click at [81, 86] on div "Task" at bounding box center [93, 92] width 100 height 15
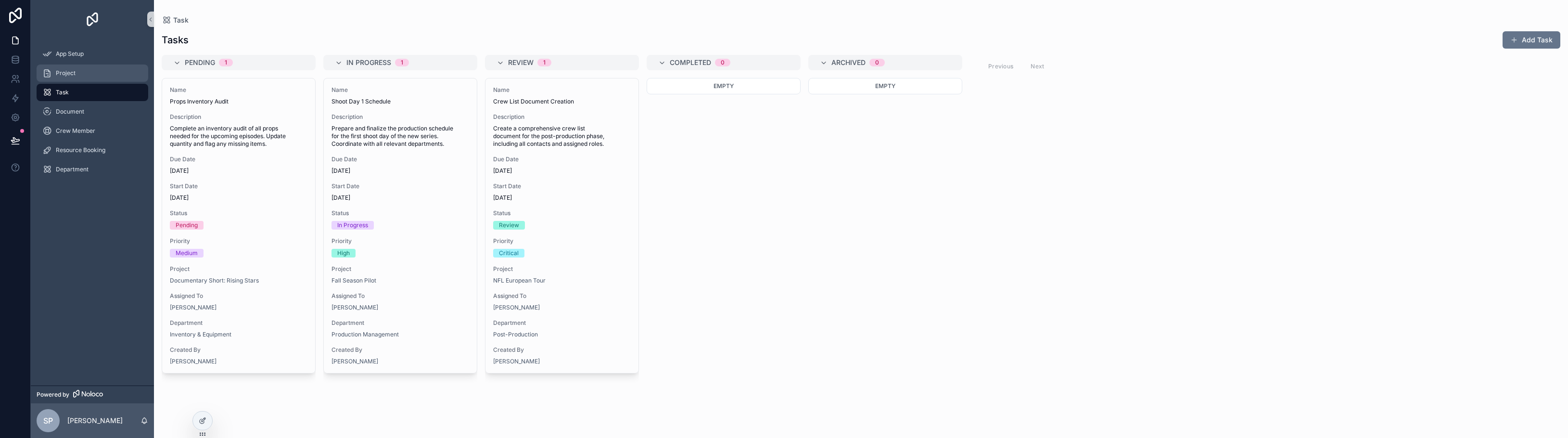
click at [88, 69] on div "Project" at bounding box center [93, 73] width 100 height 15
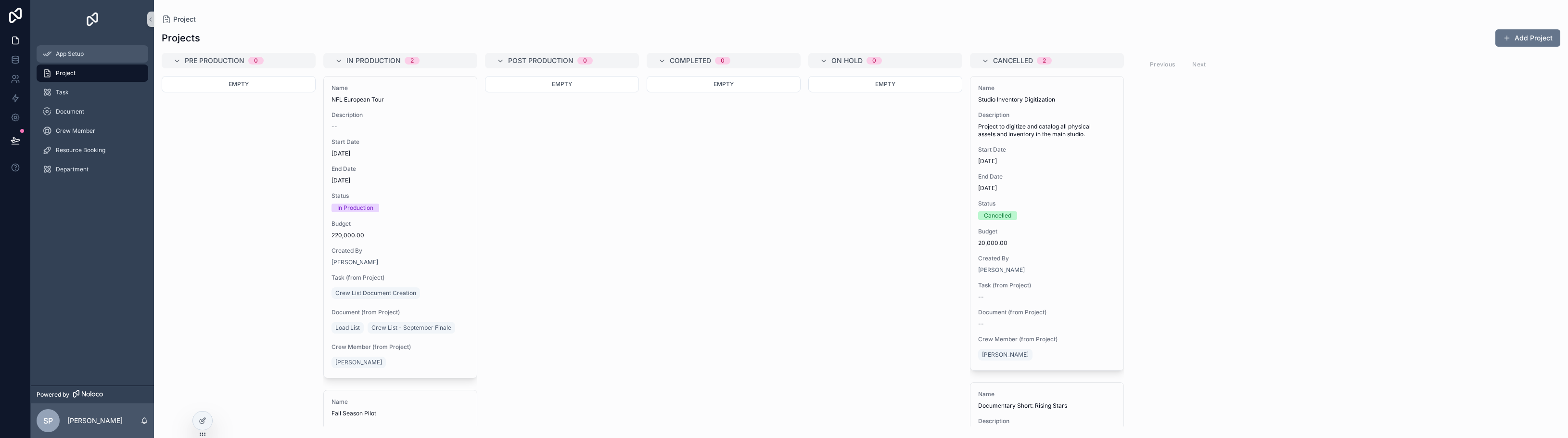
click at [84, 55] on span "App Setup" at bounding box center [70, 54] width 28 height 8
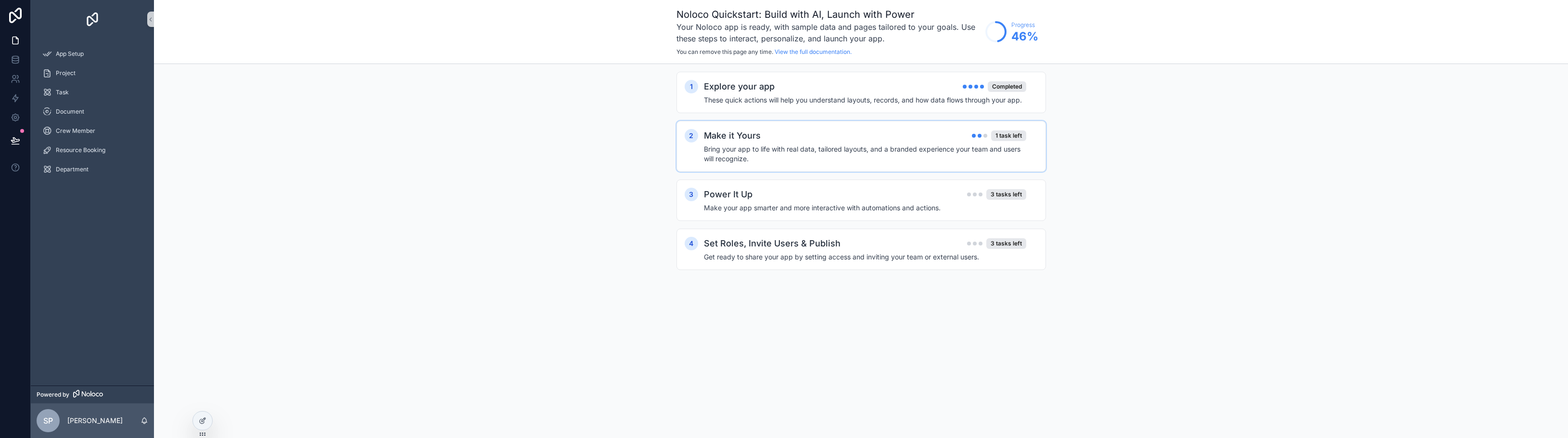
click at [780, 140] on div "Make it Yours 1 task left" at bounding box center [864, 136] width 322 height 14
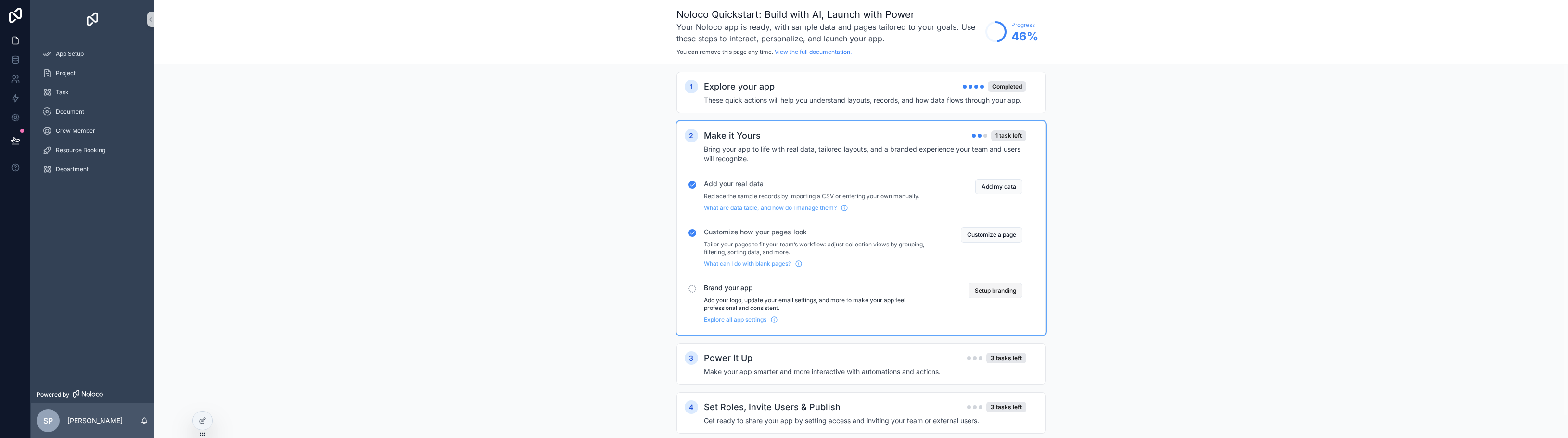
click at [986, 294] on button "Setup branding" at bounding box center [995, 290] width 54 height 15
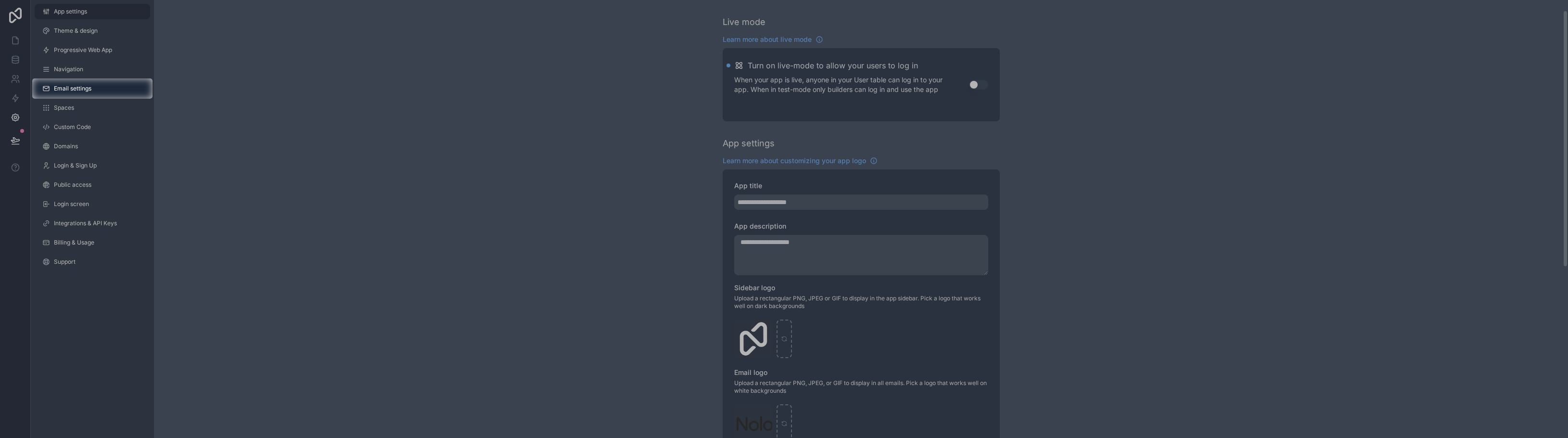
scroll to position [48, 0]
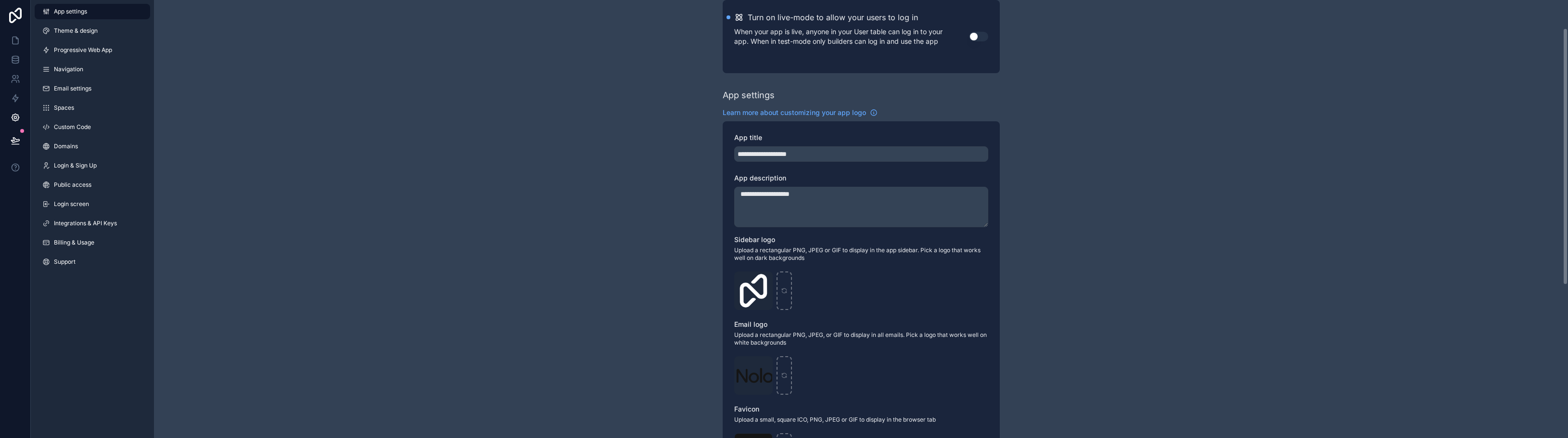
click at [330, 239] on div "**********" at bounding box center [861, 325] width 1414 height 745
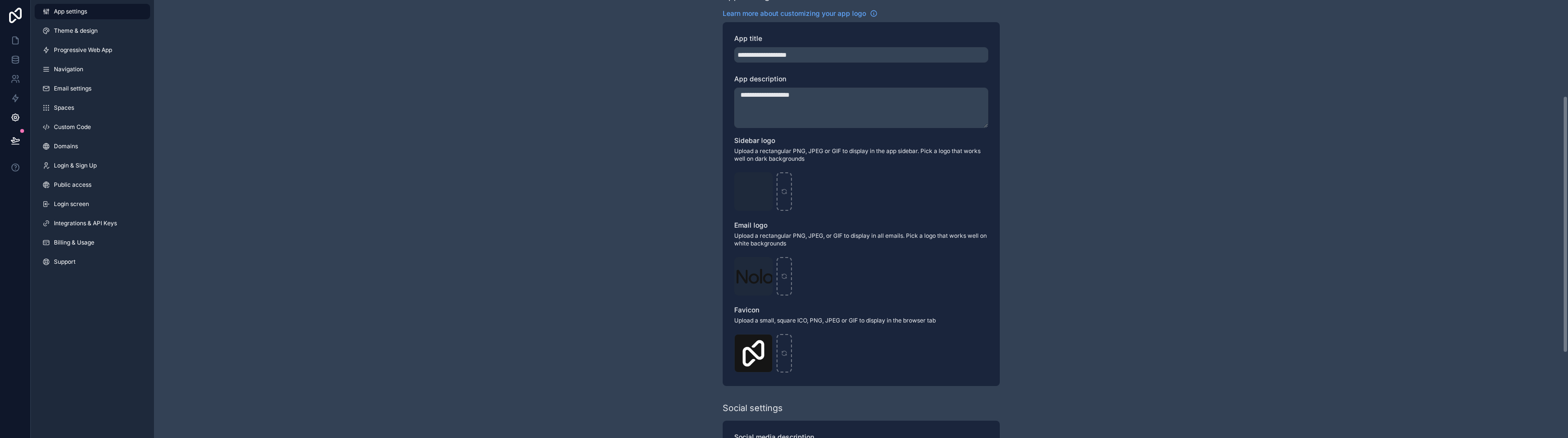
scroll to position [163, 0]
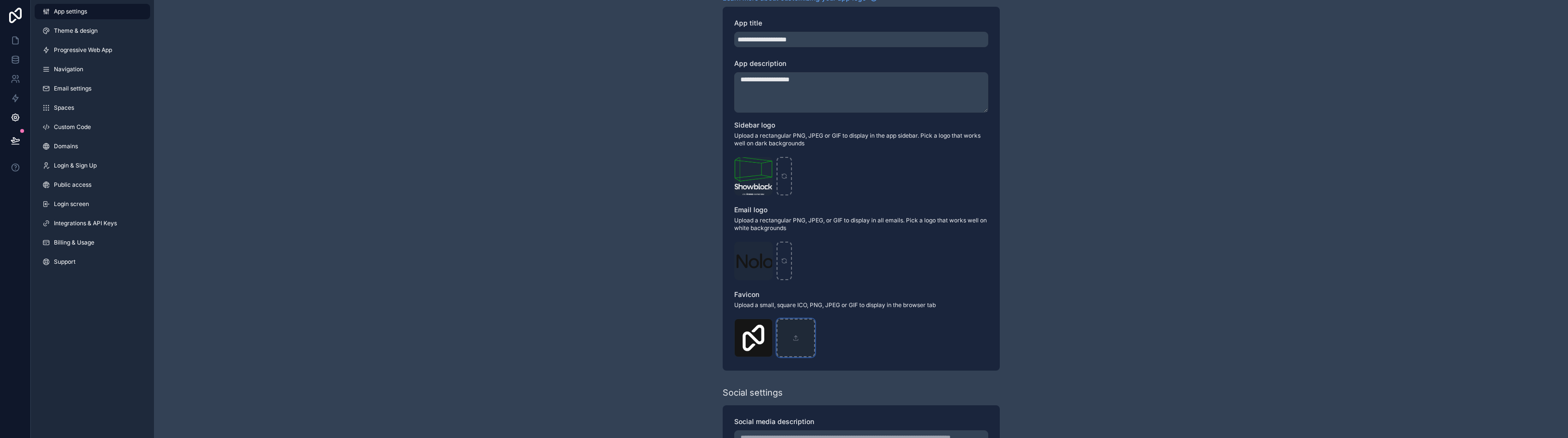
click at [788, 348] on div "scrollable content" at bounding box center [796, 338] width 39 height 39
click at [653, 249] on div "**********" at bounding box center [861, 210] width 1414 height 745
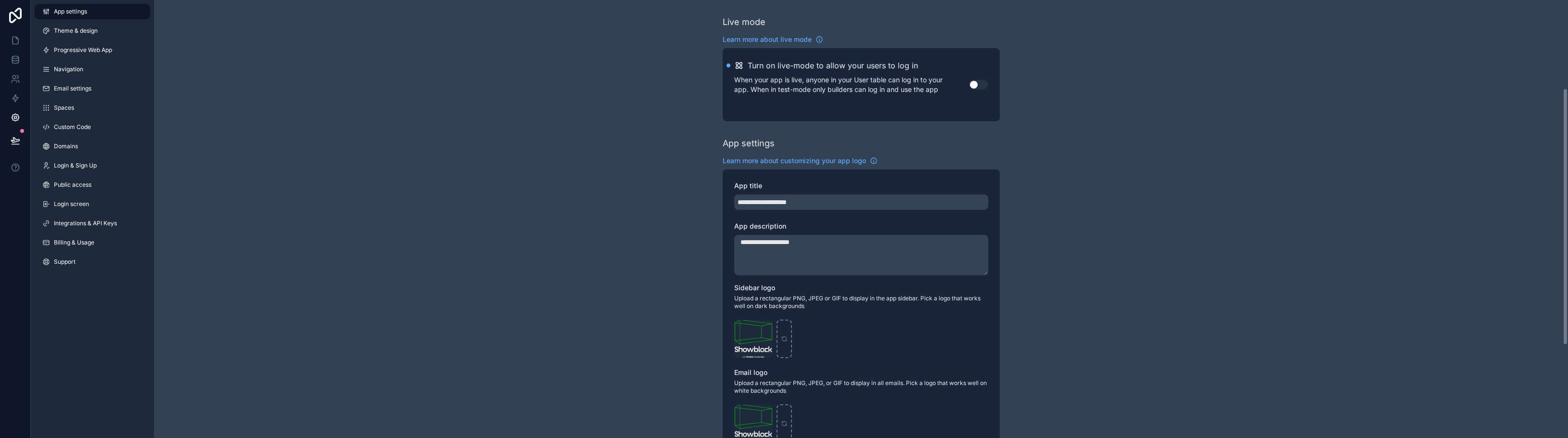
scroll to position [307, 0]
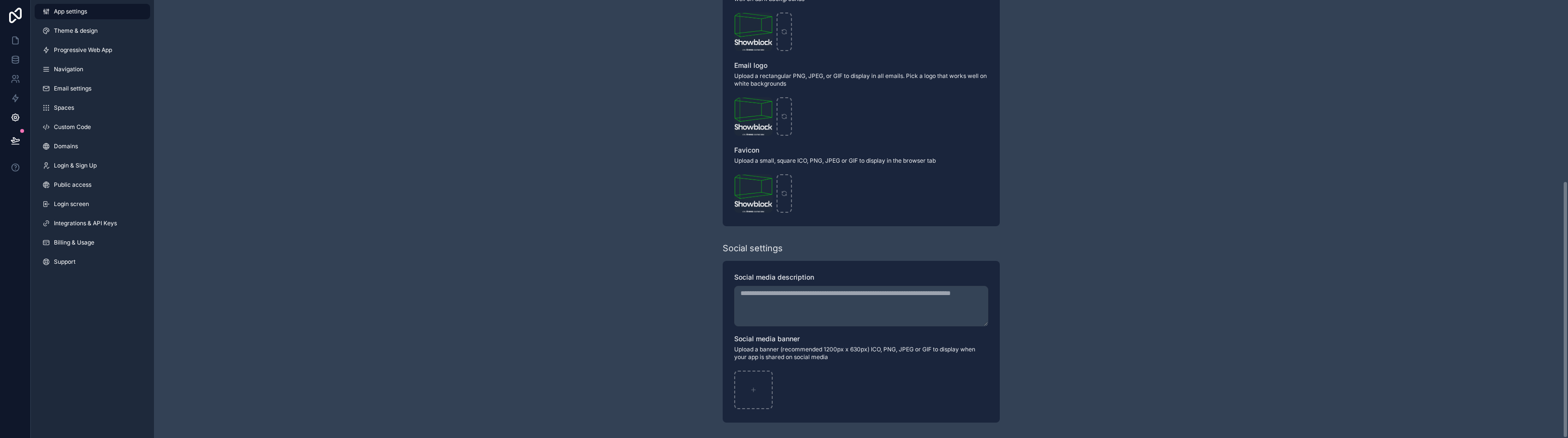
click at [512, 246] on div "**********" at bounding box center [861, 65] width 1414 height 745
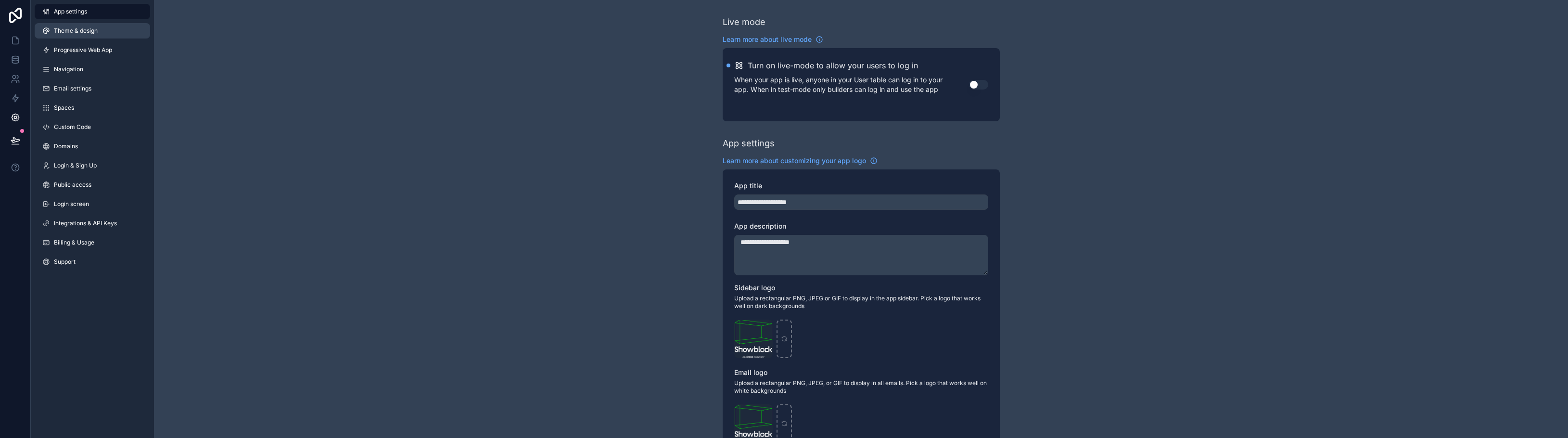
click at [62, 33] on span "Theme & design" at bounding box center [75, 31] width 44 height 8
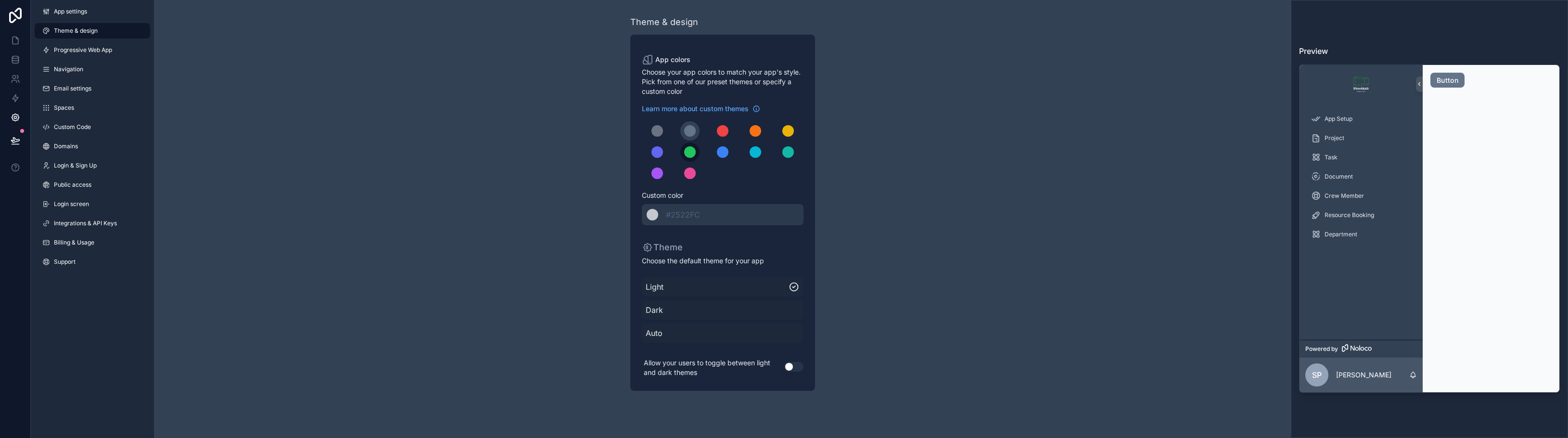
click at [689, 156] on div "scrollable content" at bounding box center [690, 152] width 11 height 11
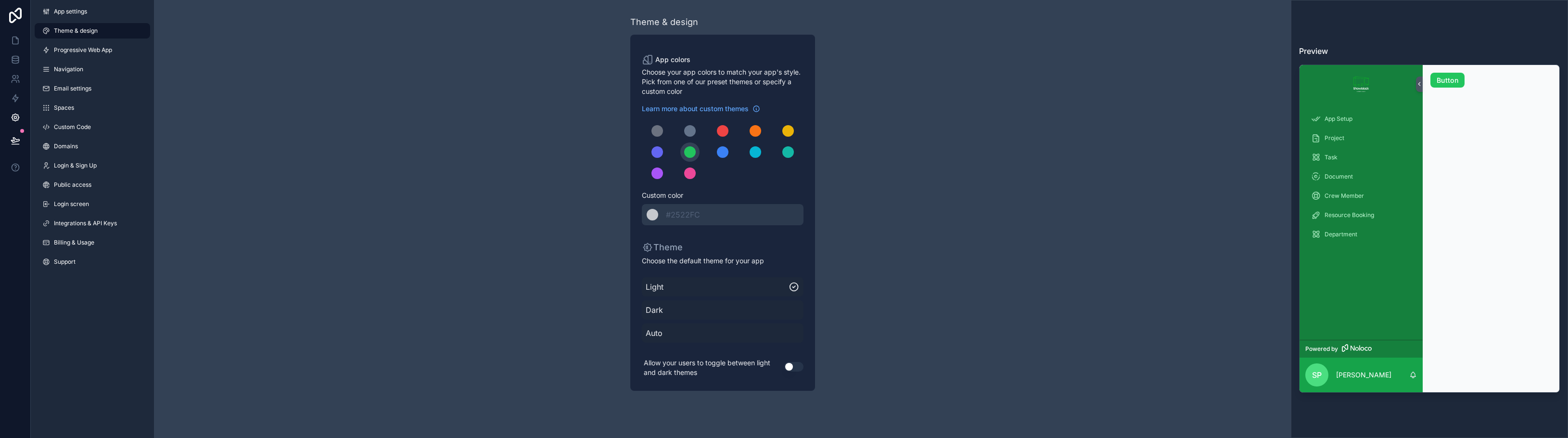
click at [704, 305] on span "Dark" at bounding box center [722, 310] width 154 height 11
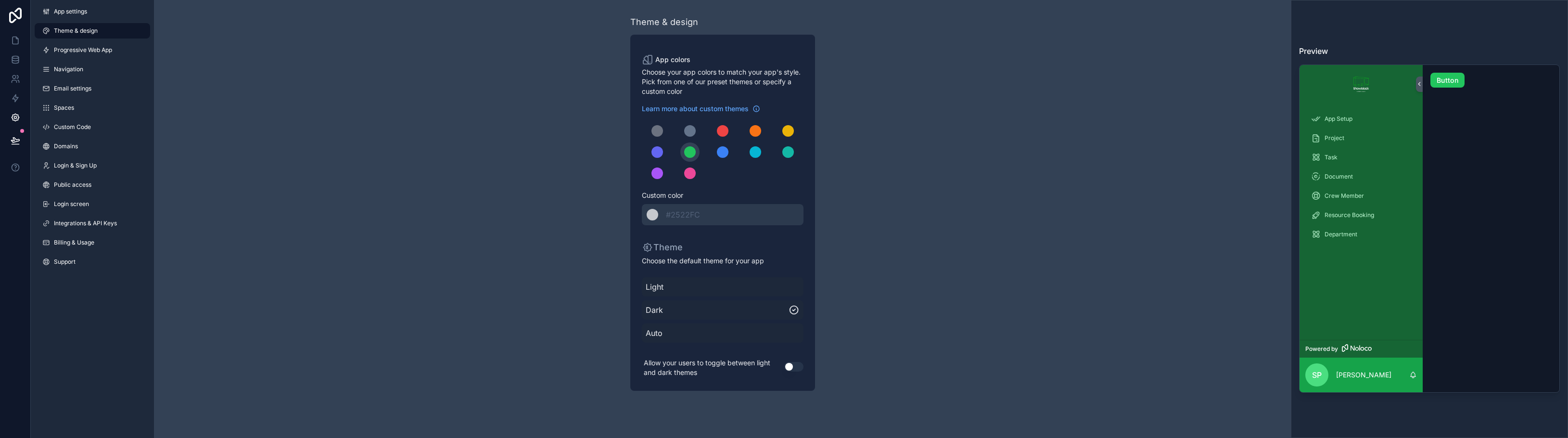
click at [702, 334] on span "Auto" at bounding box center [722, 333] width 154 height 11
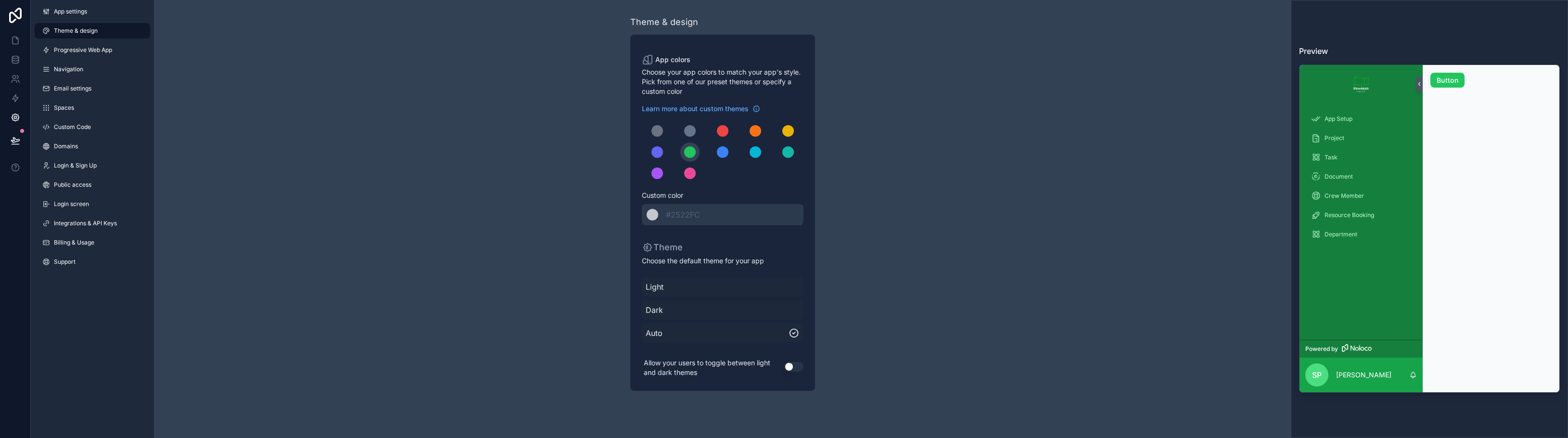
click at [705, 289] on span "Light" at bounding box center [722, 287] width 154 height 11
click at [656, 152] on div "scrollable content" at bounding box center [657, 152] width 11 height 11
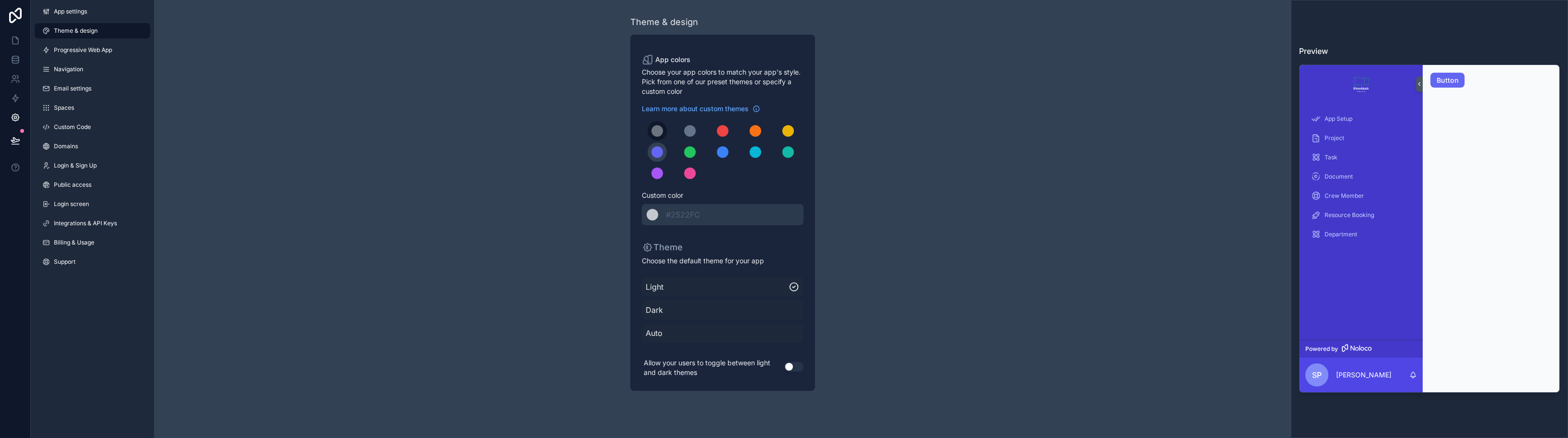
click at [656, 129] on div "scrollable content" at bounding box center [657, 131] width 11 height 11
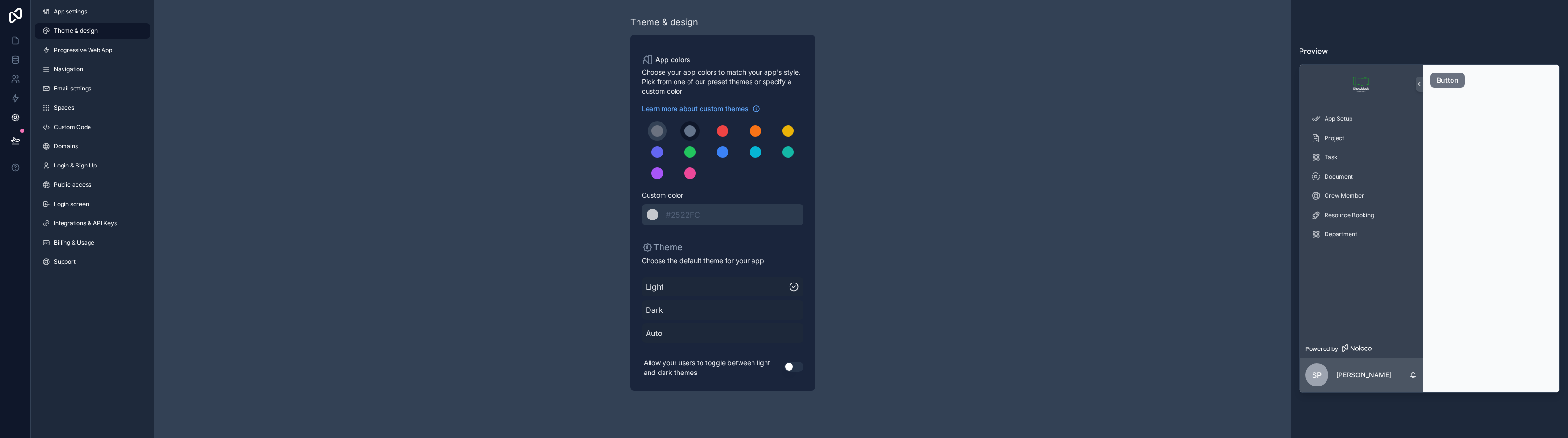
click at [685, 126] on button "scrollable content" at bounding box center [690, 131] width 19 height 19
click at [790, 371] on button "Use setting" at bounding box center [793, 366] width 19 height 9
click at [74, 47] on span "Progressive Web App" at bounding box center [82, 50] width 58 height 8
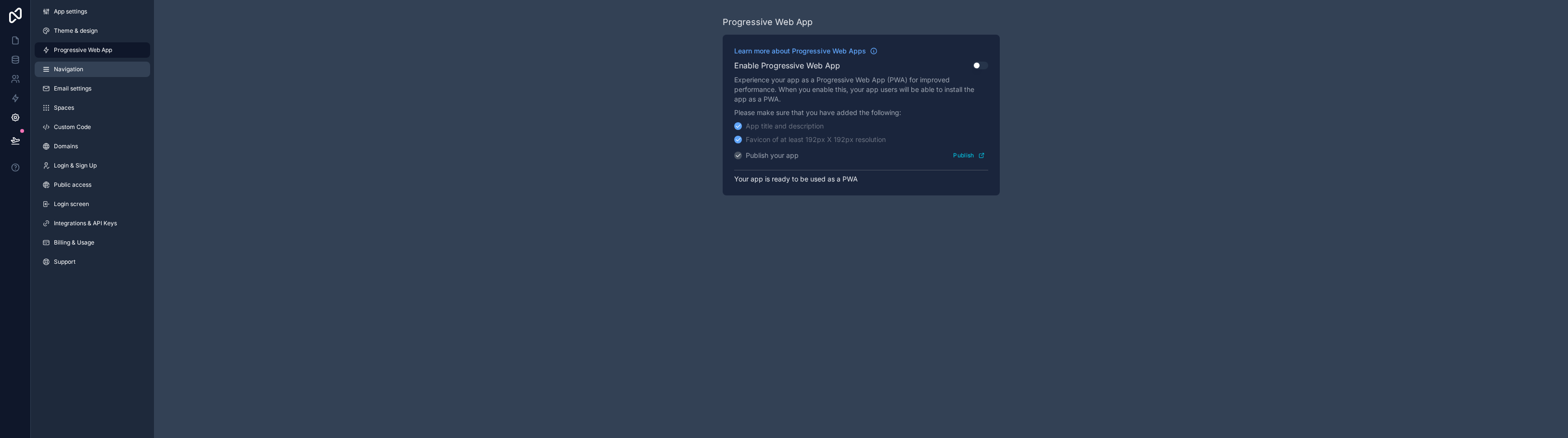
click at [75, 72] on span "Navigation" at bounding box center [68, 69] width 29 height 8
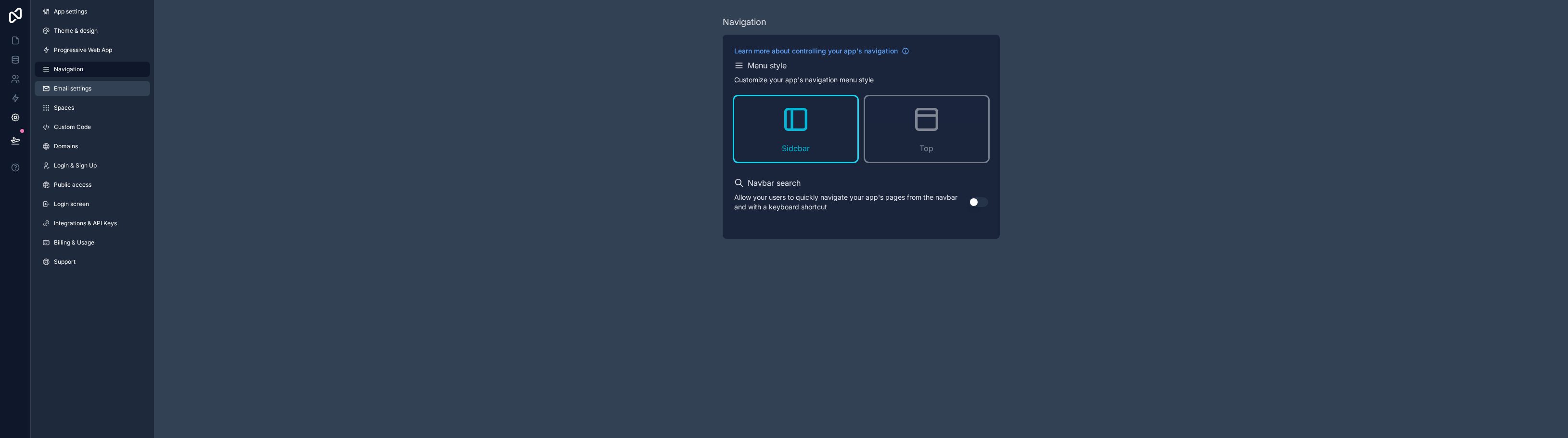
click at [75, 90] on span "Email settings" at bounding box center [72, 88] width 37 height 8
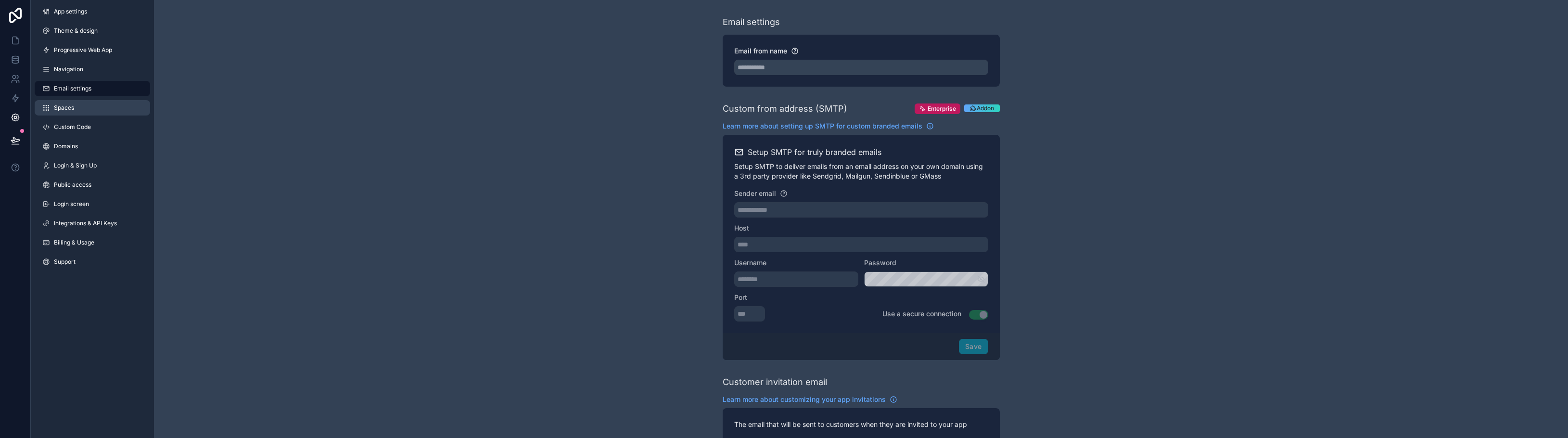
click at [73, 108] on span "Spaces" at bounding box center [64, 108] width 20 height 8
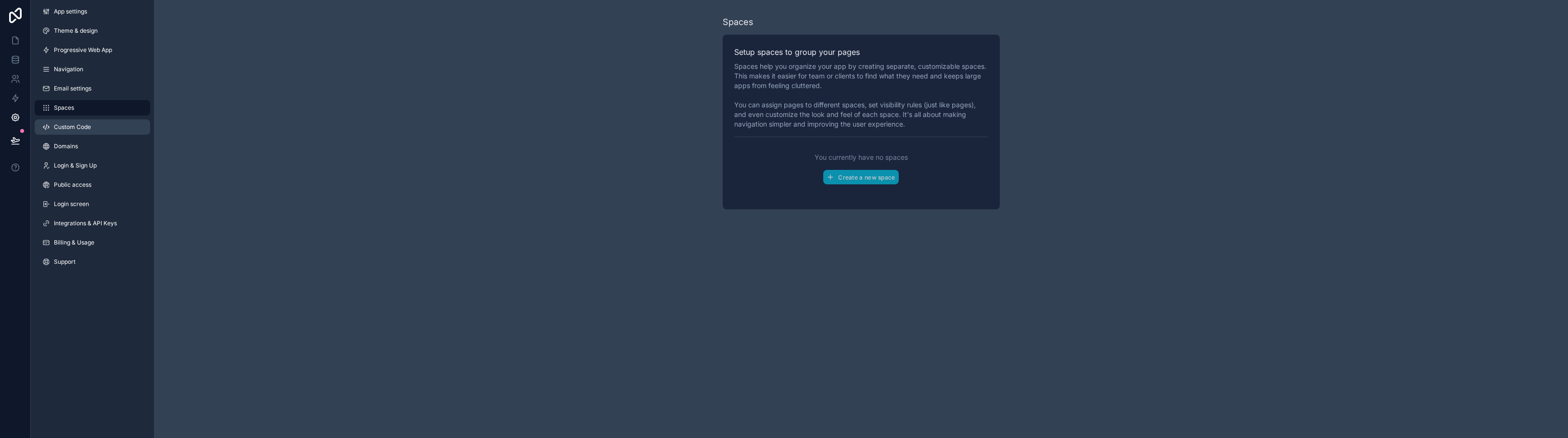
click at [72, 129] on span "Custom Code" at bounding box center [72, 127] width 37 height 8
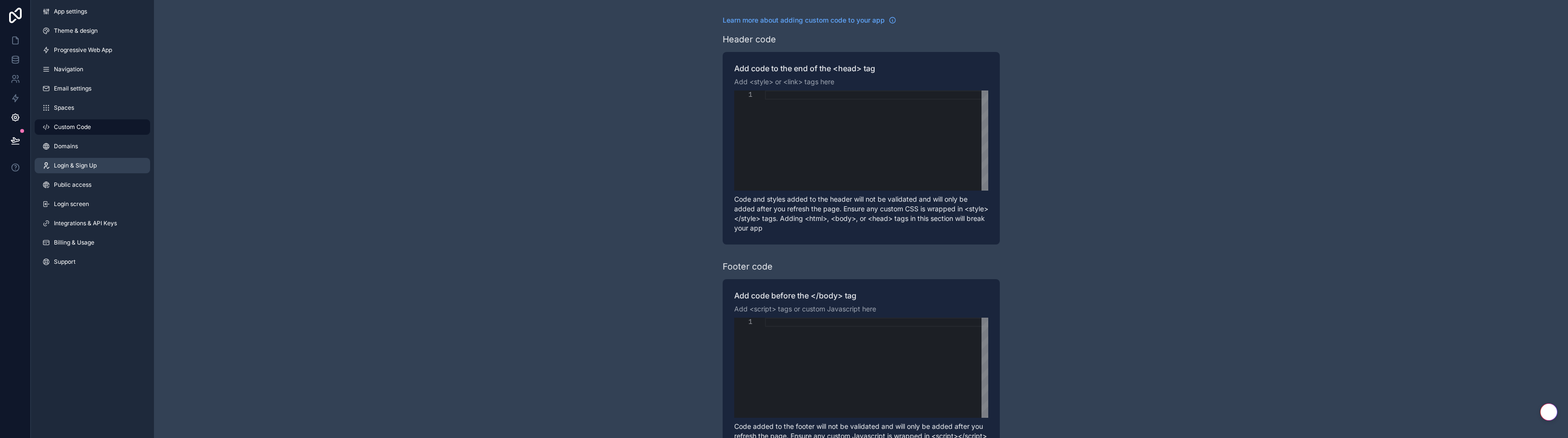
click at [71, 170] on link "Login & Sign Up" at bounding box center [92, 165] width 115 height 15
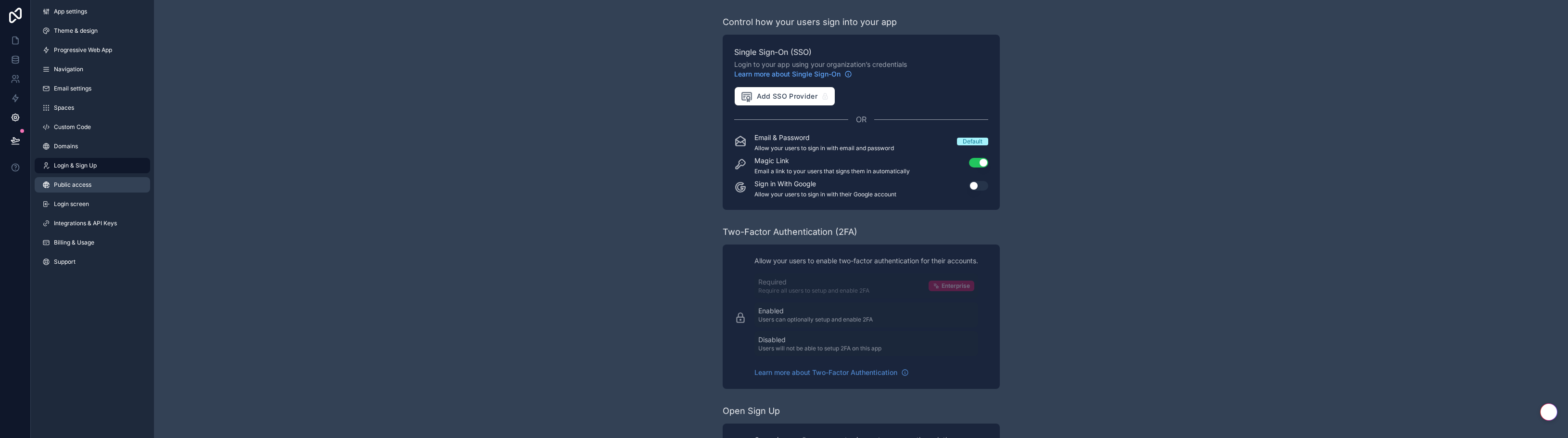
click at [71, 180] on link "Public access" at bounding box center [92, 185] width 115 height 15
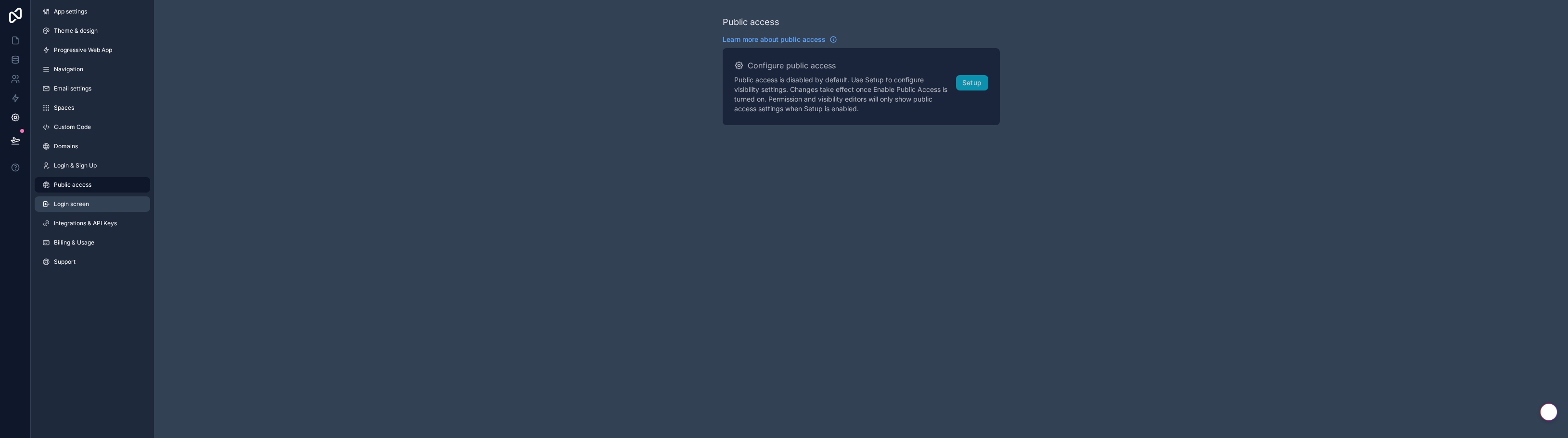
click at [69, 207] on span "Login screen" at bounding box center [71, 204] width 35 height 8
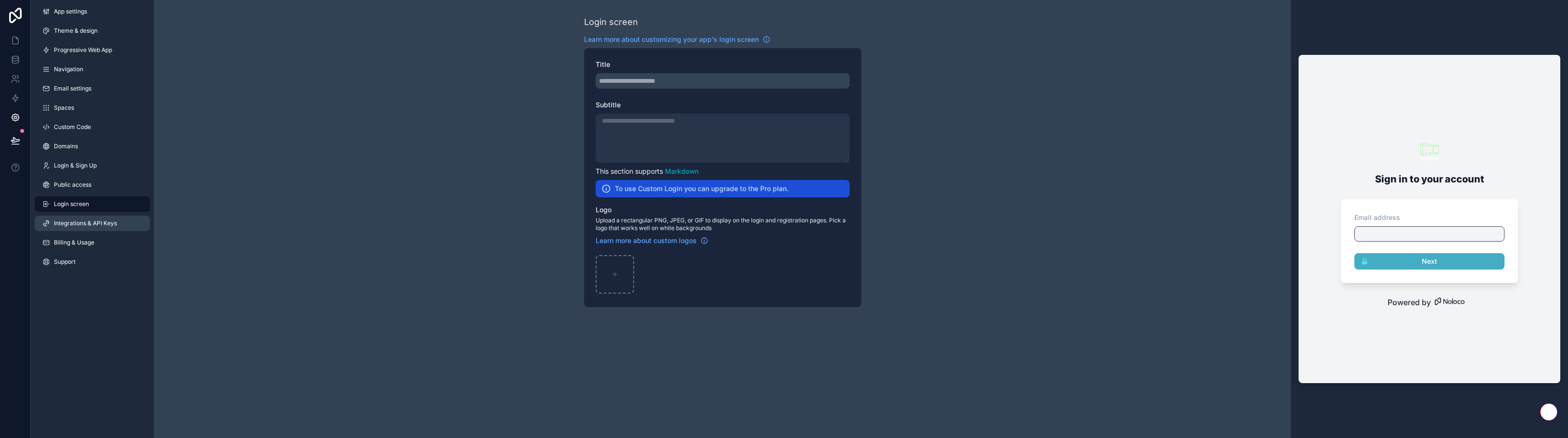
click at [68, 227] on span "Integrations & API Keys" at bounding box center [85, 223] width 63 height 8
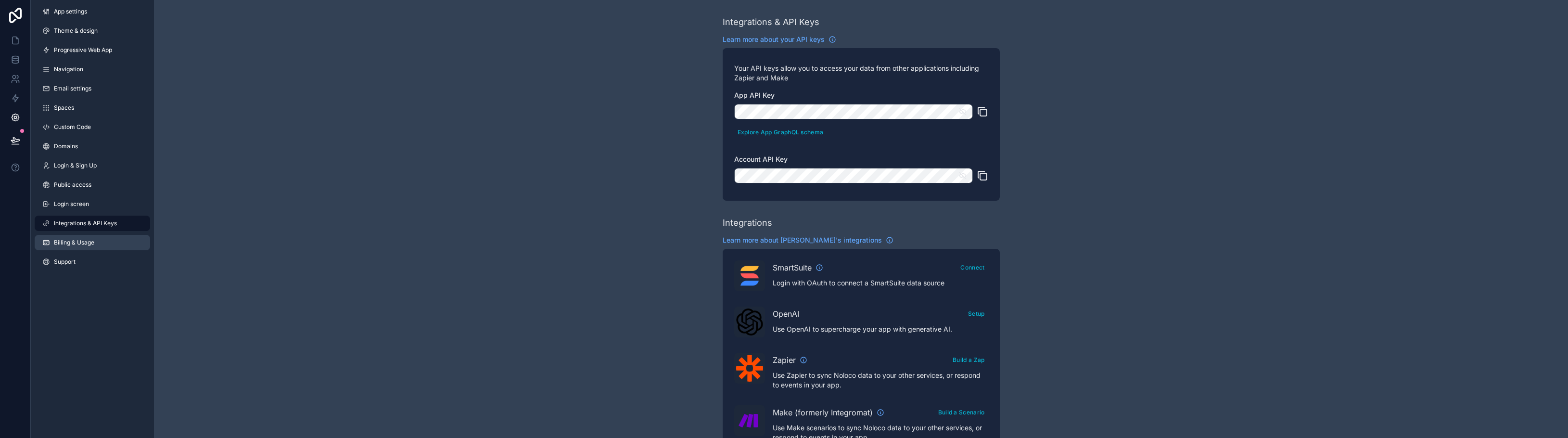
click at [68, 242] on span "Billing & Usage" at bounding box center [74, 243] width 40 height 8
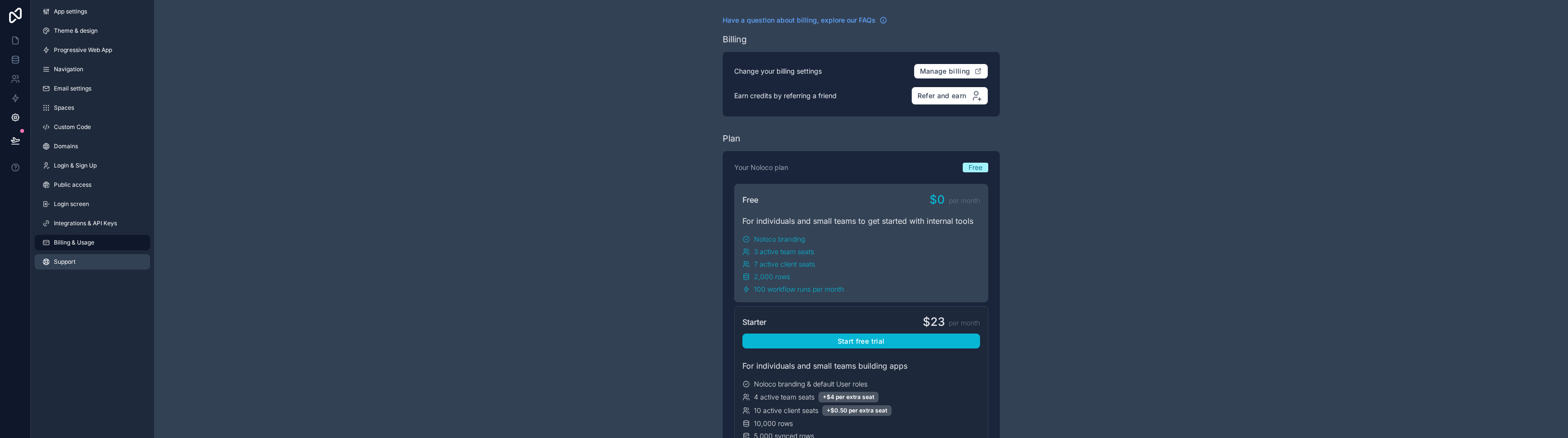
click at [68, 260] on span "Support" at bounding box center [65, 262] width 22 height 8
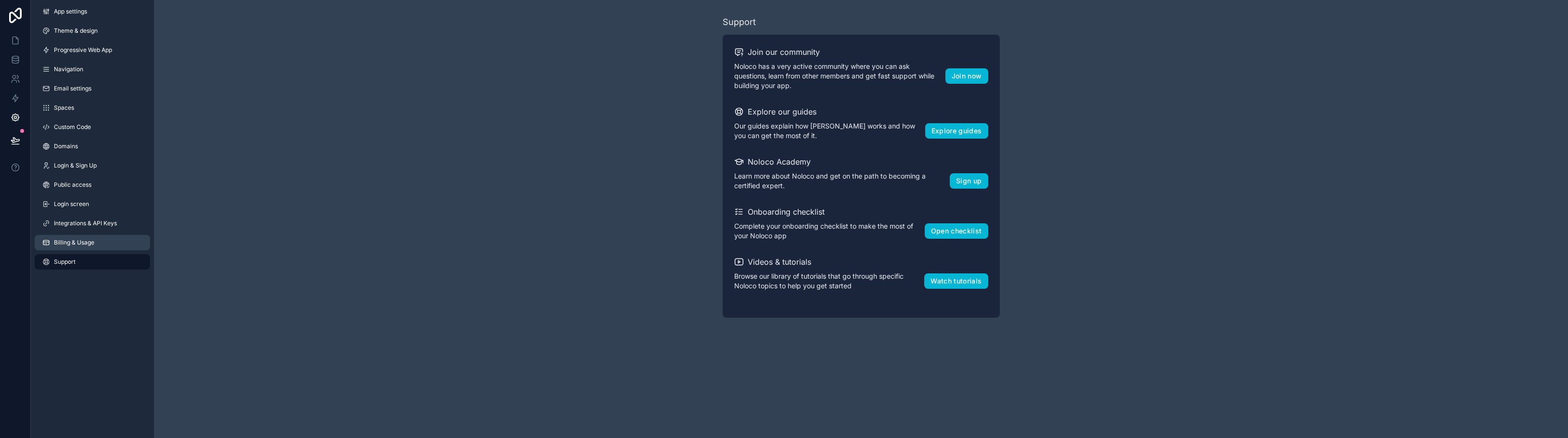
click at [70, 236] on link "Billing & Usage" at bounding box center [92, 242] width 115 height 15
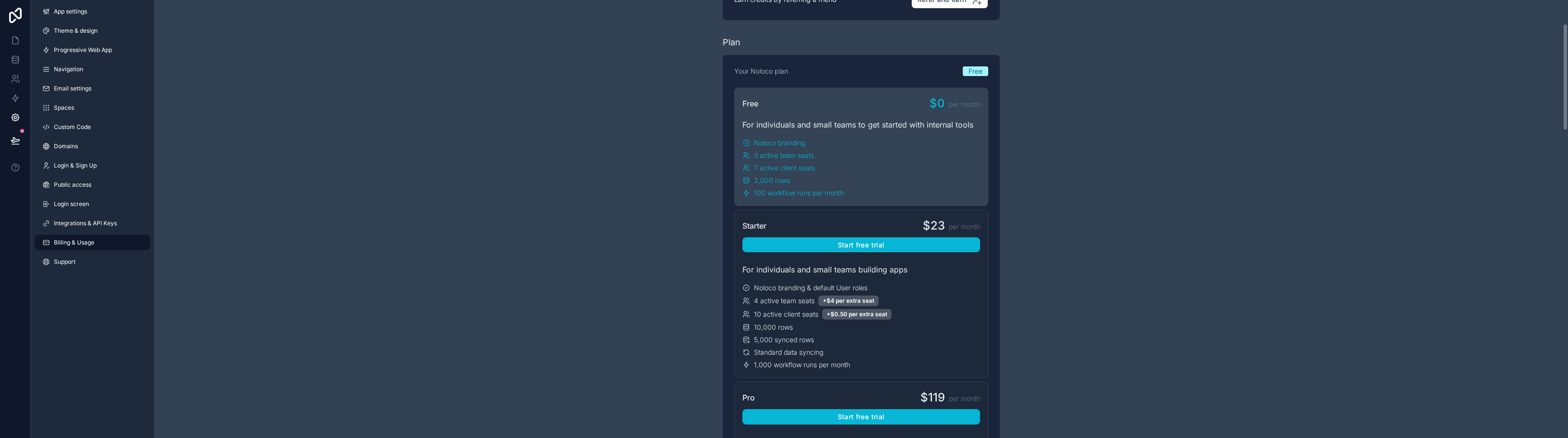
scroll to position [144, 0]
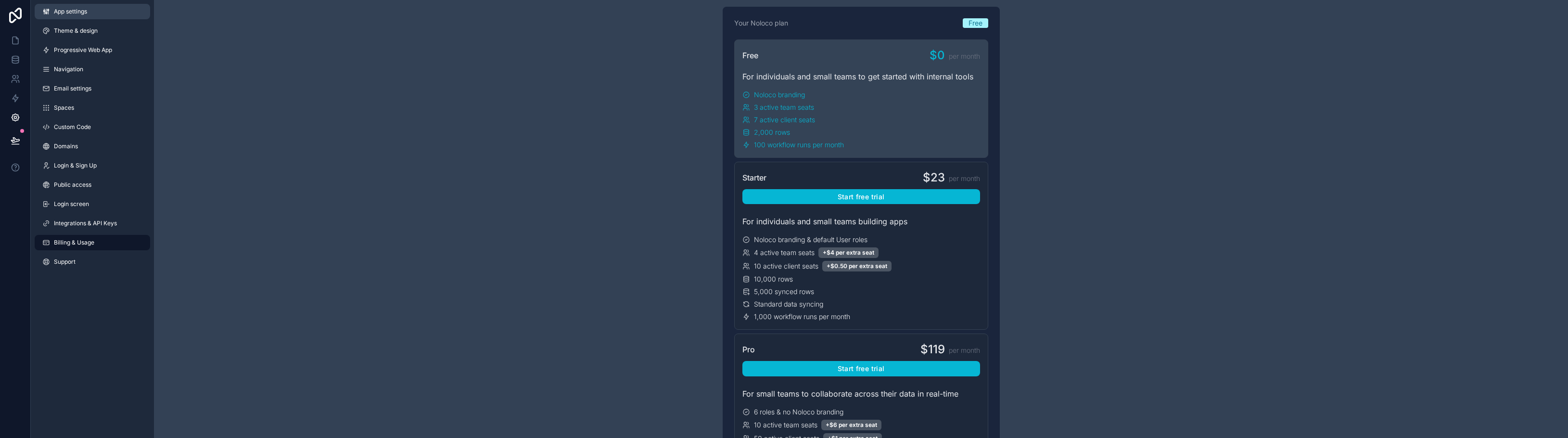
click at [77, 4] on link "App settings" at bounding box center [92, 11] width 115 height 15
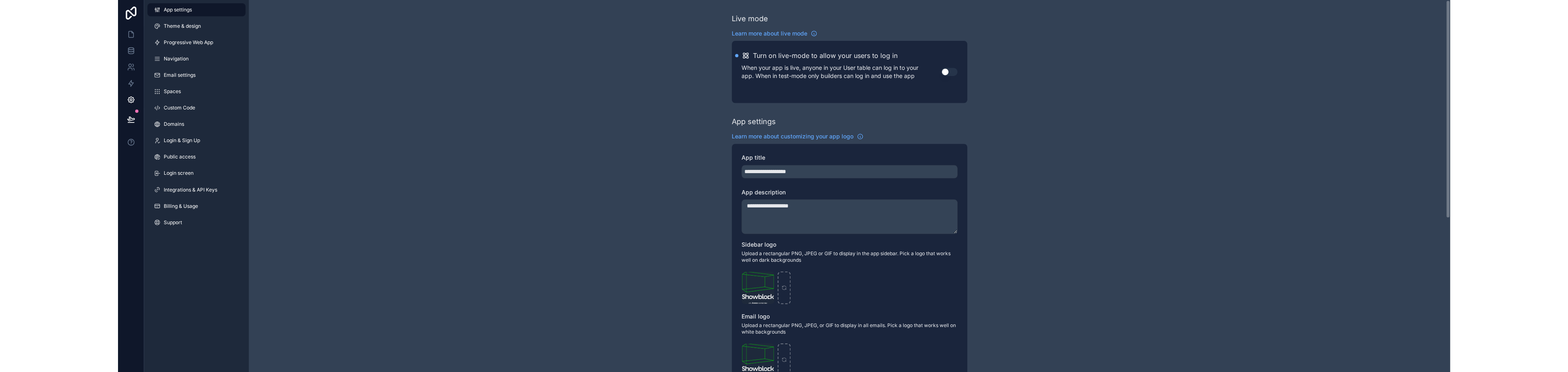
scroll to position [122, 0]
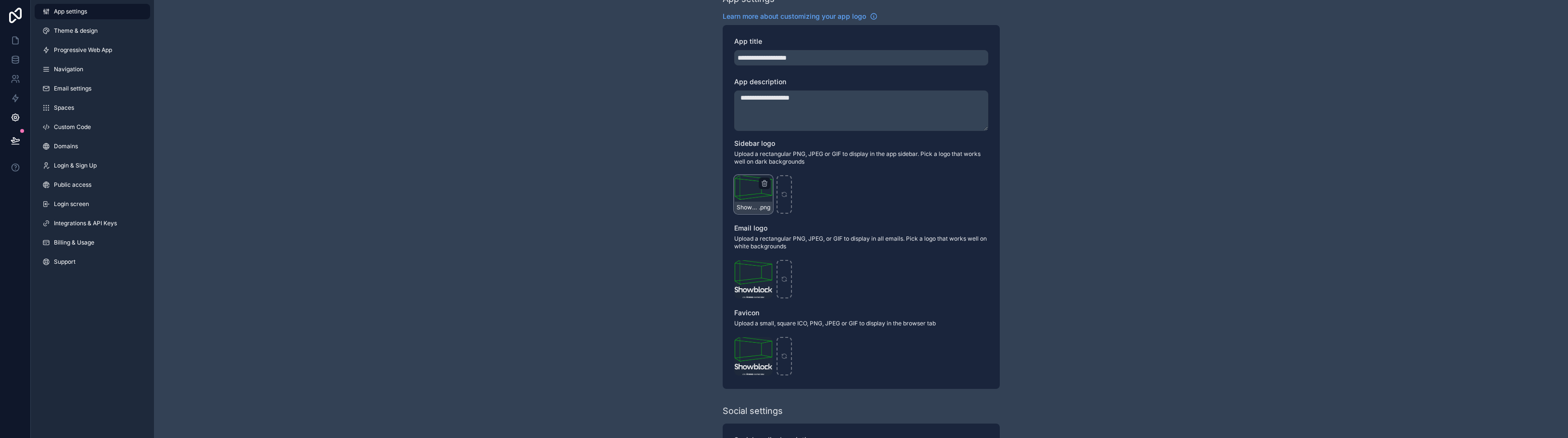
click at [747, 200] on div "Showblock---An-Arena-Company .png" at bounding box center [754, 195] width 39 height 39
click at [759, 195] on div "Showblock---An-Arena-Company .png" at bounding box center [754, 195] width 39 height 39
click at [781, 198] on div "scrollable content" at bounding box center [784, 195] width 15 height 39
click at [754, 191] on div "Showblock---An-Arena-Company .png" at bounding box center [754, 195] width 39 height 39
click at [15, 42] on icon at bounding box center [15, 40] width 9 height 9
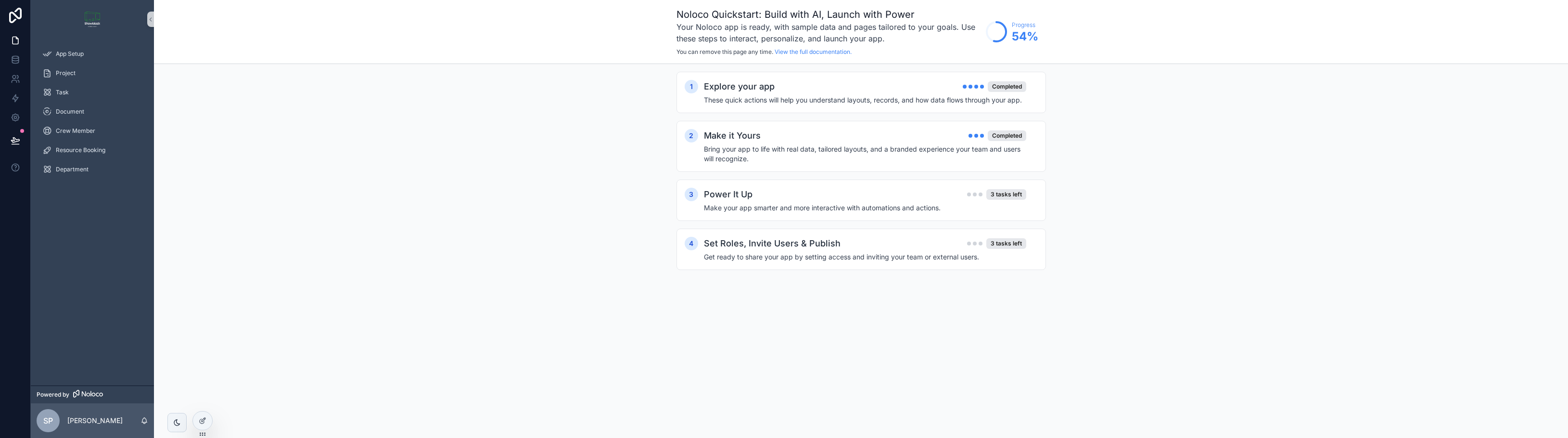
click at [94, 22] on img "scrollable content" at bounding box center [92, 19] width 15 height 15
click at [148, 21] on icon "scrollable content" at bounding box center [150, 19] width 6 height 7
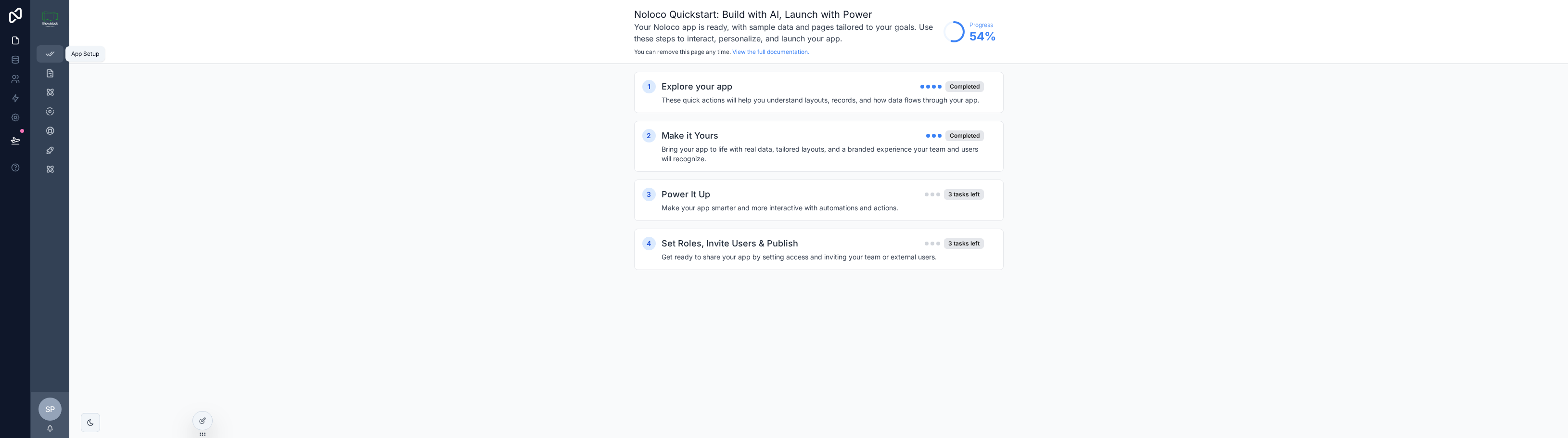
click at [57, 47] on link "App Setup" at bounding box center [50, 54] width 27 height 17
click at [58, 279] on div "App Setup Project Task Document Crew Member Resource Booking Department" at bounding box center [50, 215] width 39 height 353
click at [51, 272] on div "App Setup Project Task Document Crew Member Resource Booking Department" at bounding box center [50, 215] width 39 height 353
click at [51, 271] on div "App Setup Project Task Document Crew Member Resource Booking Department" at bounding box center [50, 215] width 39 height 353
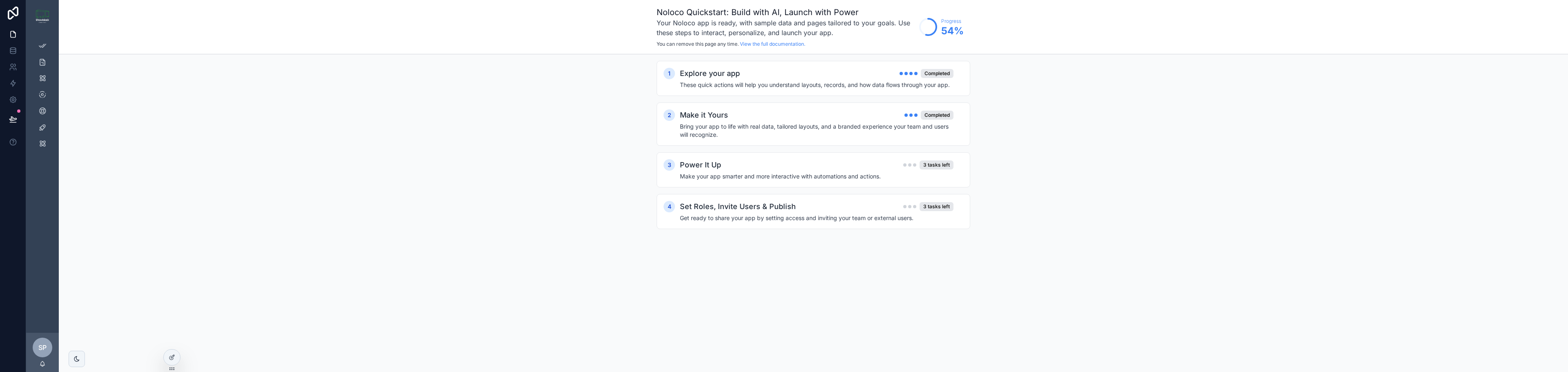
click at [40, 353] on div "SP" at bounding box center [43, 348] width 19 height 19
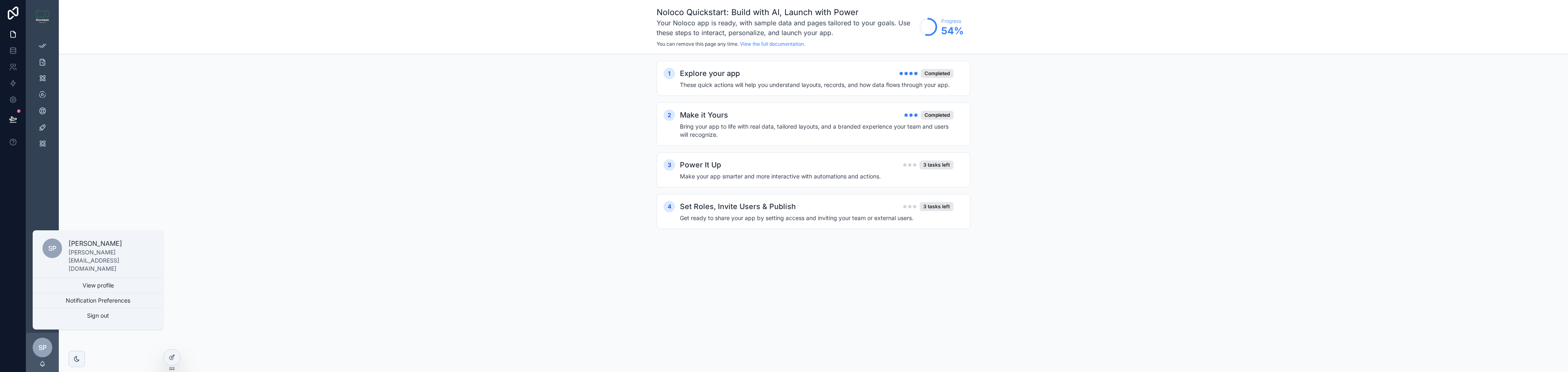
click at [339, 251] on div "1 Explore your app Completed These quick actions will help you understand layou…" at bounding box center [813, 153] width 1509 height 198
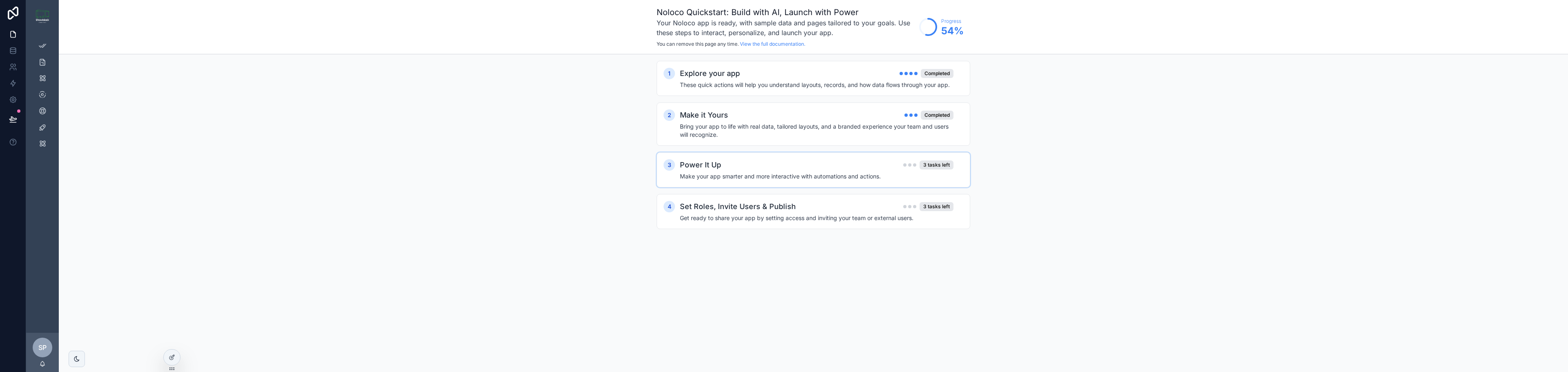
click at [714, 168] on h2 "Power It Up" at bounding box center [701, 165] width 41 height 12
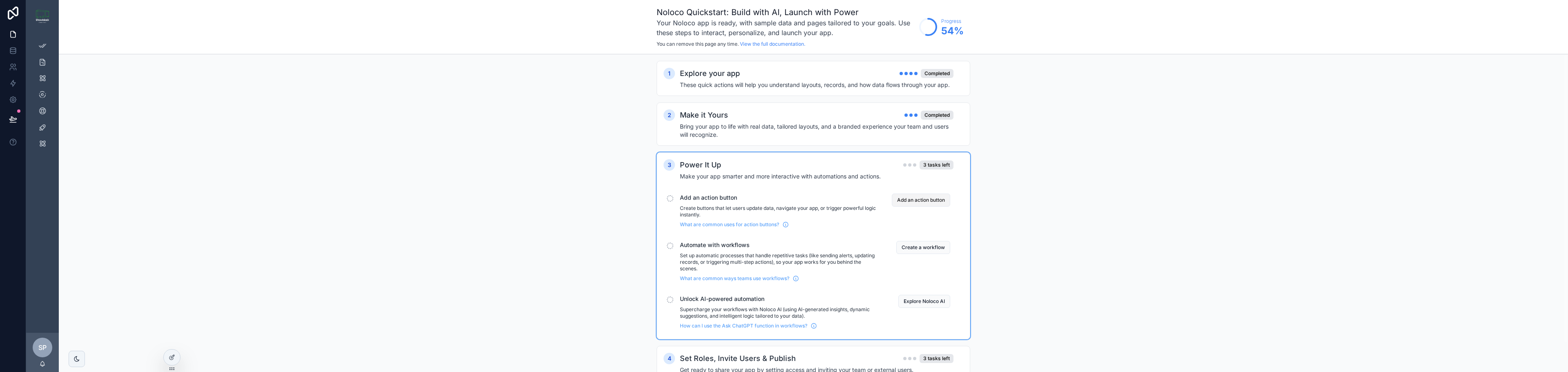
click at [945, 198] on button "Add an action button" at bounding box center [921, 200] width 58 height 13
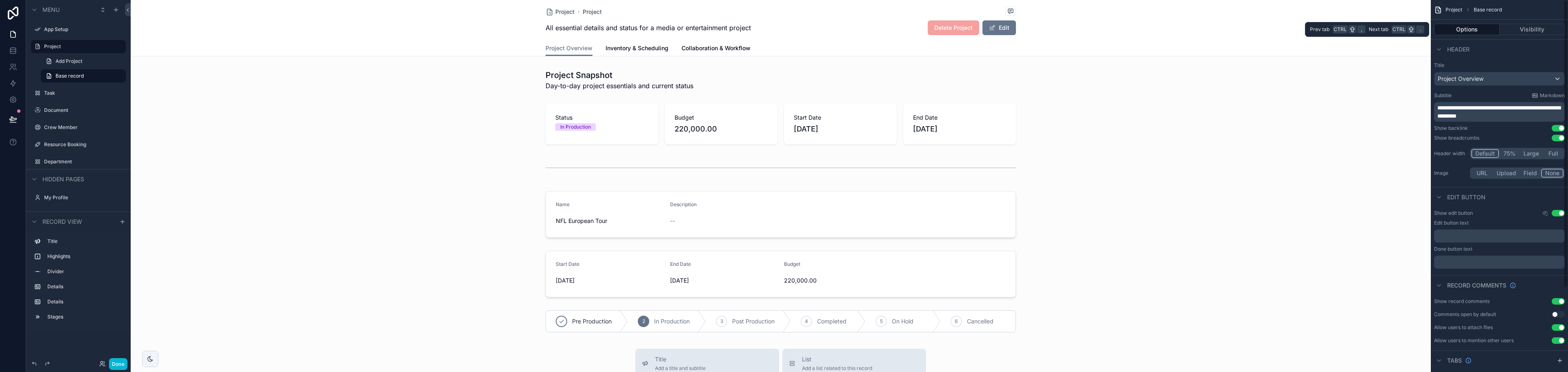
click at [1472, 32] on button "Options" at bounding box center [1467, 29] width 66 height 12
click at [617, 134] on div "scrollable content" at bounding box center [781, 124] width 1300 height 47
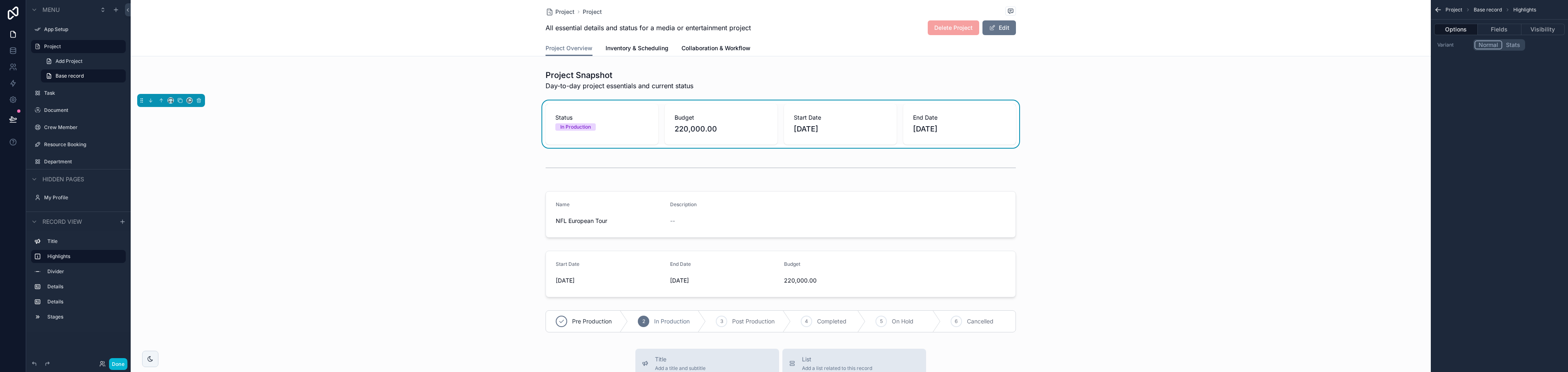
click at [1092, 152] on div "Project Snapshot Day-to-day project essentials and current status Status In Pro…" at bounding box center [781, 201] width 1300 height 270
click at [1507, 28] on button "Fields" at bounding box center [1499, 29] width 43 height 12
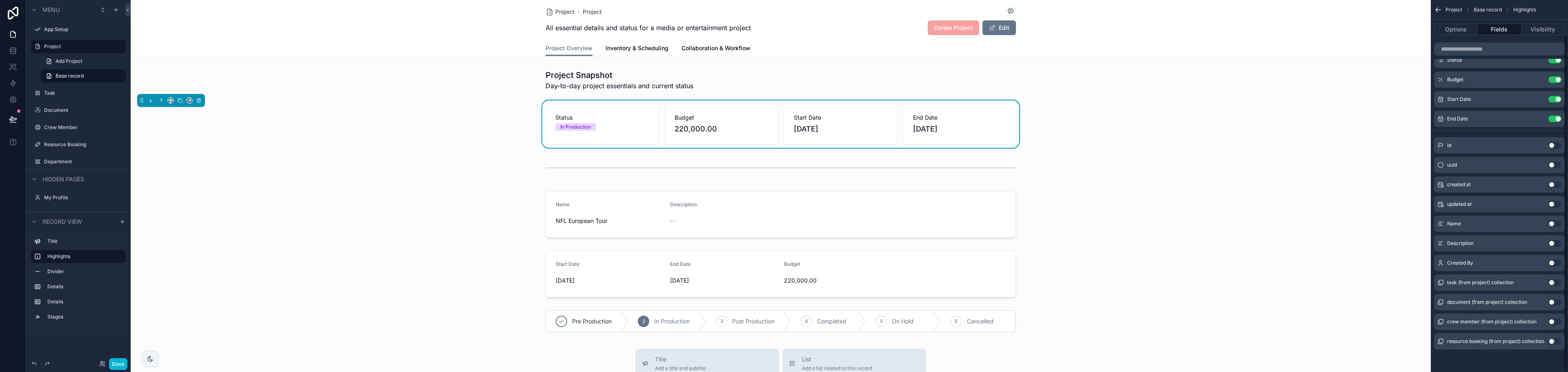
scroll to position [38, 0]
click at [1188, 191] on div "scrollable content" at bounding box center [781, 214] width 1300 height 53
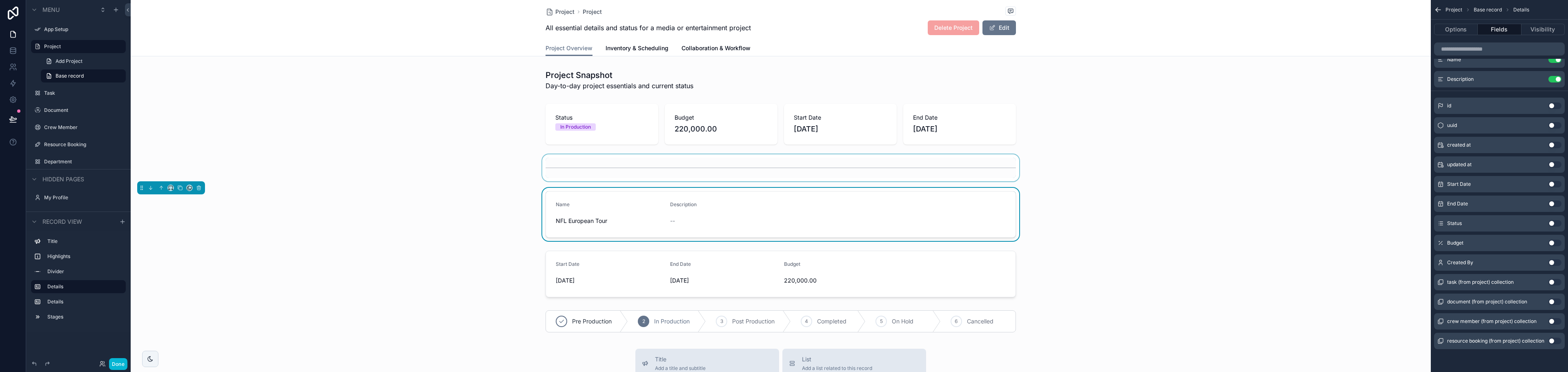
click at [1191, 157] on div "scrollable content" at bounding box center [781, 168] width 1300 height 27
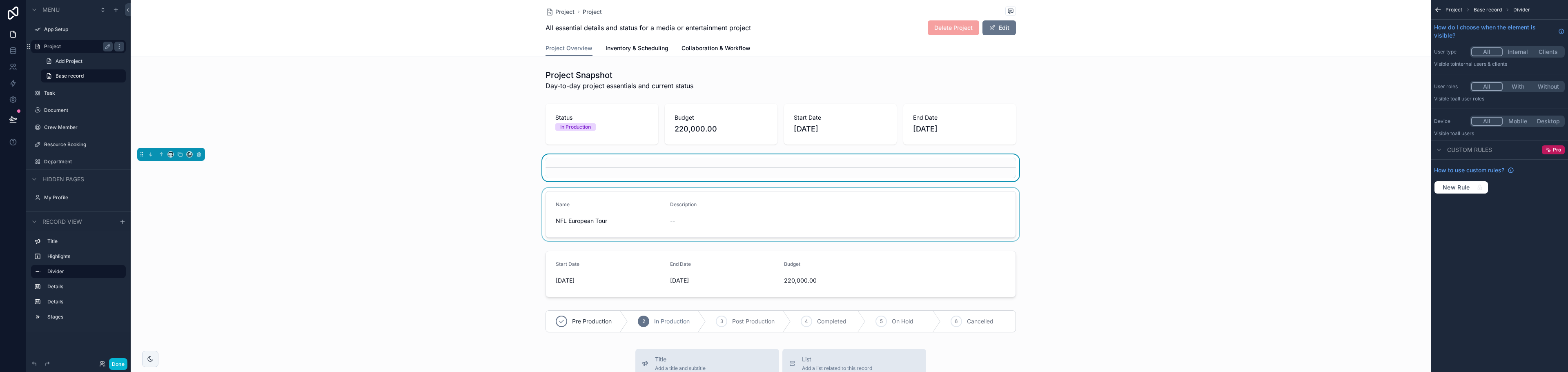
click at [63, 49] on label "Project" at bounding box center [76, 46] width 65 height 7
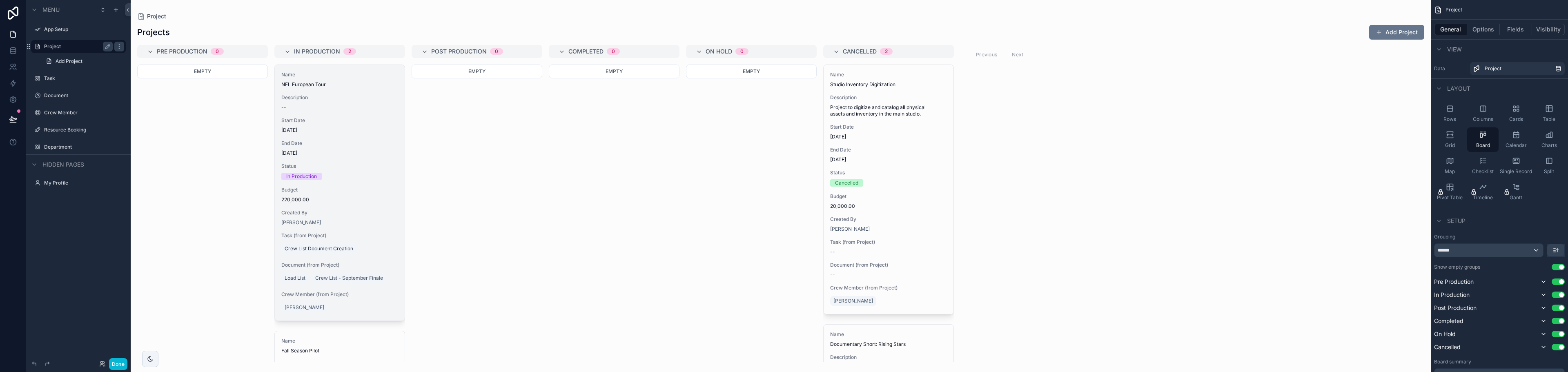
click at [304, 251] on span "Crew List Document Creation" at bounding box center [319, 248] width 69 height 7
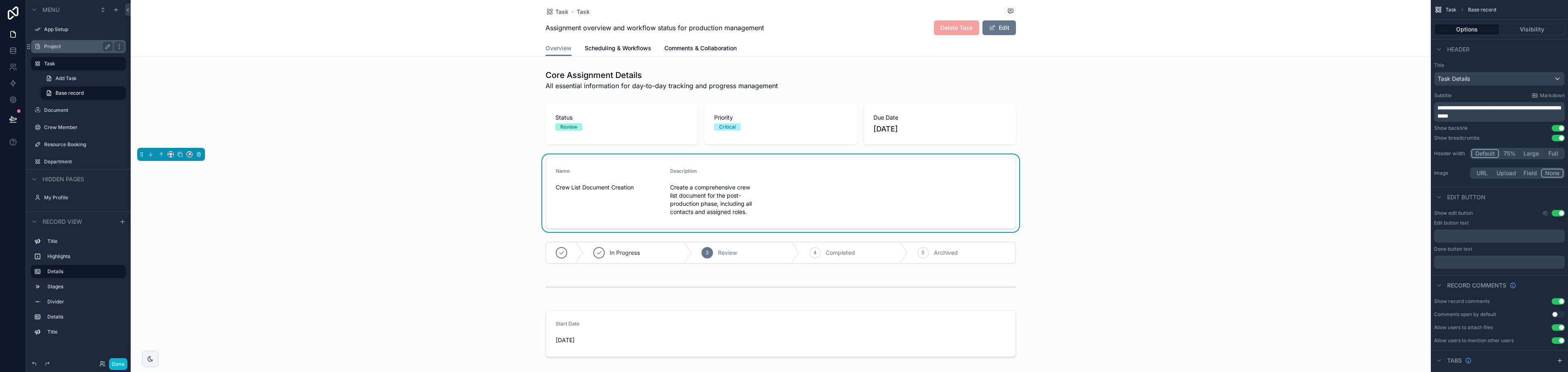
scroll to position [41, 0]
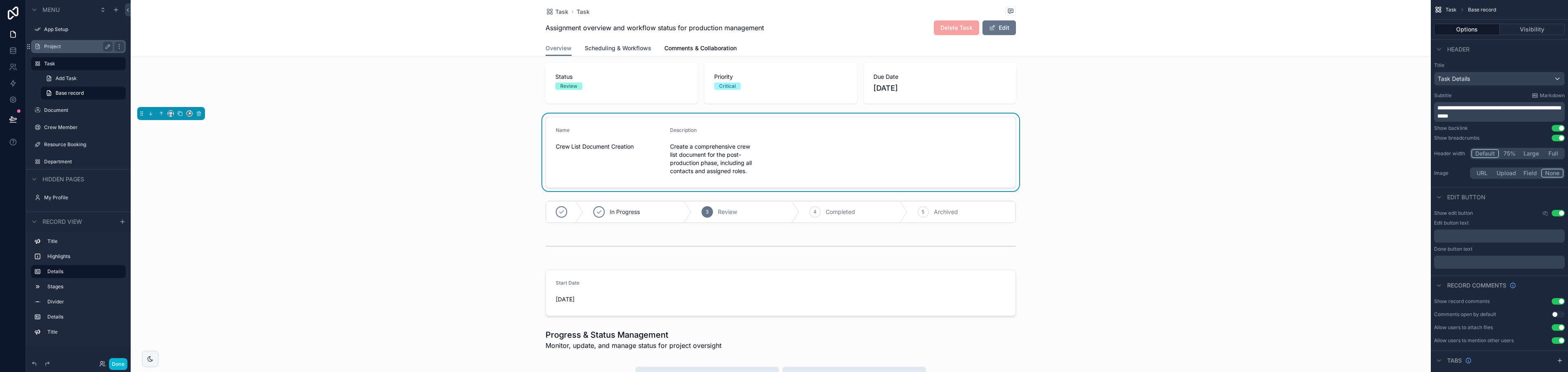
click at [614, 48] on span "Scheduling & Workflows" at bounding box center [618, 47] width 66 height 8
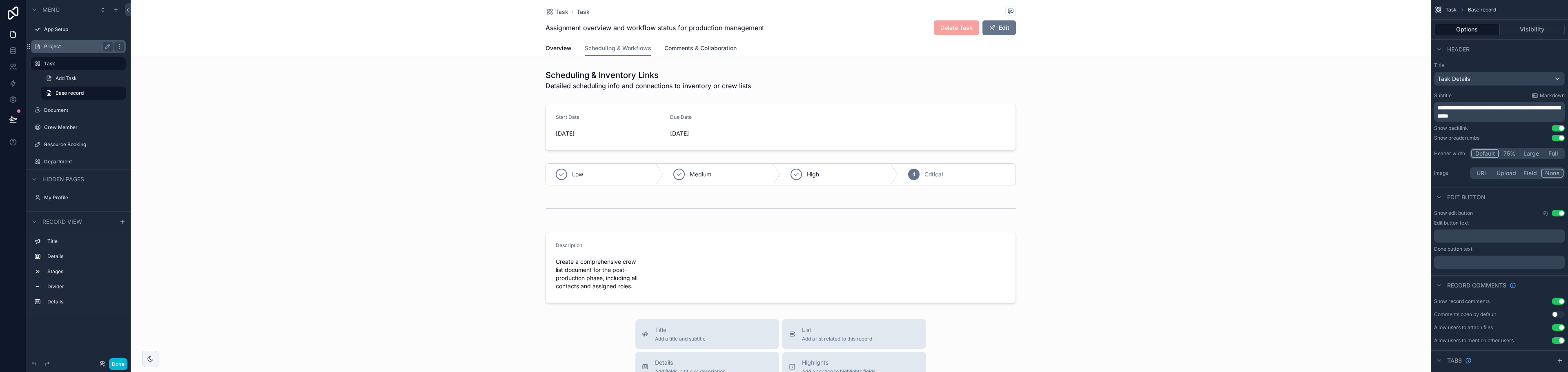
click at [669, 51] on span "Comments & Collaboration" at bounding box center [700, 47] width 72 height 8
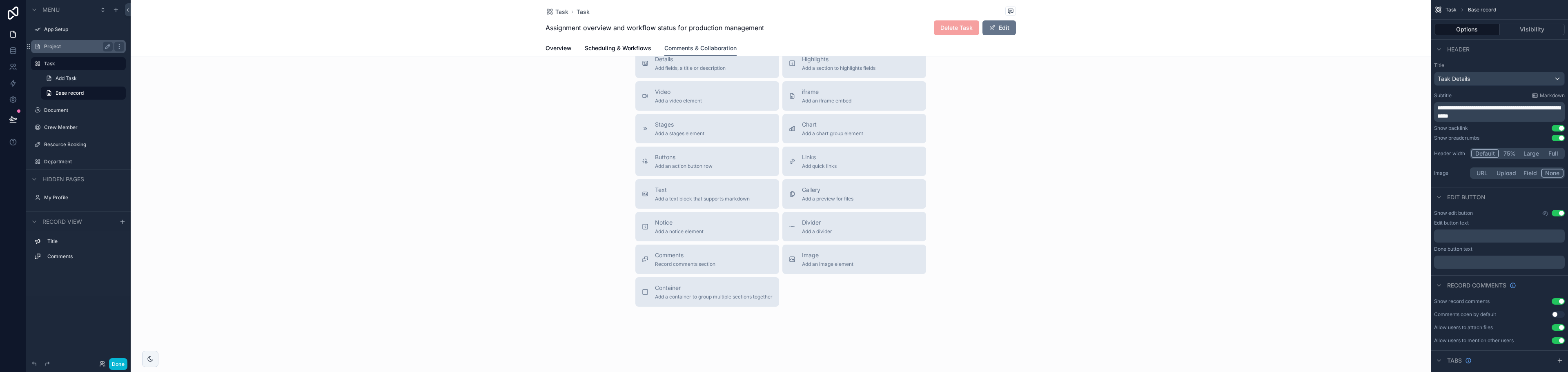
scroll to position [266, 0]
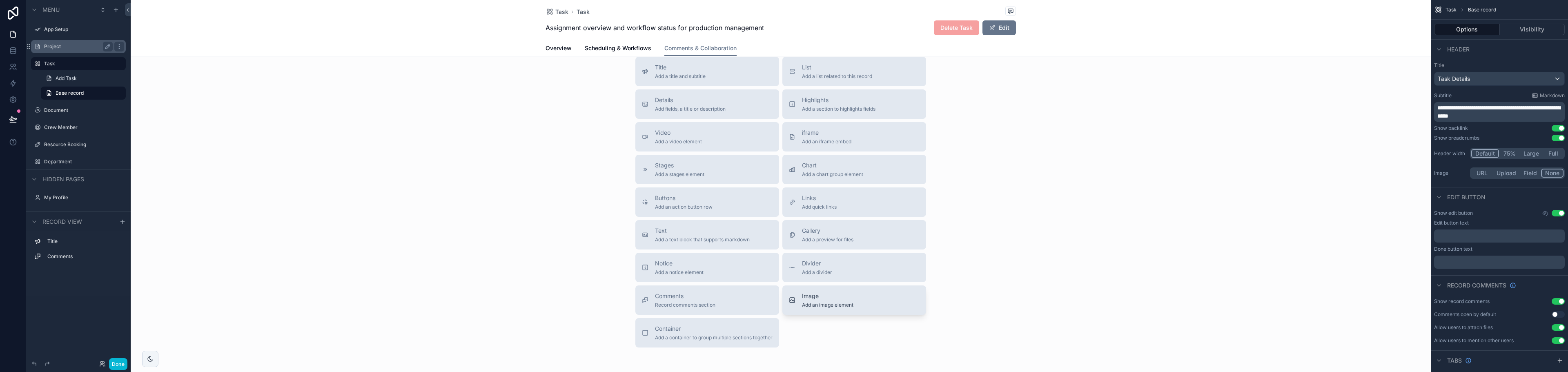
click at [812, 297] on span "Image" at bounding box center [828, 296] width 52 height 8
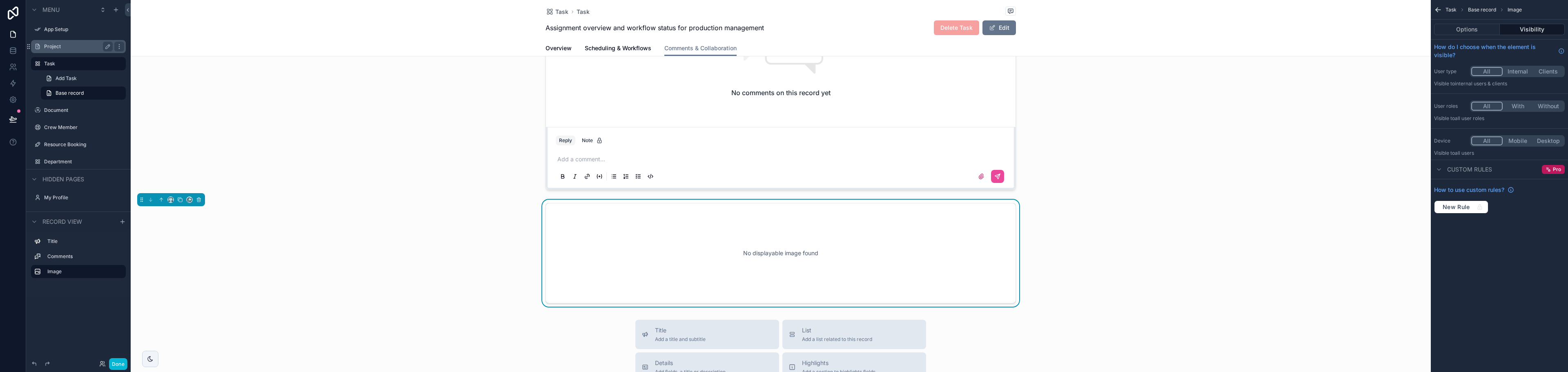
scroll to position [111, 0]
drag, startPoint x: 863, startPoint y: 260, endPoint x: 859, endPoint y: 217, distance: 43.2
click at [859, 217] on div "No displayable image found" at bounding box center [780, 258] width 471 height 100
click at [869, 204] on div "Collaboration & Feedback Gather input and track communication between team memb…" at bounding box center [781, 133] width 1300 height 357
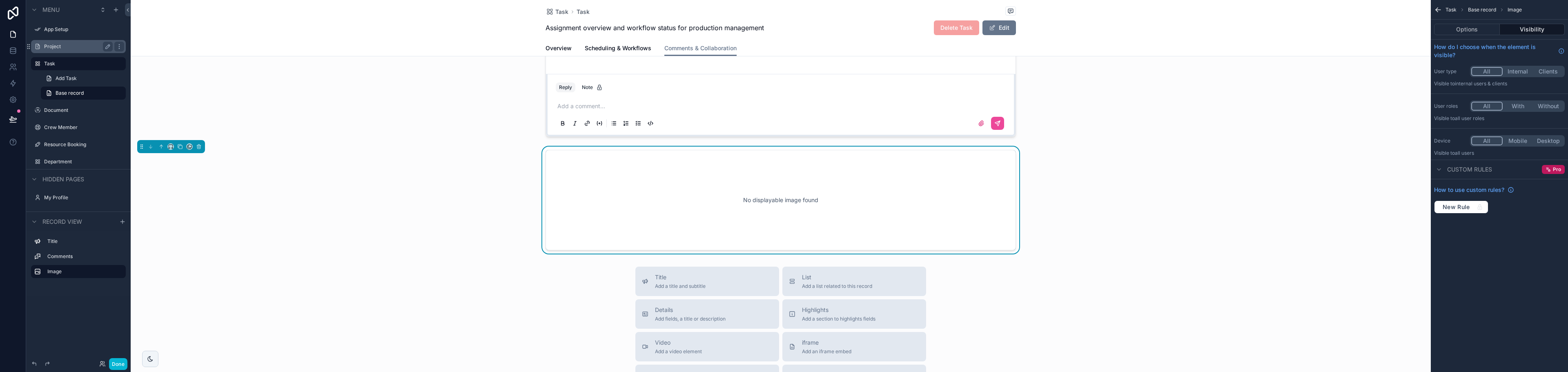
scroll to position [163, 0]
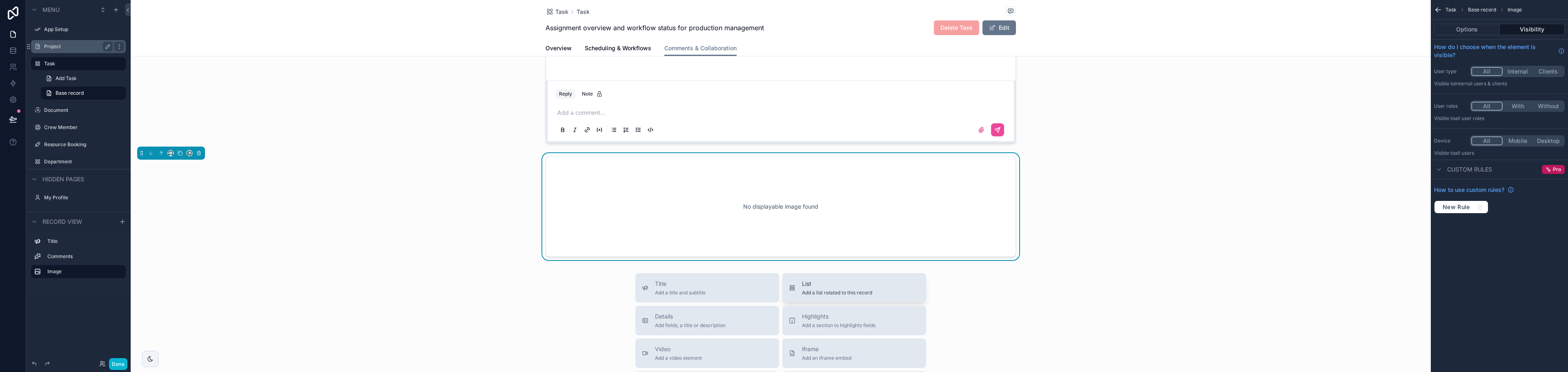
click at [819, 287] on span "List" at bounding box center [837, 284] width 70 height 8
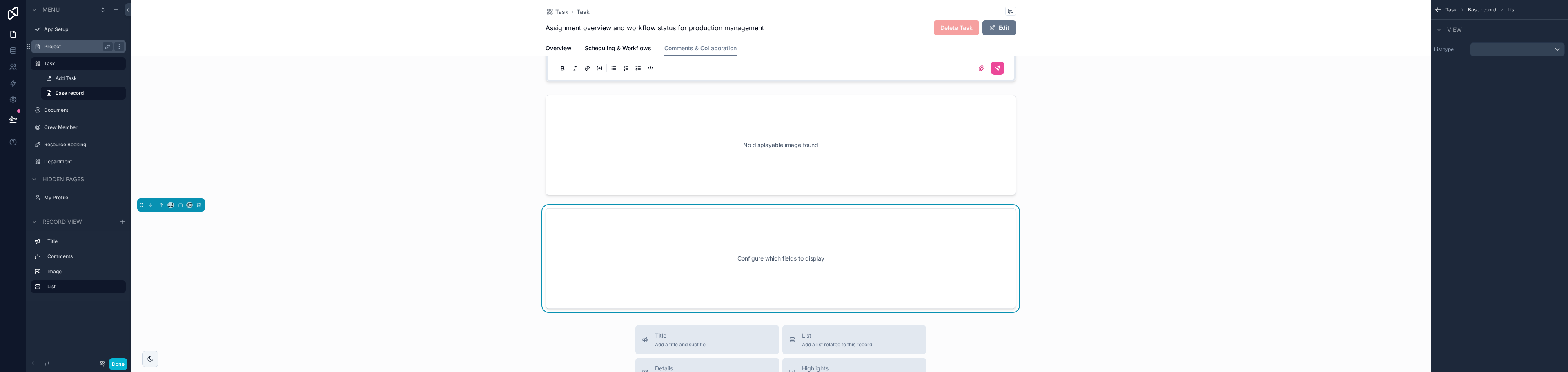
scroll to position [298, 0]
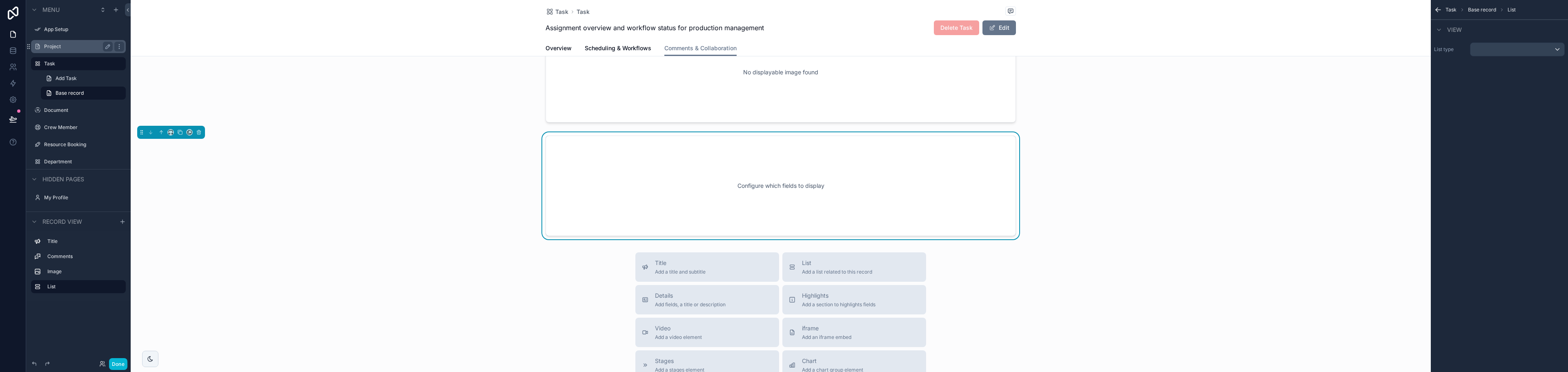
drag, startPoint x: 796, startPoint y: 133, endPoint x: 1035, endPoint y: 198, distance: 247.7
click at [1035, 198] on div "Configure which fields to display" at bounding box center [781, 186] width 1300 height 107
click at [1013, 194] on div "Configure which fields to display" at bounding box center [781, 186] width 1300 height 107
click at [844, 88] on div "scrollable content" at bounding box center [781, 72] width 1300 height 107
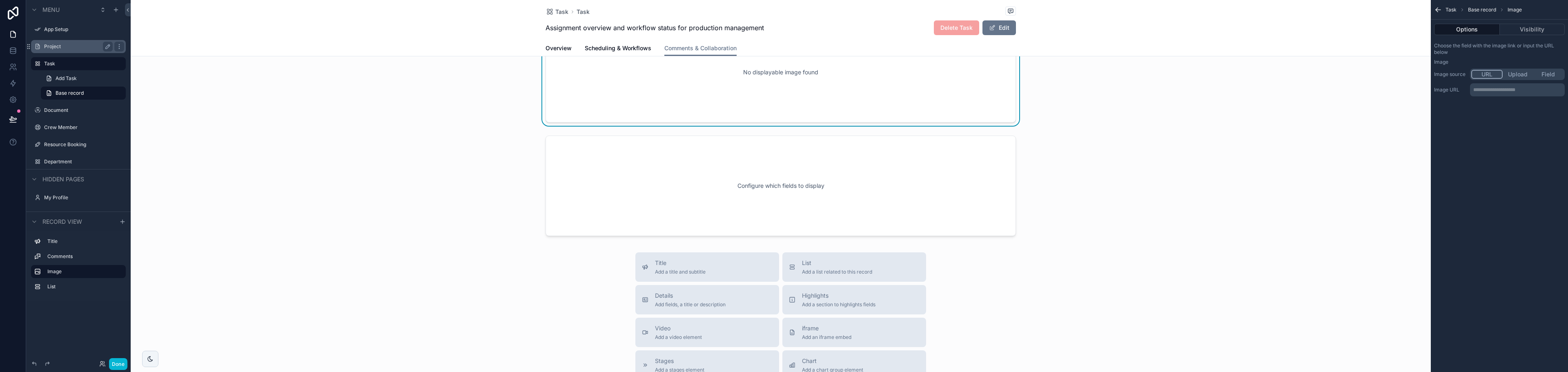
click at [1514, 9] on span "Image" at bounding box center [1514, 10] width 14 height 7
click at [1469, 30] on button "Options" at bounding box center [1467, 29] width 66 height 12
click at [1194, 203] on div "scrollable content" at bounding box center [781, 186] width 1300 height 107
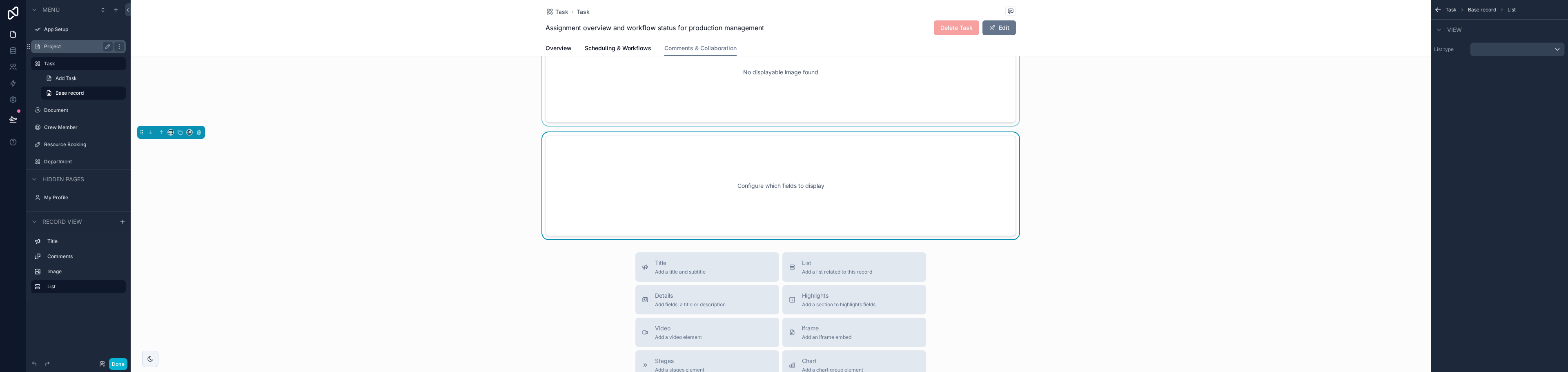
scroll to position [12, 0]
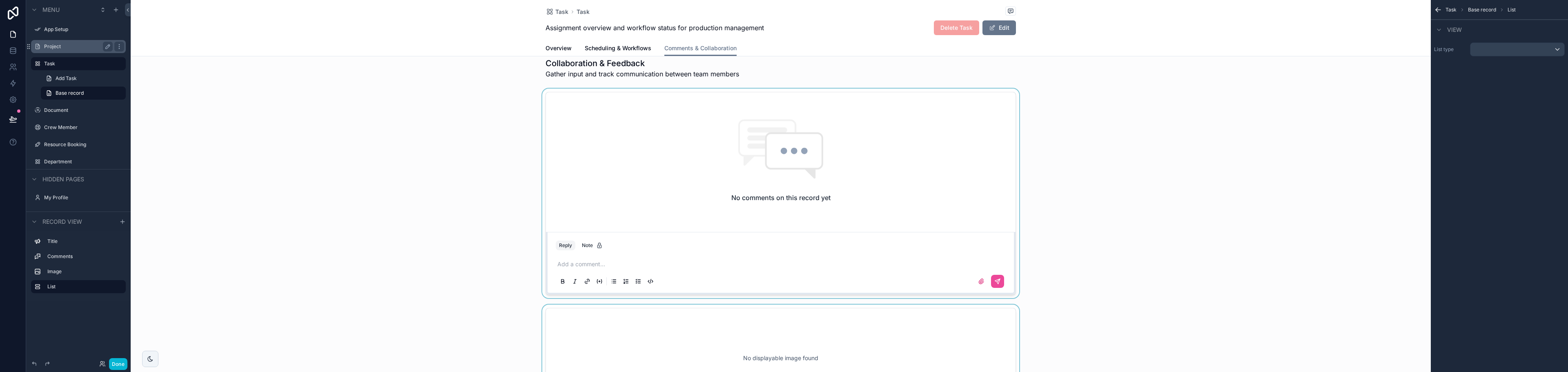
click at [836, 193] on div "scrollable content" at bounding box center [781, 194] width 1300 height 209
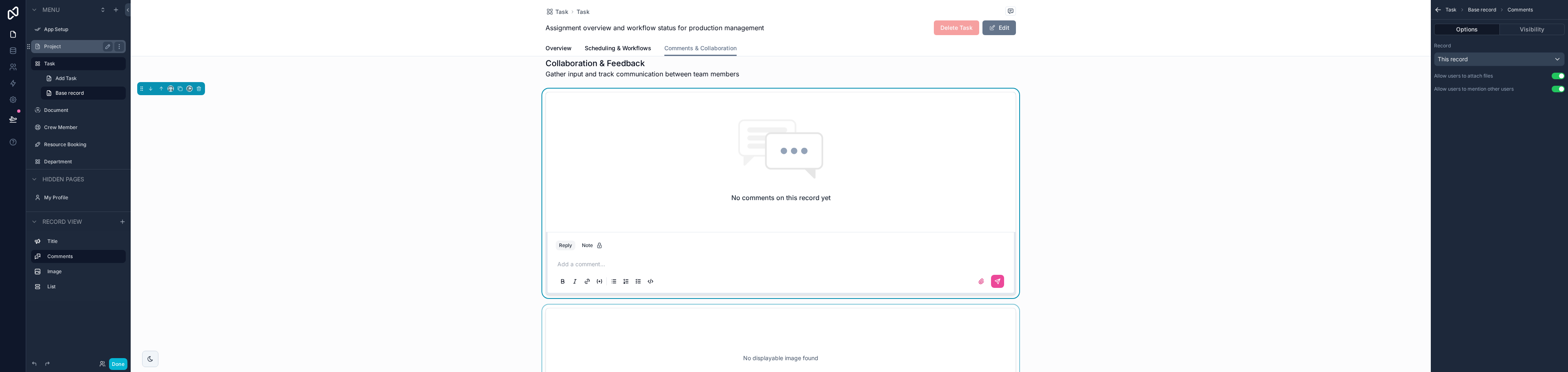
scroll to position [298, 0]
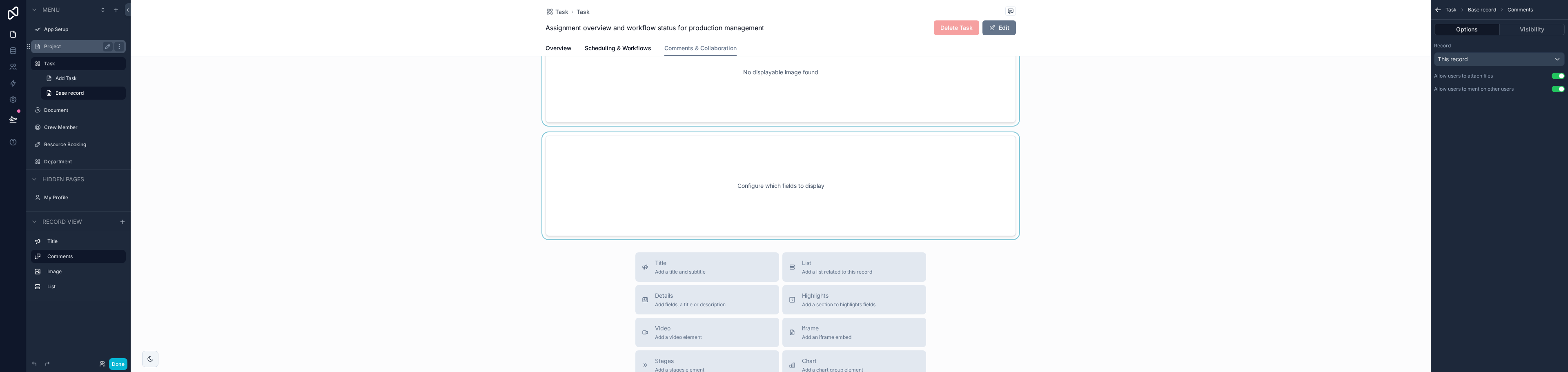
click at [822, 206] on div "scrollable content" at bounding box center [781, 186] width 1300 height 107
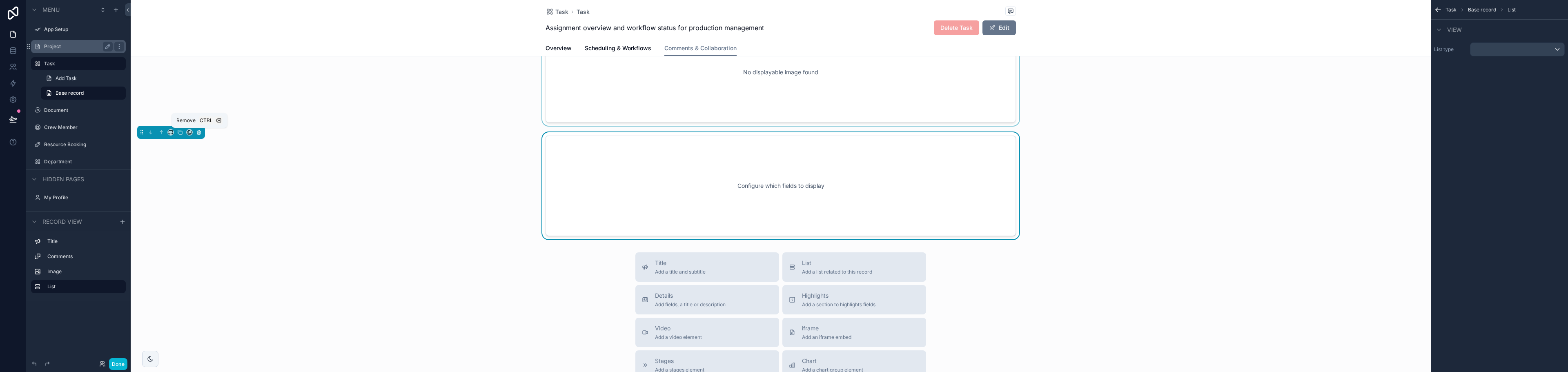
click at [196, 133] on icon "scrollable content" at bounding box center [198, 132] width 5 height 5
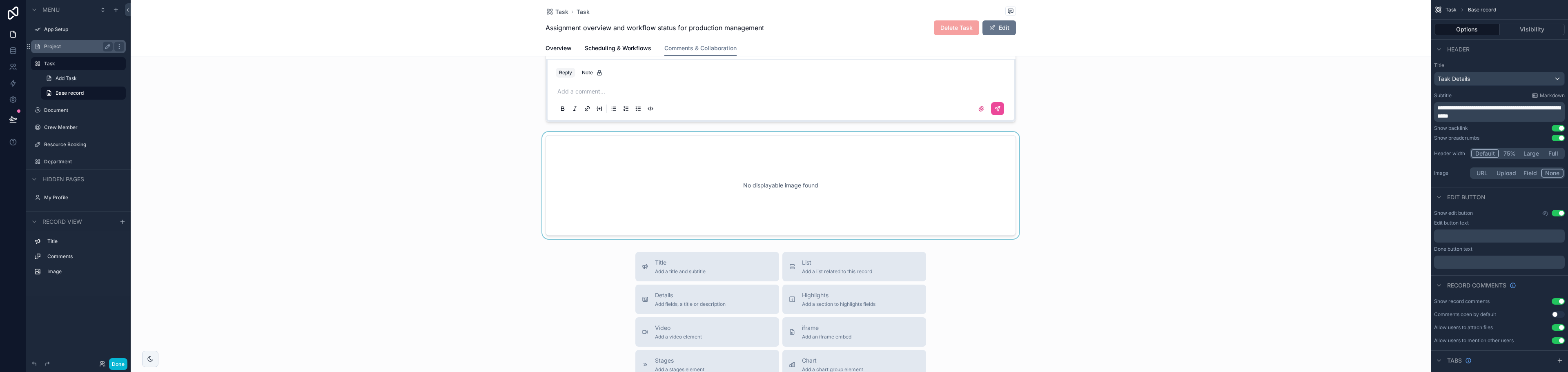
scroll to position [191, 0]
click at [610, 166] on div "scrollable content" at bounding box center [781, 180] width 1300 height 107
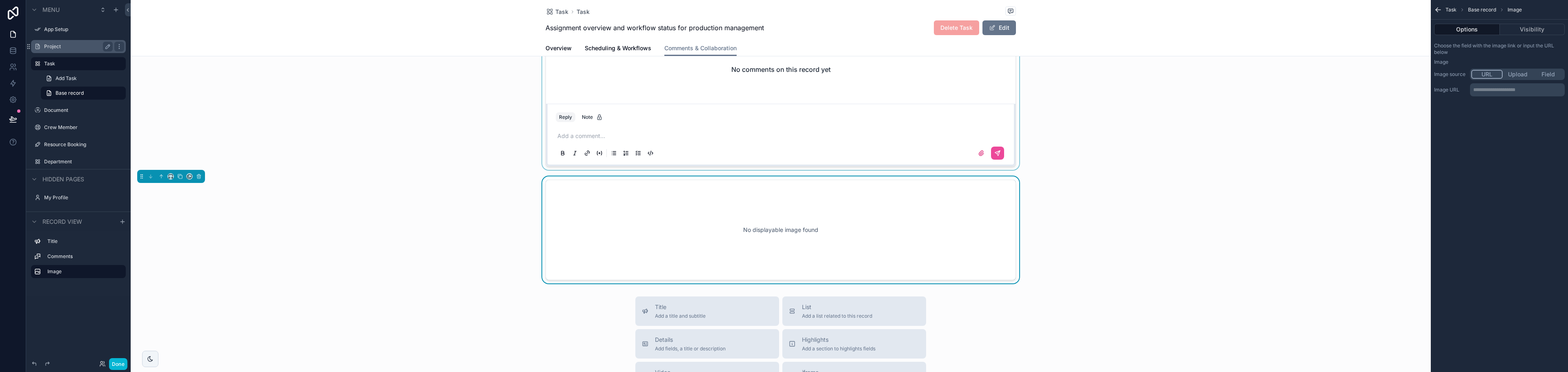
scroll to position [18, 0]
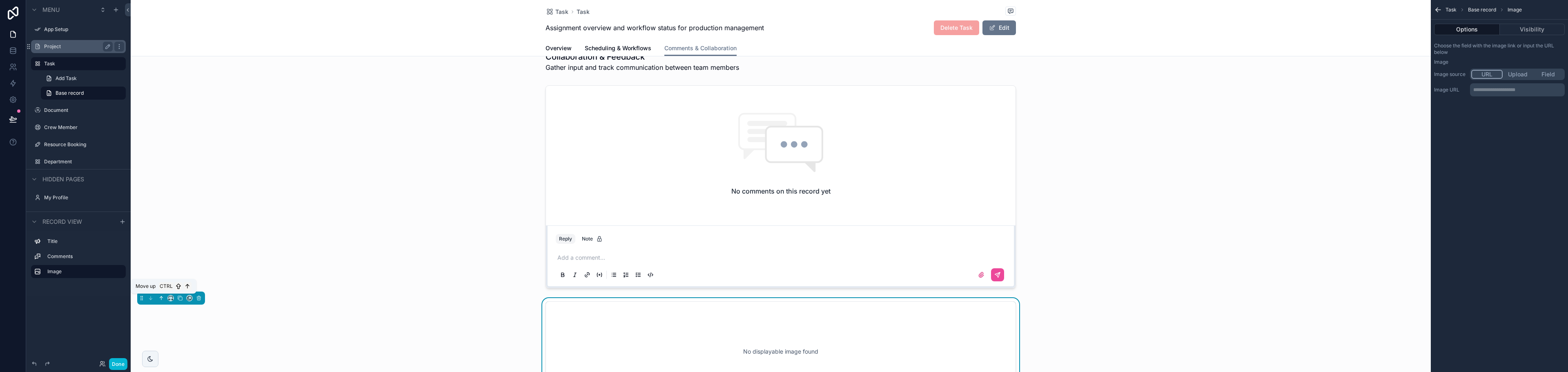
click at [158, 299] on icon "scrollable content" at bounding box center [161, 298] width 5 height 5
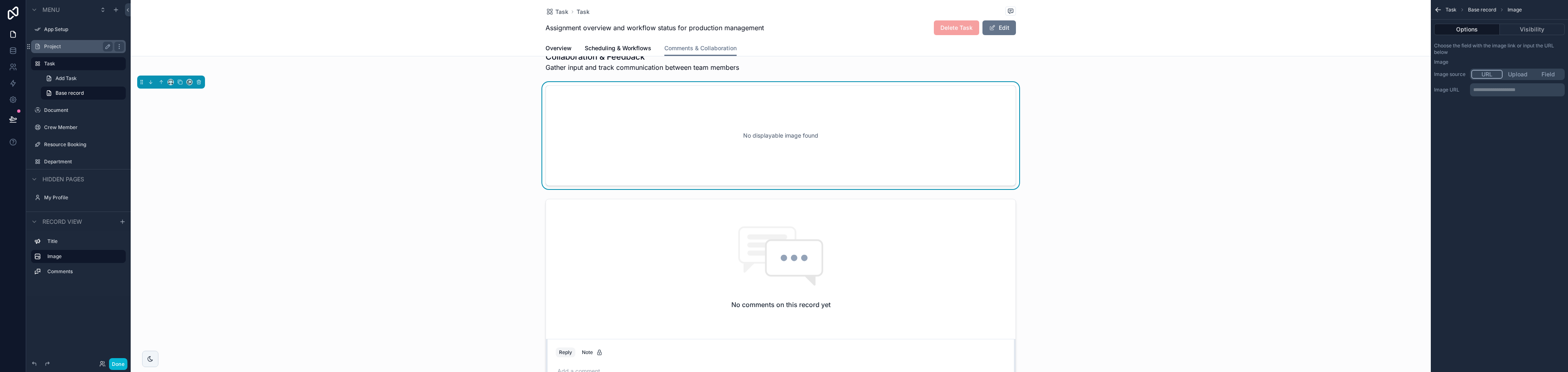
click at [158, 299] on div "scrollable content" at bounding box center [781, 300] width 1300 height 209
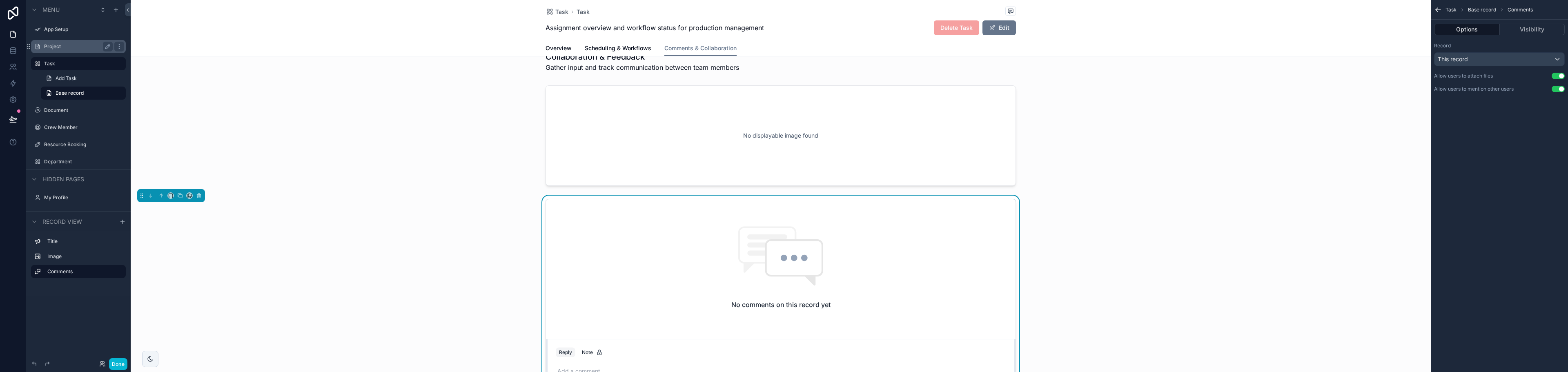
scroll to position [0, 0]
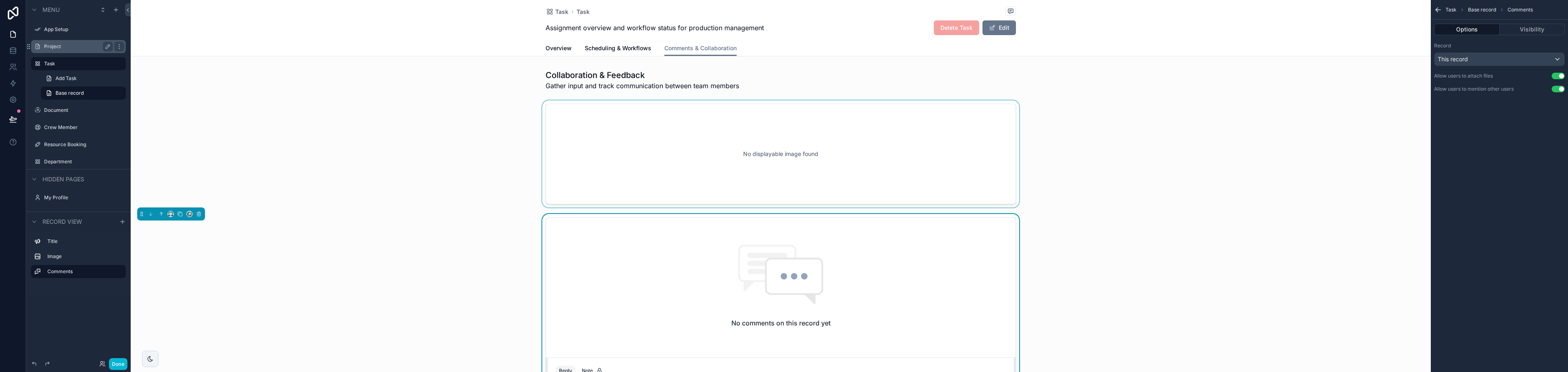
click at [358, 137] on div "scrollable content" at bounding box center [781, 154] width 1300 height 107
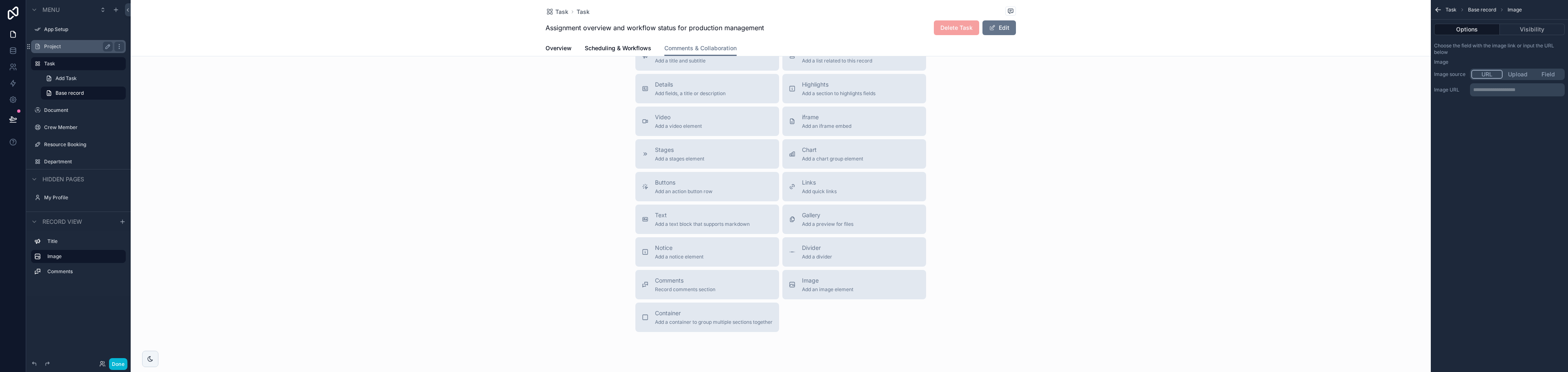
scroll to position [409, 0]
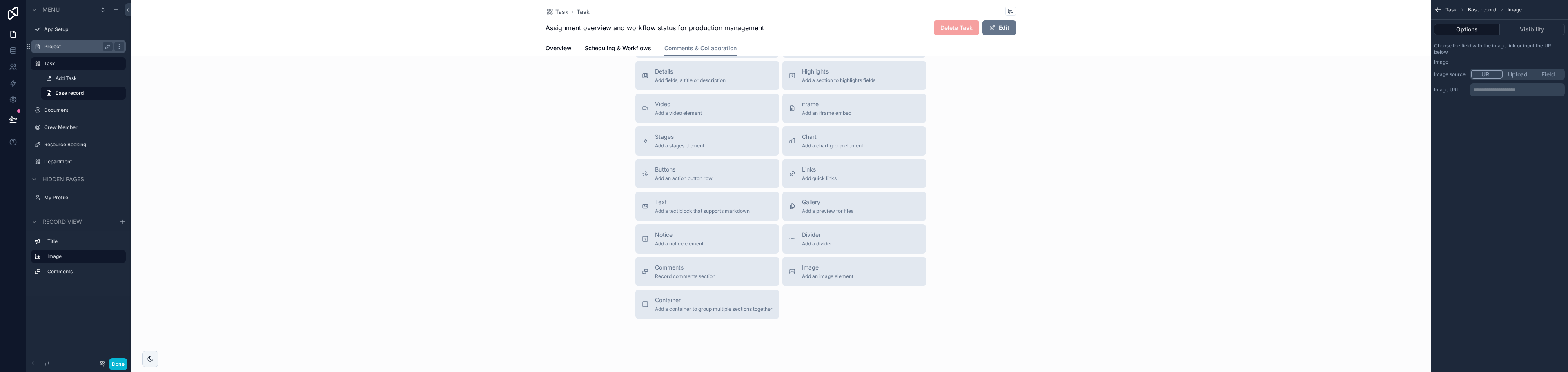
click at [1001, 205] on div "Title Add a title and subtitle List Add a list related to this record Details A…" at bounding box center [781, 174] width 1300 height 291
click at [58, 51] on div "Project" at bounding box center [78, 46] width 69 height 10
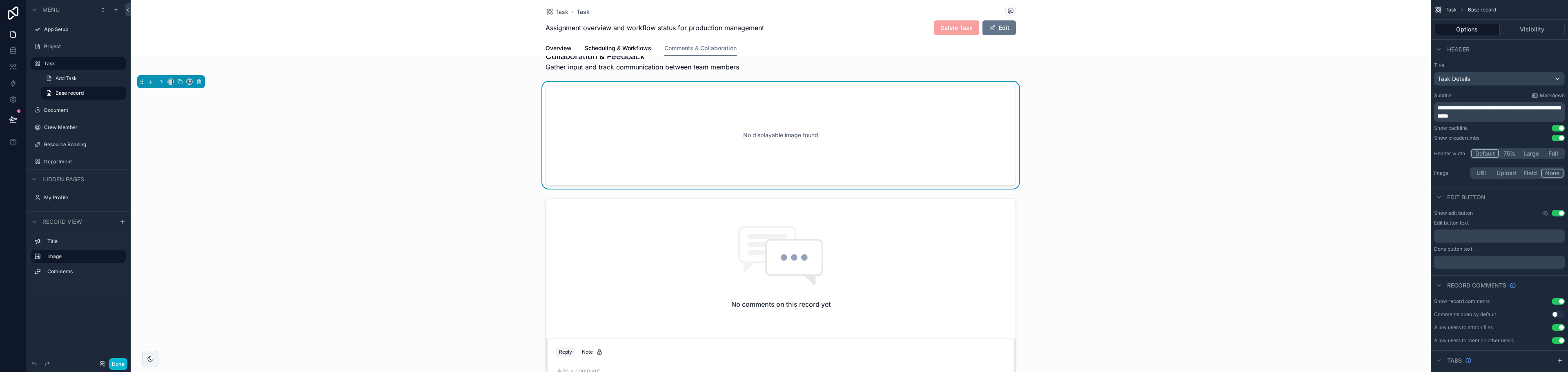
scroll to position [0, 0]
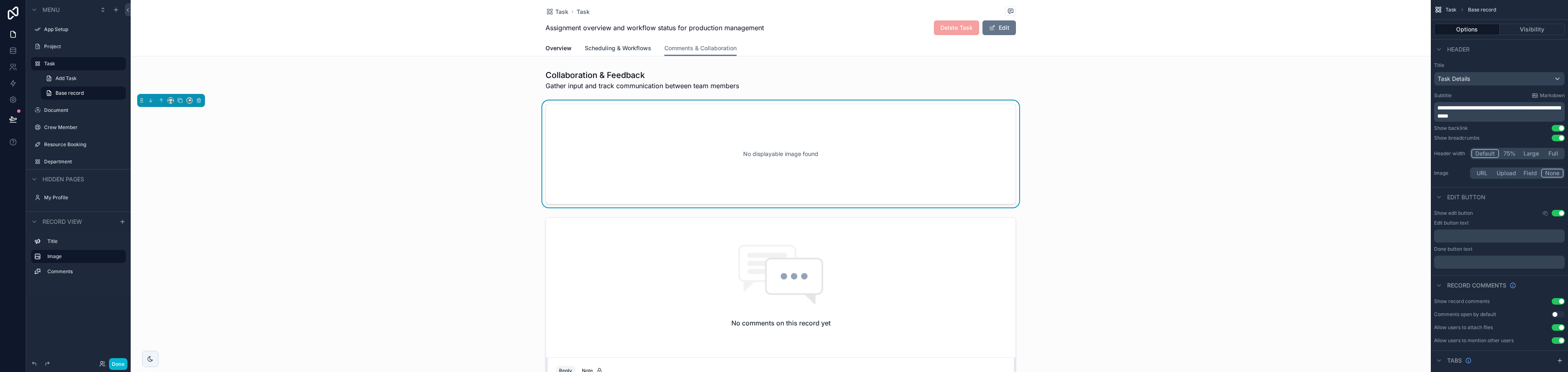
click at [590, 47] on span "Scheduling & Workflows" at bounding box center [618, 47] width 66 height 8
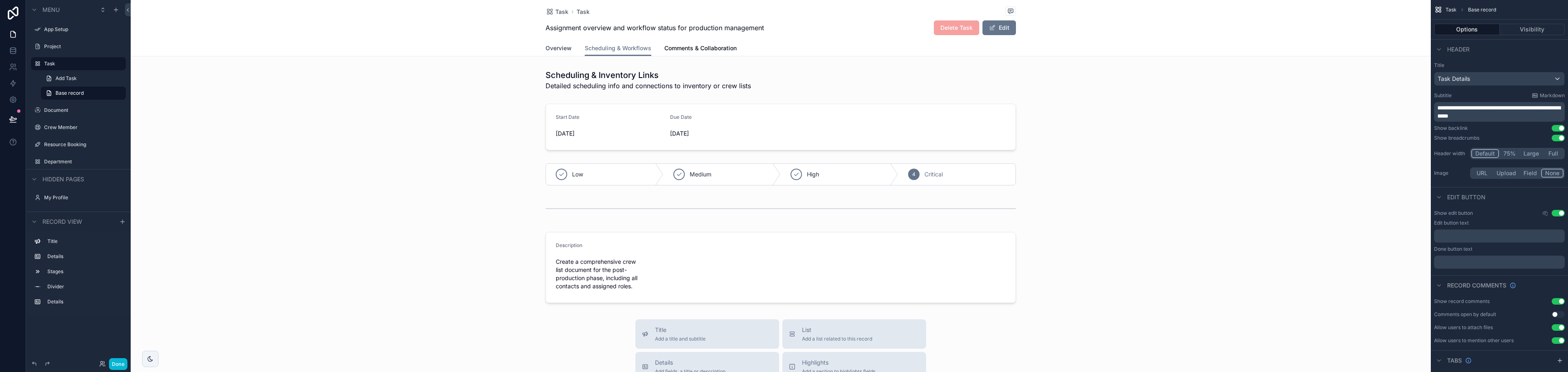
click at [545, 52] on span "Overview" at bounding box center [558, 47] width 26 height 8
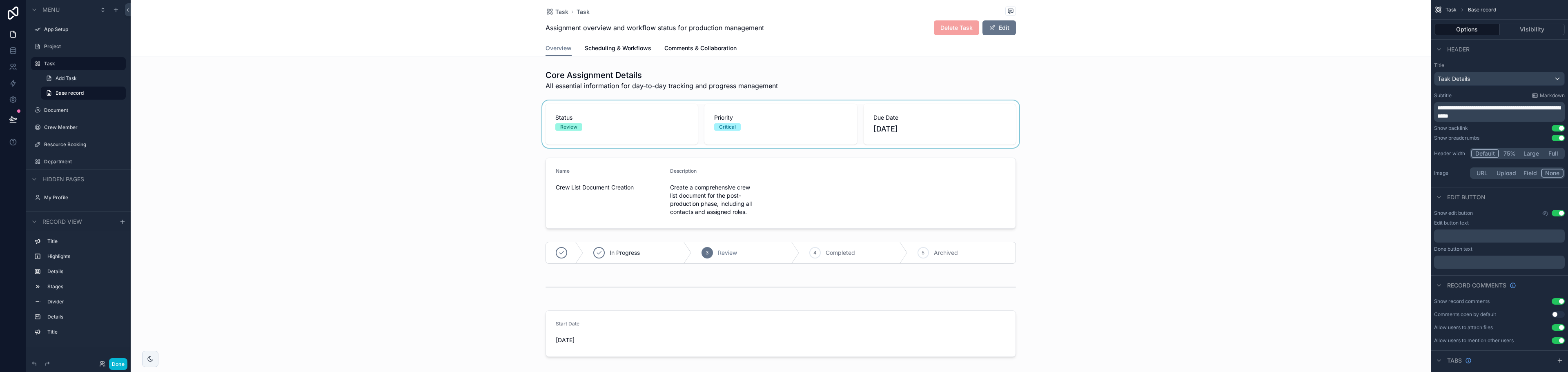
click at [1102, 124] on div "scrollable content" at bounding box center [781, 124] width 1300 height 47
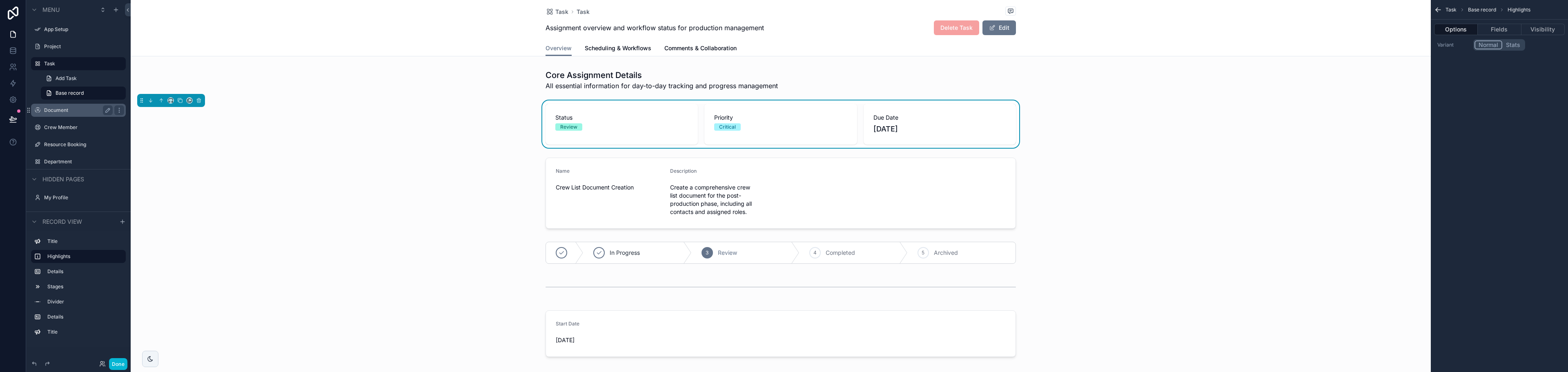
click at [53, 114] on div "Document" at bounding box center [78, 110] width 69 height 10
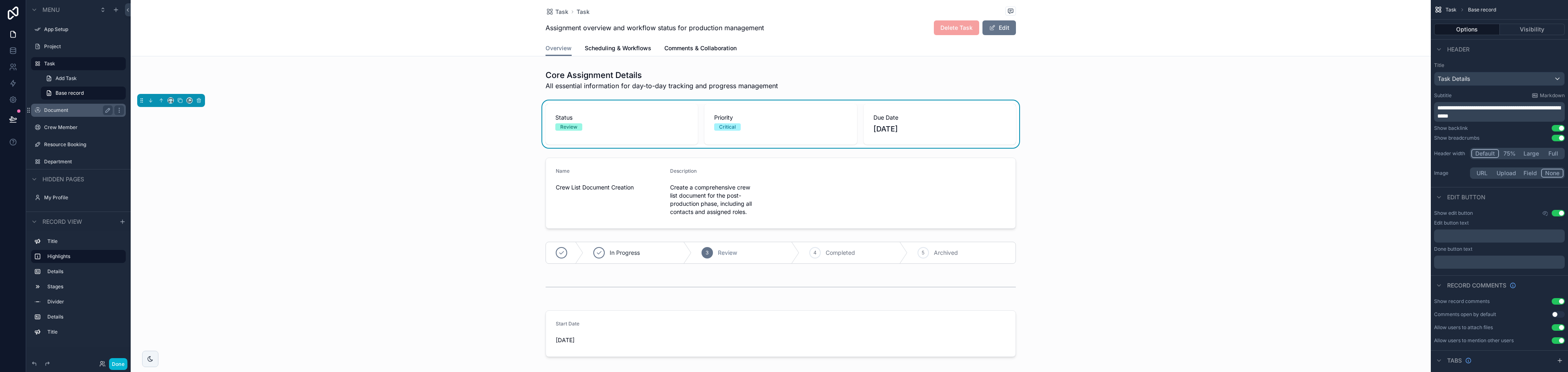
click at [55, 111] on label "Document" at bounding box center [76, 110] width 65 height 7
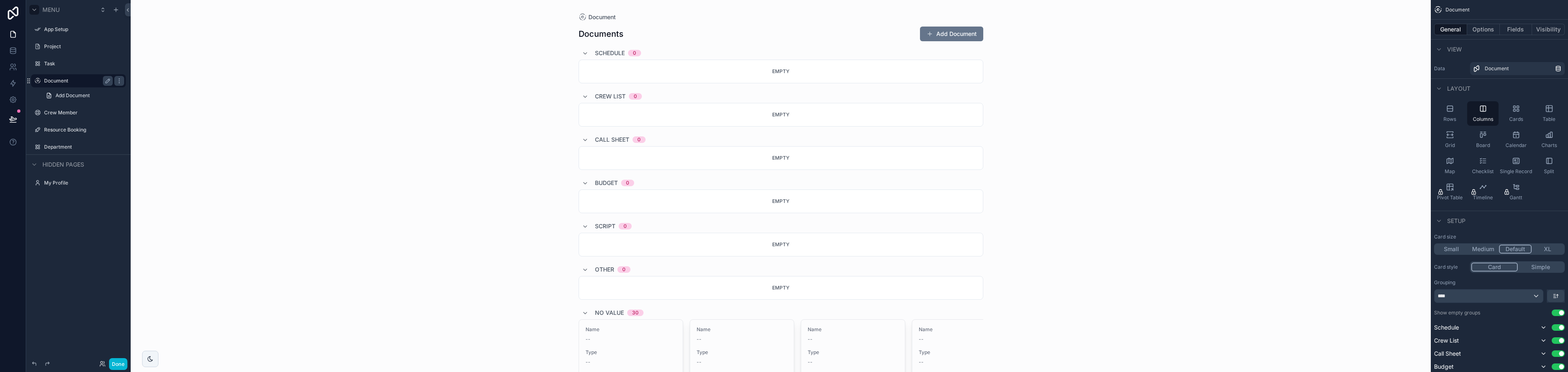
click at [34, 9] on icon "scrollable content" at bounding box center [34, 10] width 7 height 7
click at [34, 9] on icon "scrollable content" at bounding box center [34, 9] width 2 height 3
click at [49, 29] on label "App Setup" at bounding box center [76, 29] width 65 height 7
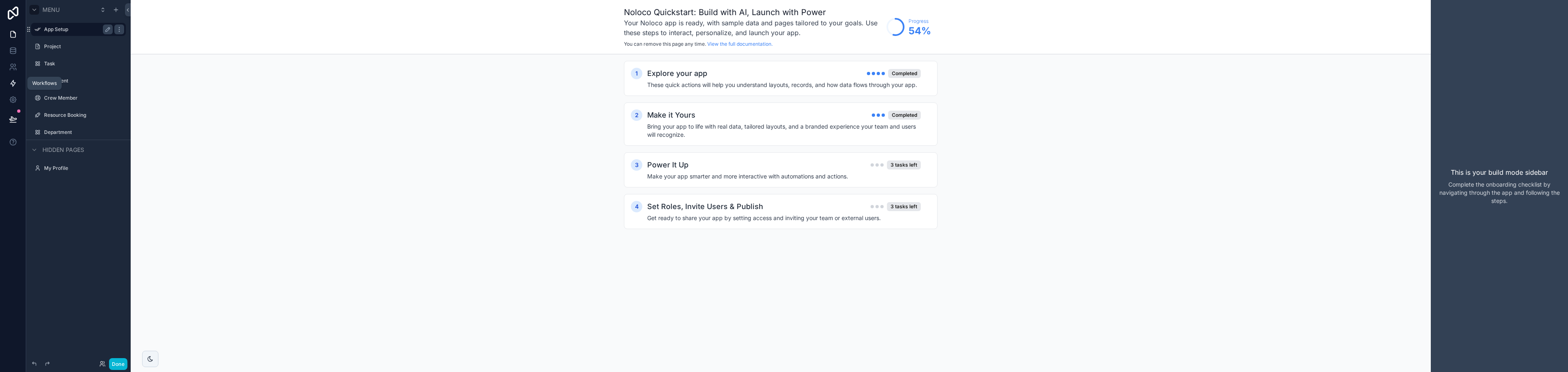
click at [13, 84] on icon at bounding box center [13, 83] width 5 height 6
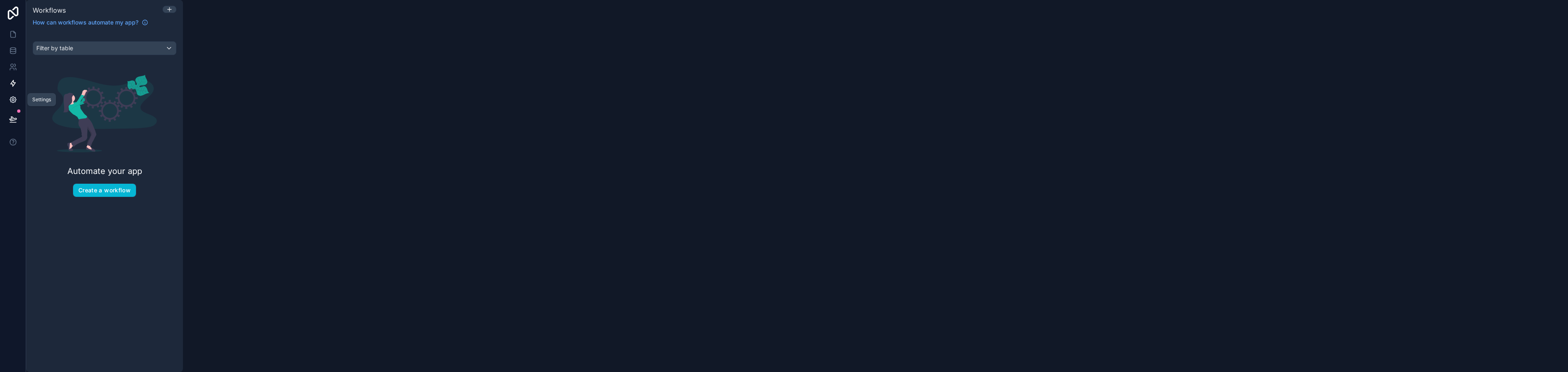
click at [11, 100] on icon at bounding box center [13, 99] width 8 height 8
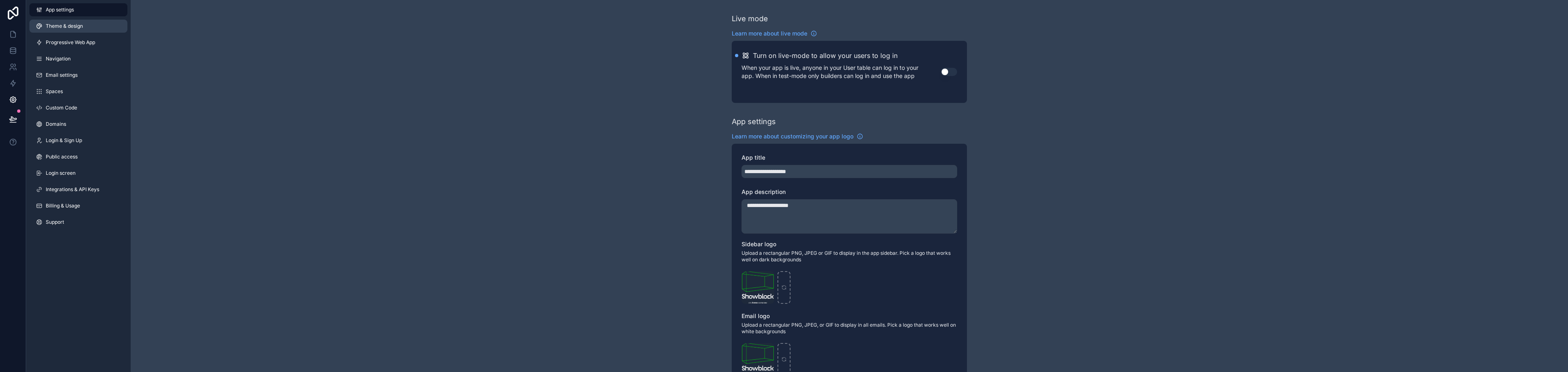
click at [60, 27] on span "Theme & design" at bounding box center [64, 26] width 37 height 7
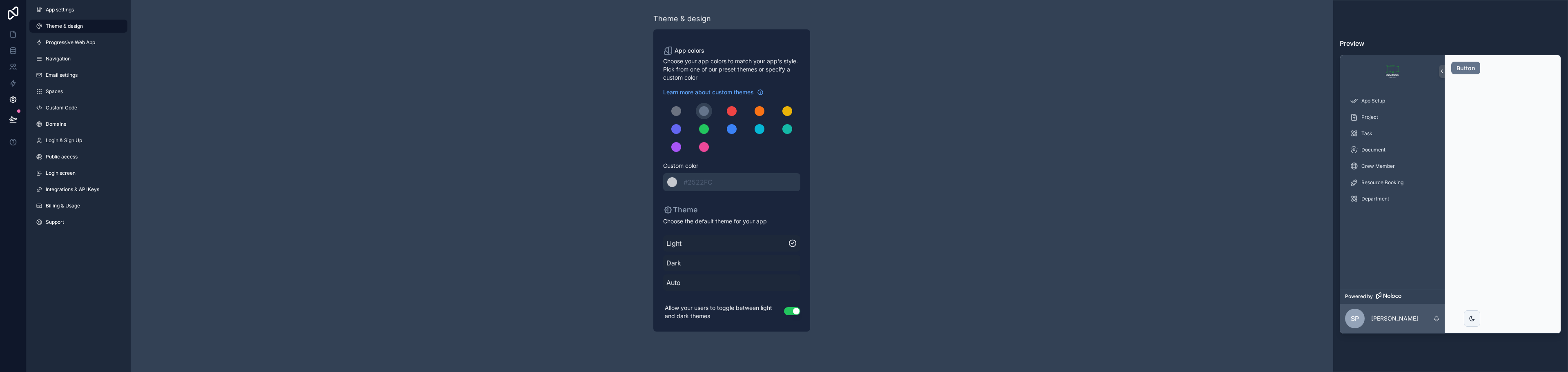
click at [1396, 70] on img at bounding box center [1392, 71] width 13 height 13
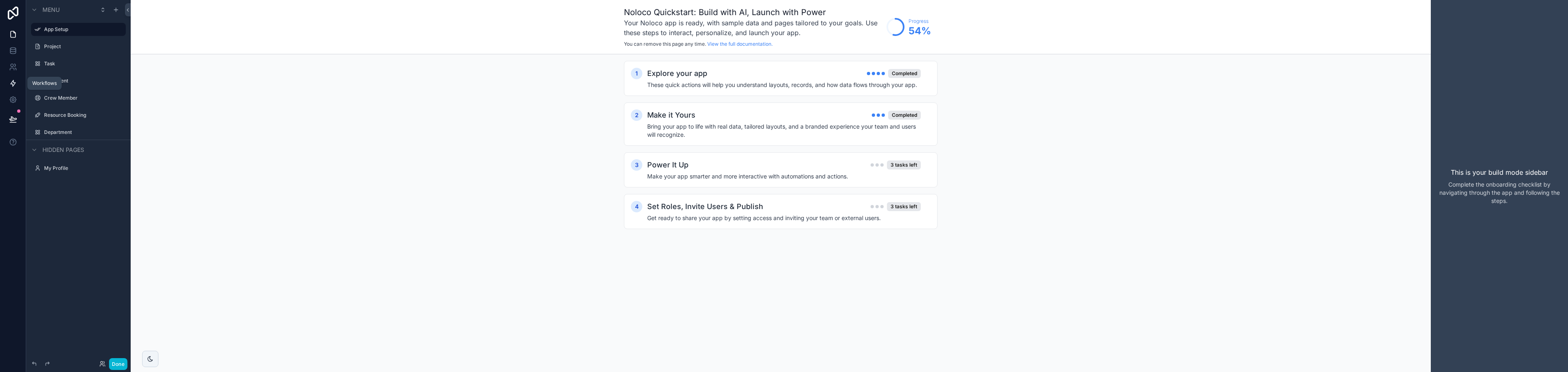
click at [10, 82] on icon at bounding box center [13, 83] width 8 height 8
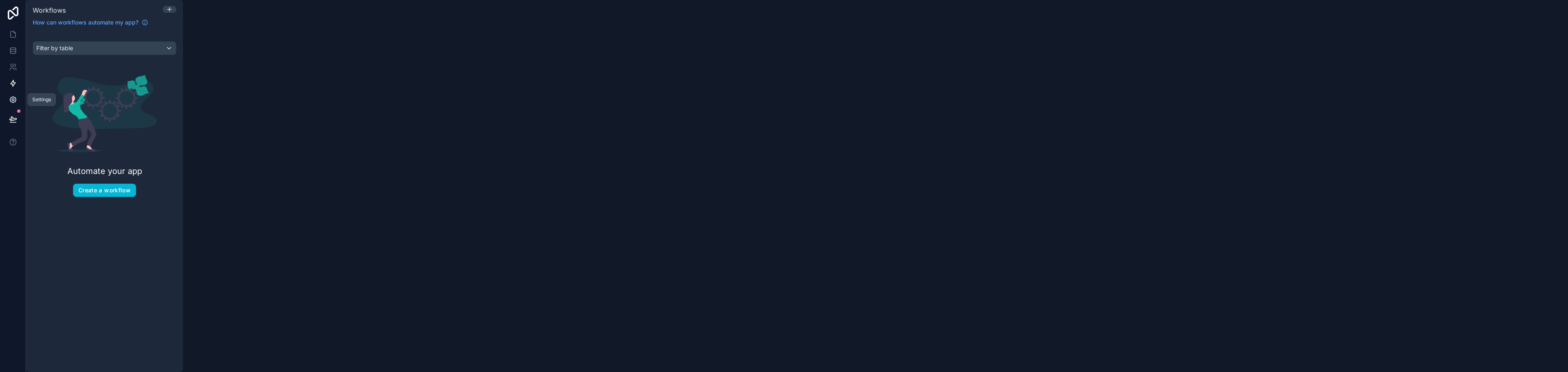
click at [14, 100] on icon at bounding box center [13, 99] width 8 height 8
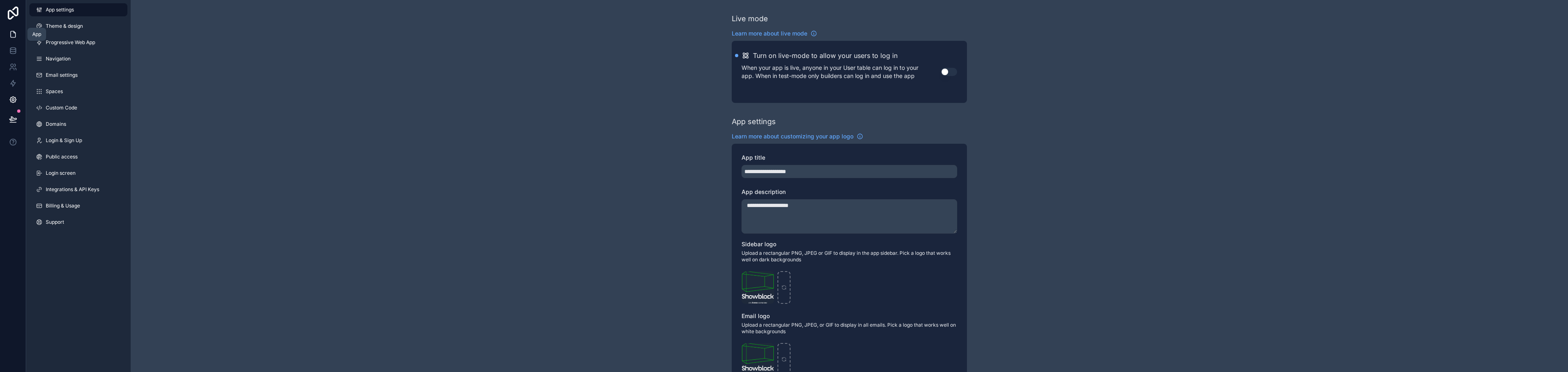
click at [9, 37] on icon at bounding box center [13, 34] width 8 height 8
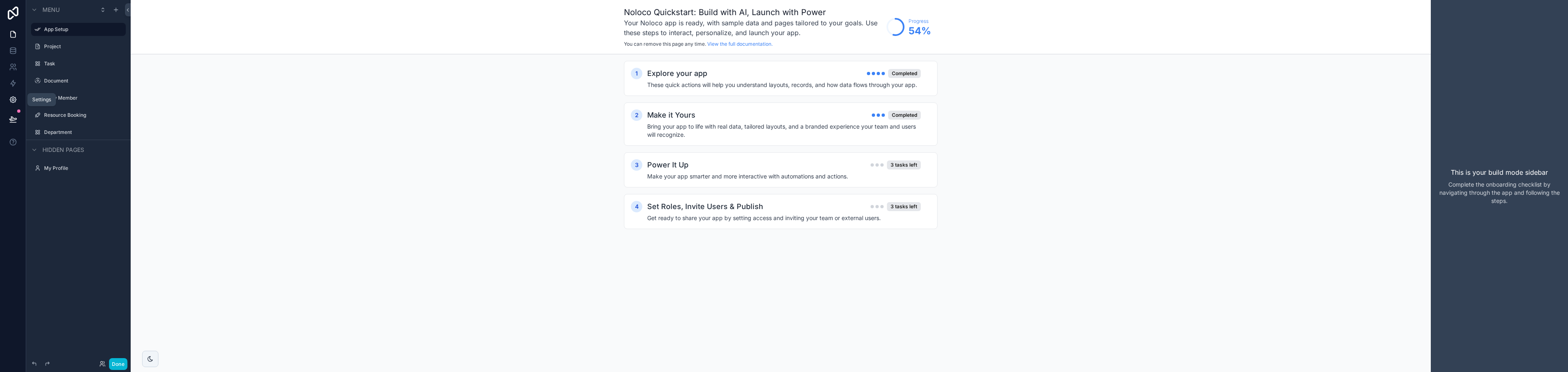
click at [13, 98] on icon at bounding box center [13, 99] width 8 height 8
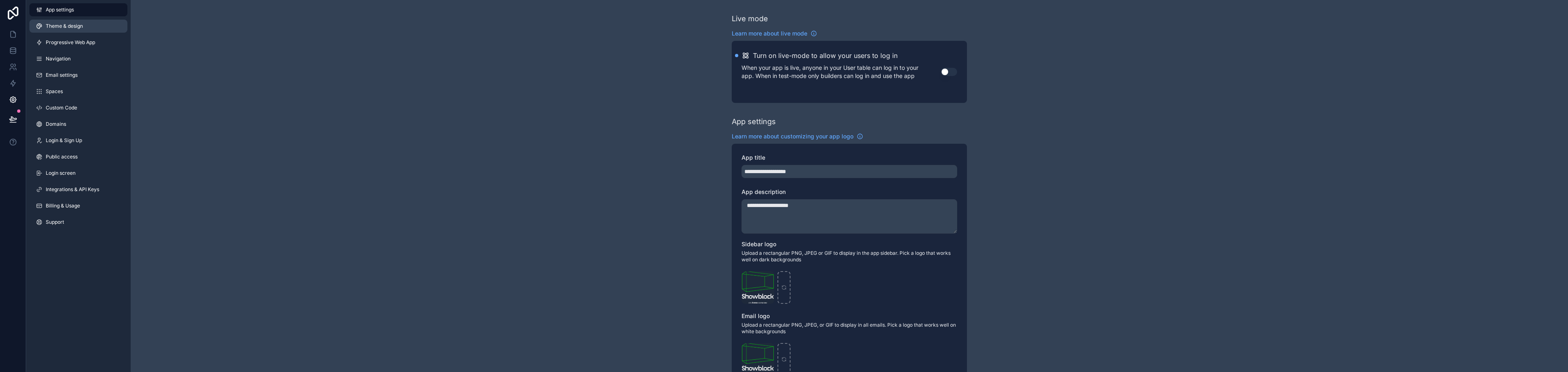
click at [54, 24] on span "Theme & design" at bounding box center [64, 26] width 37 height 7
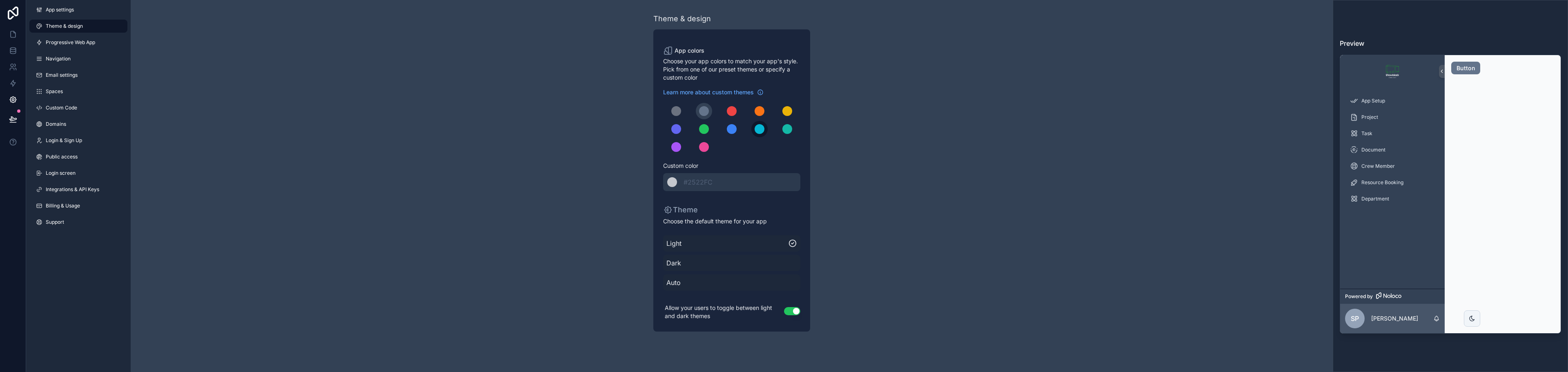
click at [760, 127] on div "scrollable content" at bounding box center [760, 129] width 10 height 10
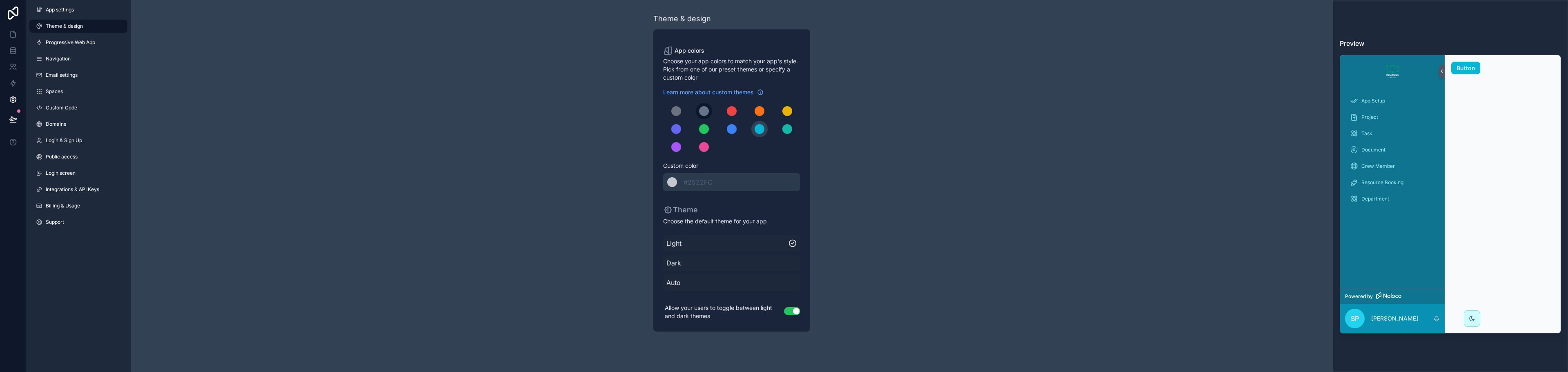
click at [705, 107] on div "scrollable content" at bounding box center [704, 111] width 10 height 10
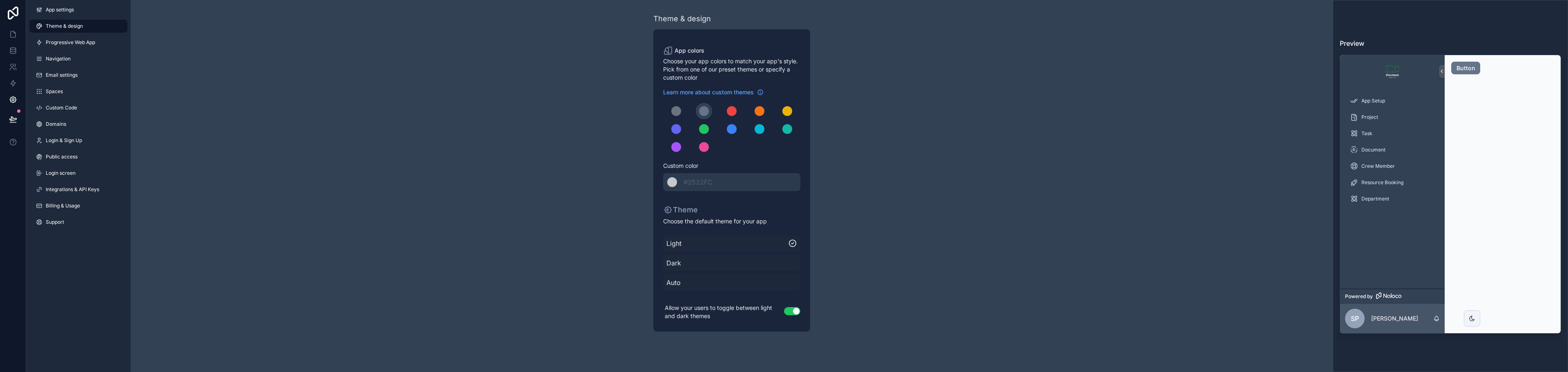
click at [63, 27] on span "Theme & design" at bounding box center [64, 26] width 37 height 7
click at [64, 46] on link "Progressive Web App" at bounding box center [78, 42] width 98 height 13
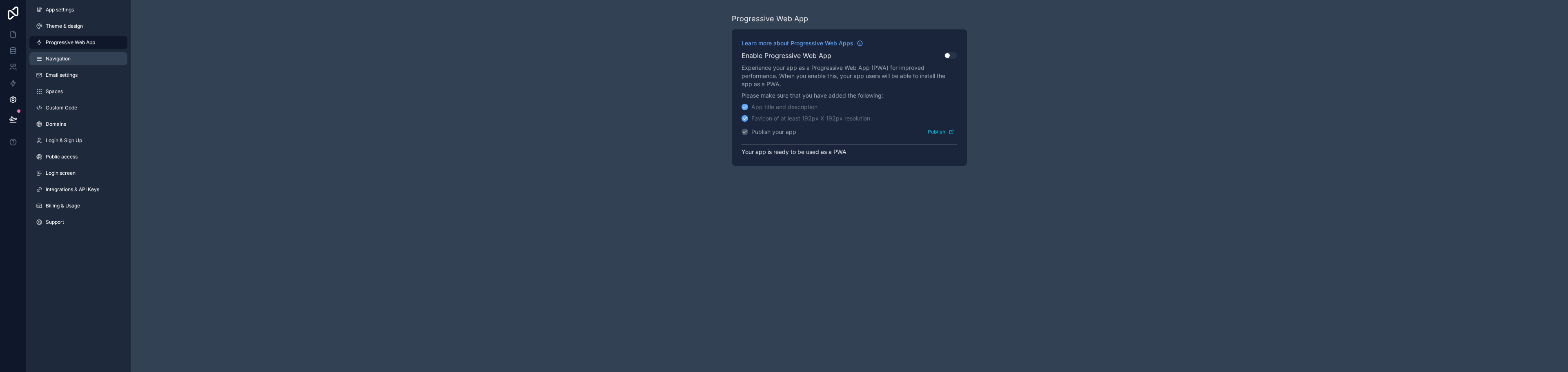
click at [64, 60] on span "Navigation" at bounding box center [58, 58] width 25 height 7
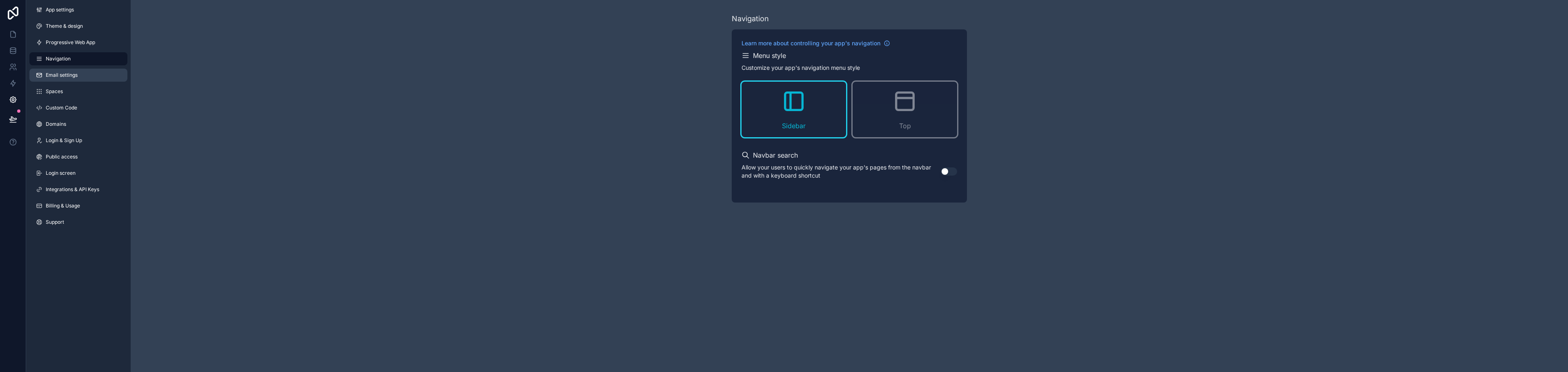
click at [72, 75] on span "Email settings" at bounding box center [61, 75] width 32 height 7
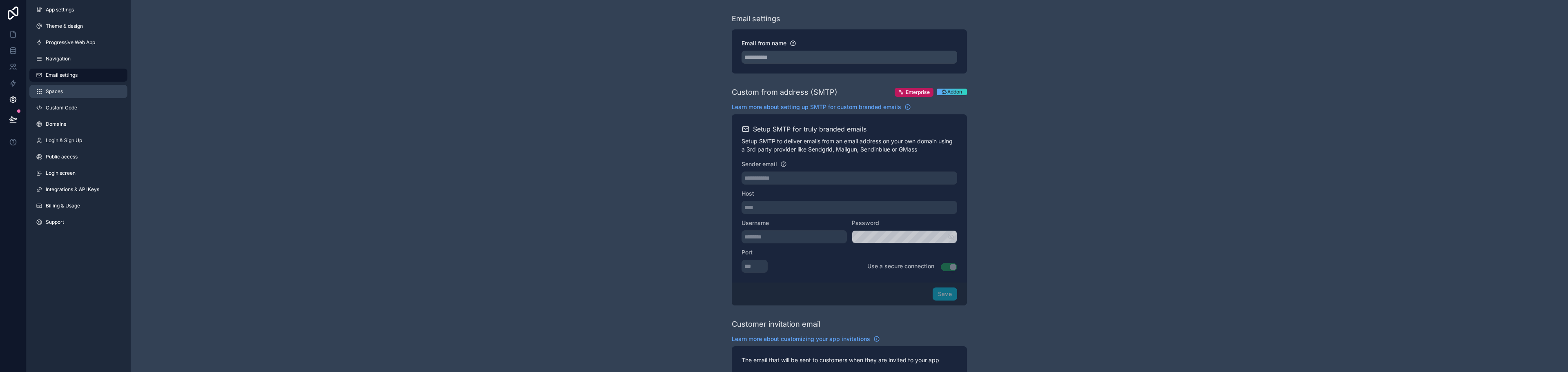
click at [74, 89] on link "Spaces" at bounding box center [78, 91] width 98 height 13
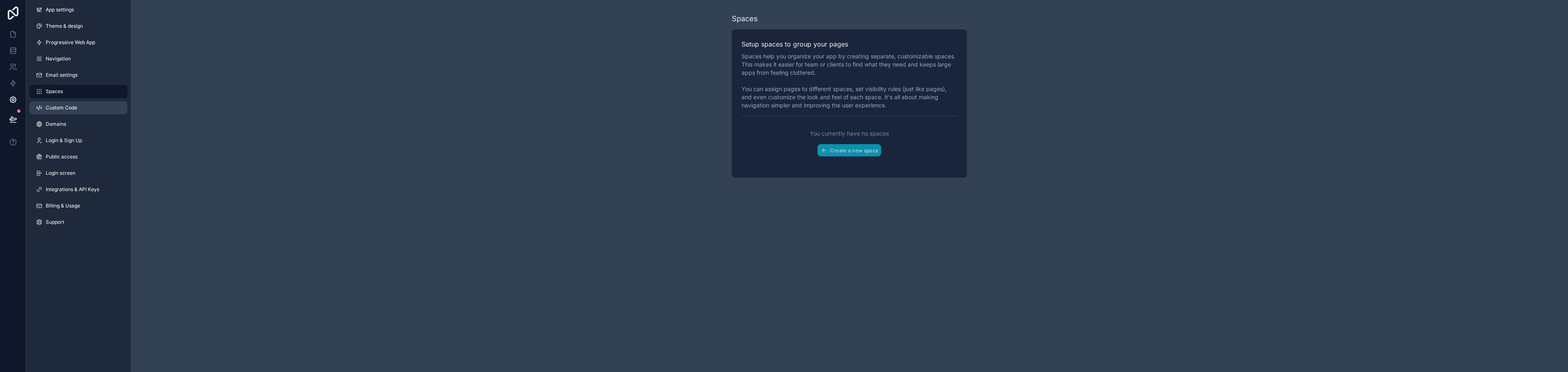
click at [77, 107] on span "Custom Code" at bounding box center [61, 108] width 32 height 7
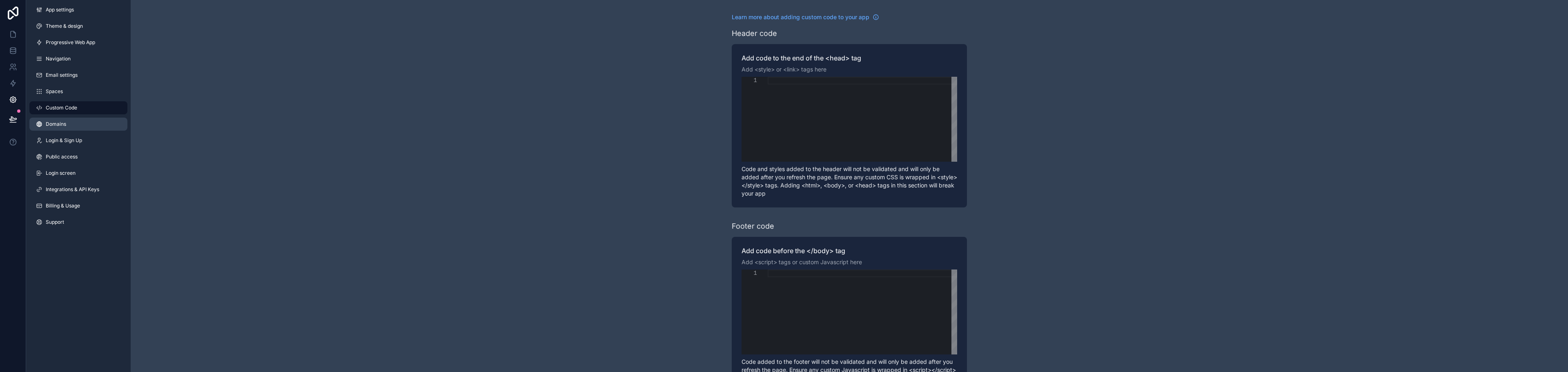
click at [66, 119] on link "Domains" at bounding box center [78, 124] width 98 height 13
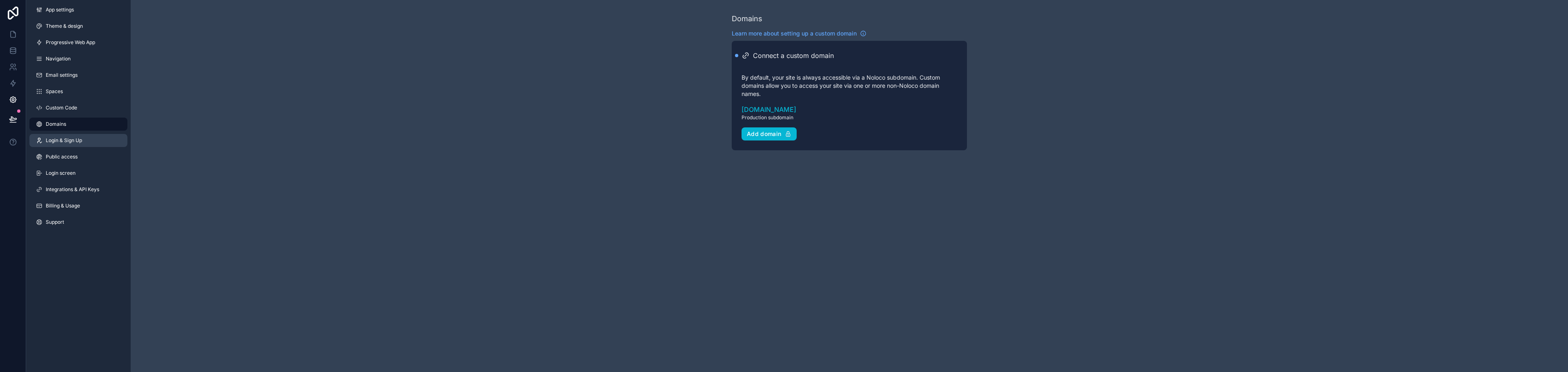
click at [65, 138] on span "Login & Sign Up" at bounding box center [64, 140] width 37 height 7
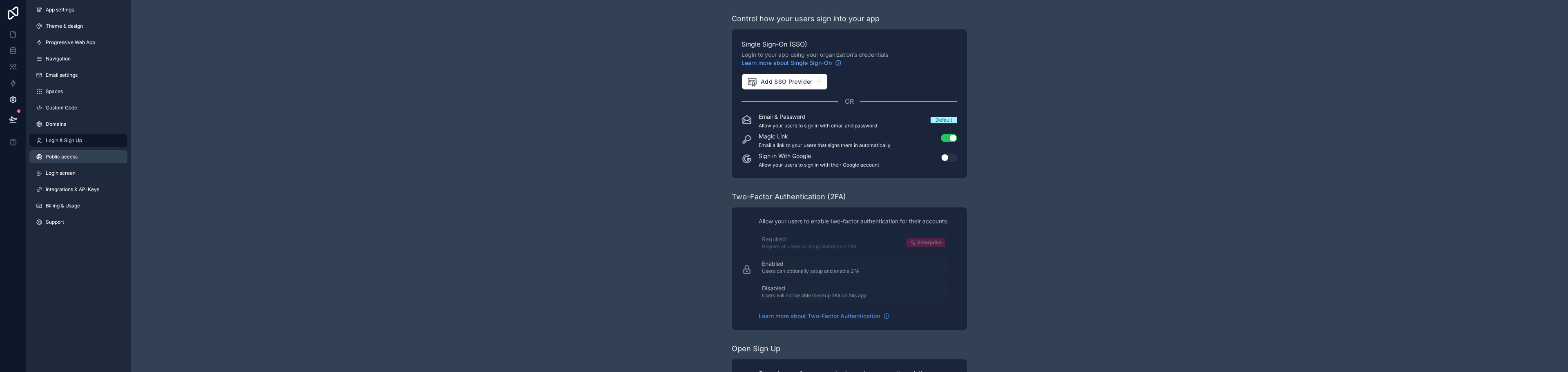
click at [64, 158] on span "Public access" at bounding box center [61, 156] width 32 height 7
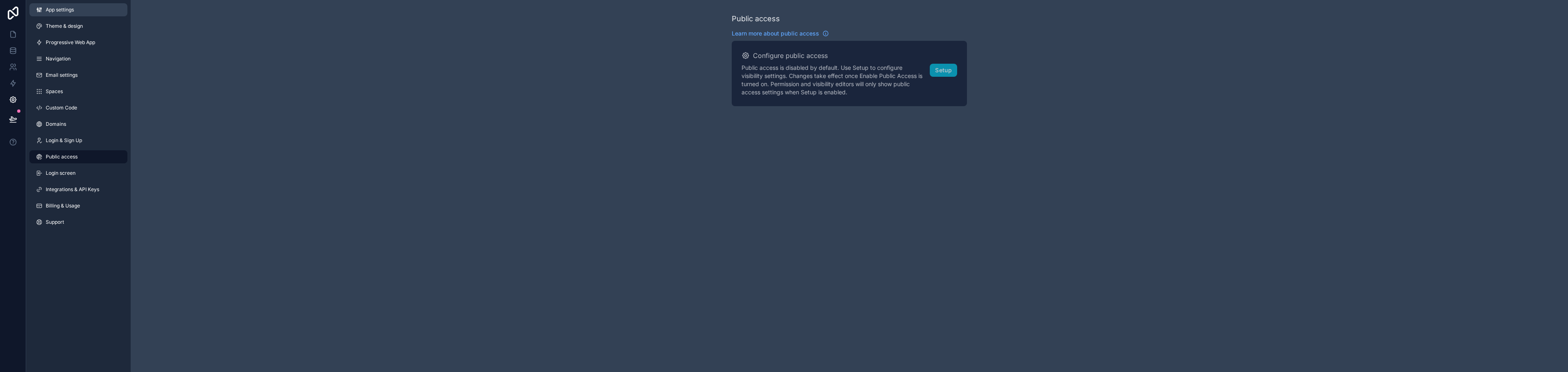
click at [70, 12] on span "App settings" at bounding box center [60, 10] width 28 height 7
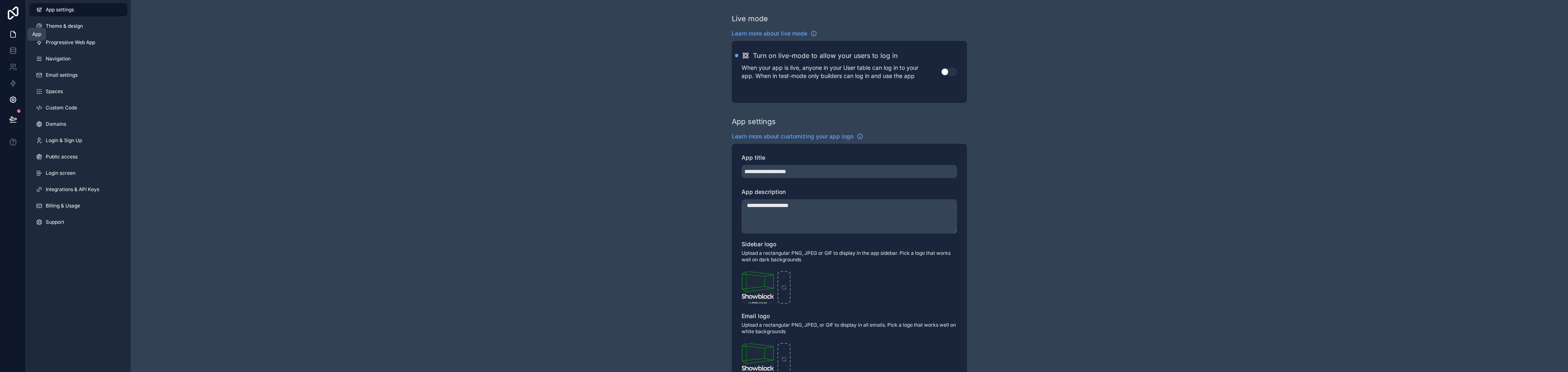
click at [12, 32] on icon at bounding box center [13, 35] width 5 height 6
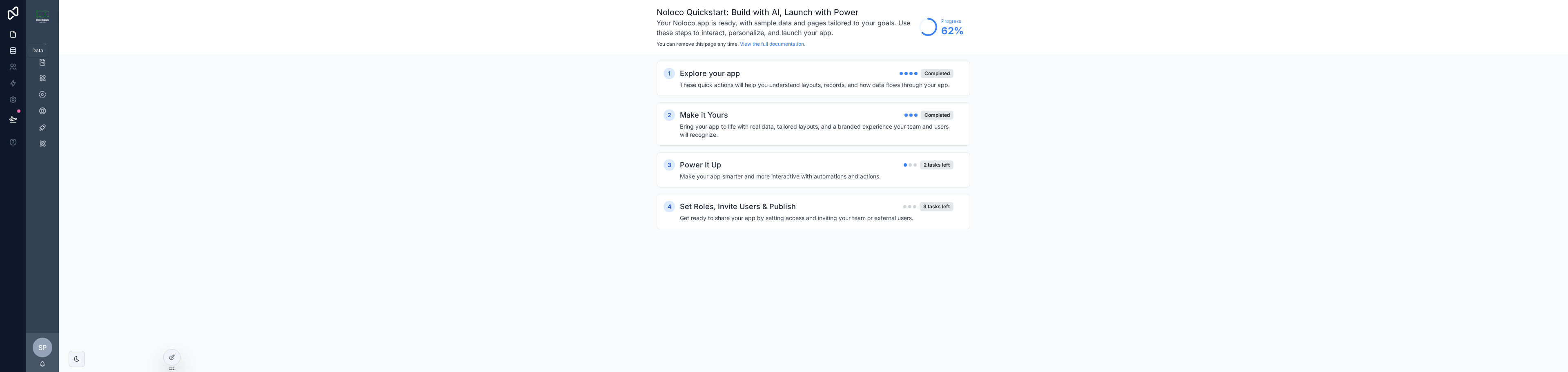
click at [9, 54] on icon at bounding box center [13, 50] width 8 height 8
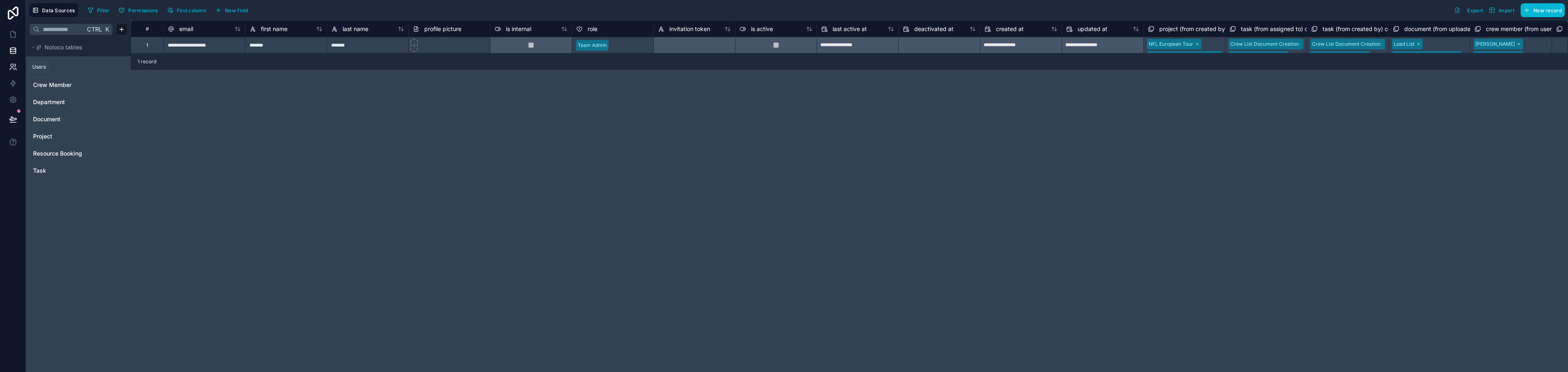
click at [7, 69] on link at bounding box center [13, 67] width 26 height 16
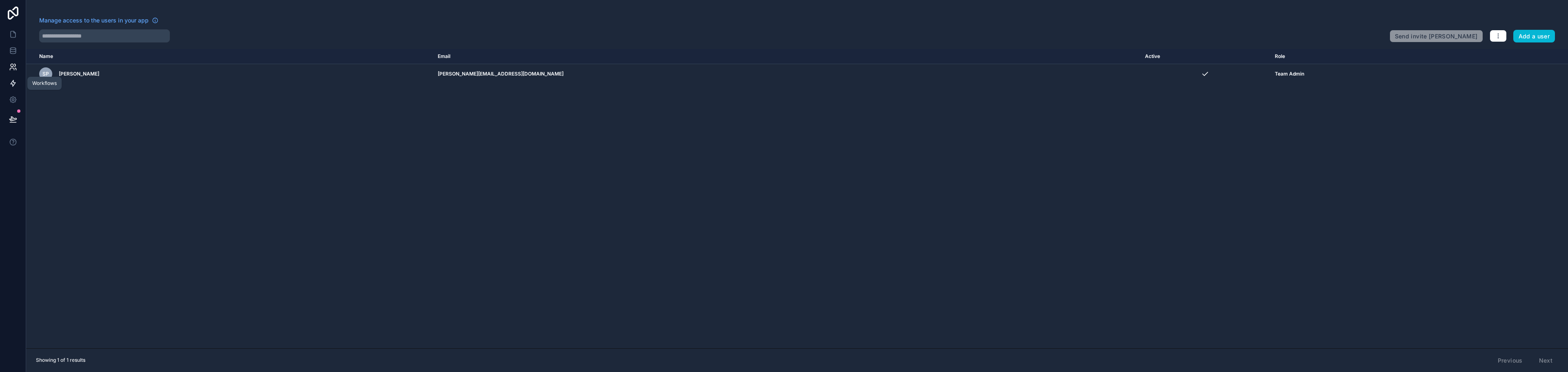
click at [10, 80] on icon at bounding box center [13, 83] width 8 height 8
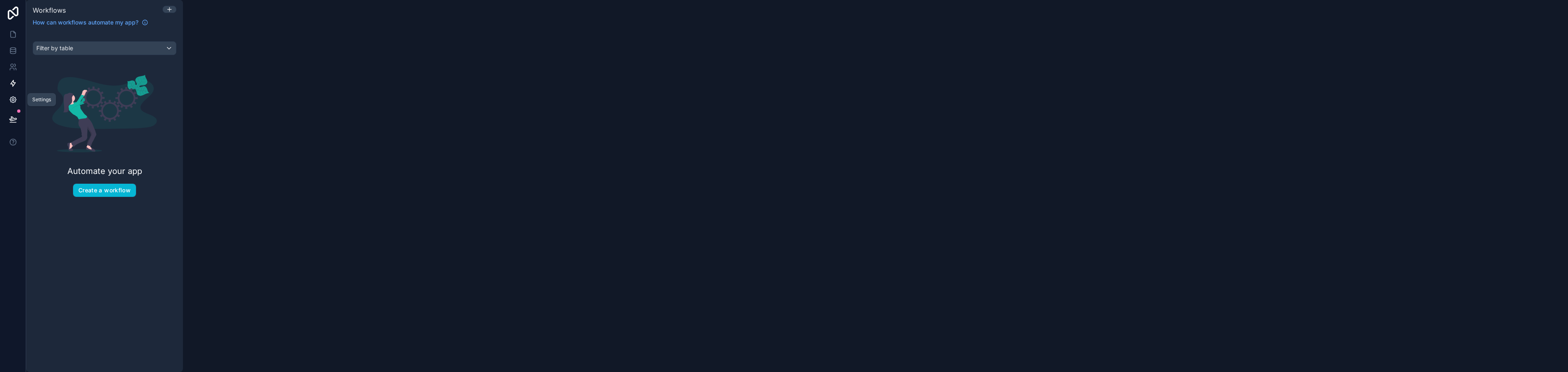
click at [10, 99] on icon at bounding box center [13, 100] width 6 height 6
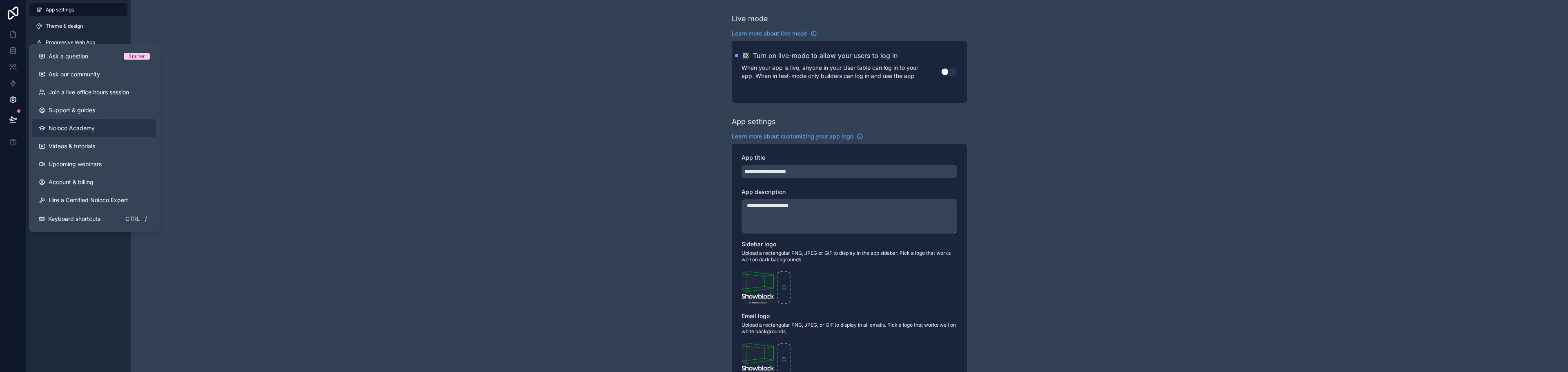
click at [69, 130] on span "Noloco Academy" at bounding box center [72, 128] width 46 height 8
click at [65, 152] on link "Videos & tutorials" at bounding box center [94, 146] width 124 height 18
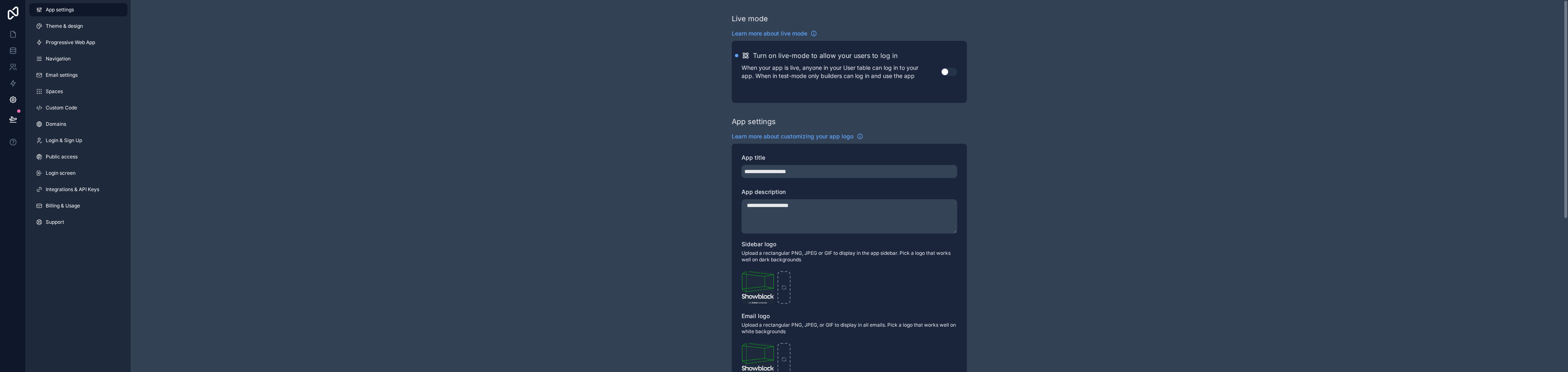
click at [224, 144] on div "**********" at bounding box center [849, 316] width 1437 height 632
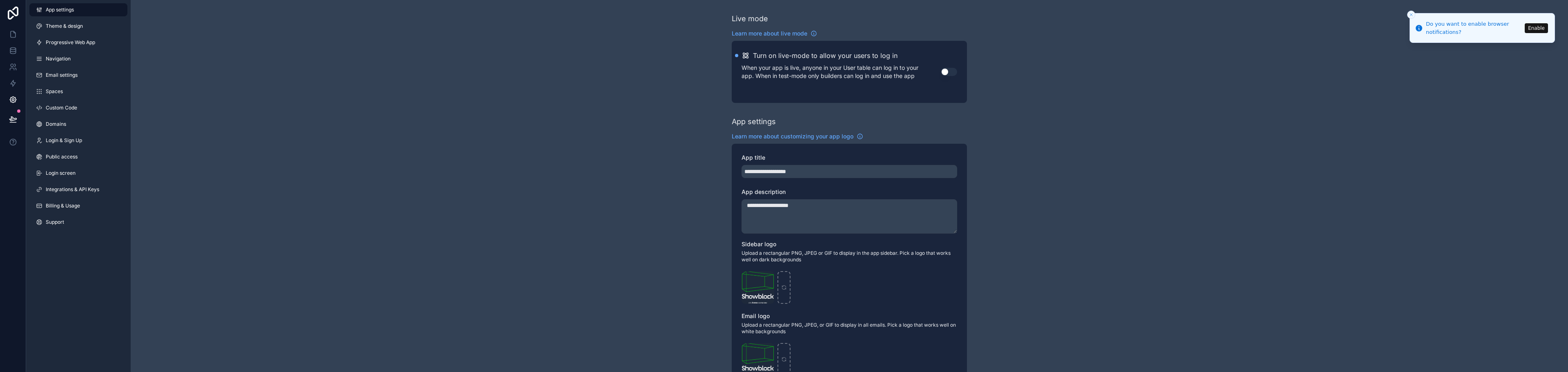
click at [1318, 146] on div "**********" at bounding box center [849, 316] width 1437 height 632
click at [1413, 14] on icon "Close toast" at bounding box center [1411, 15] width 5 height 5
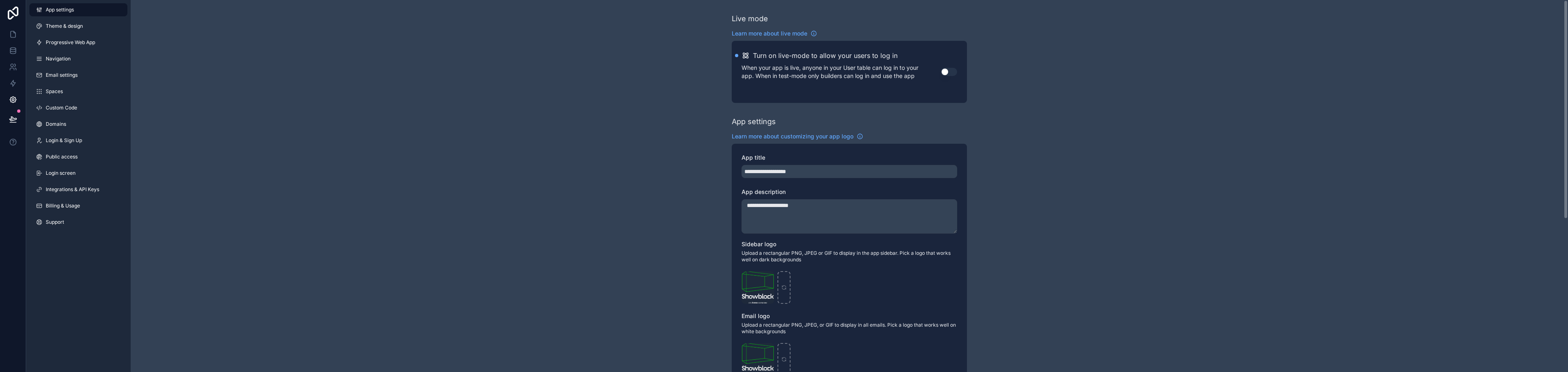
click at [1337, 60] on div "**********" at bounding box center [849, 316] width 1437 height 632
